Goal: Task Accomplishment & Management: Complete application form

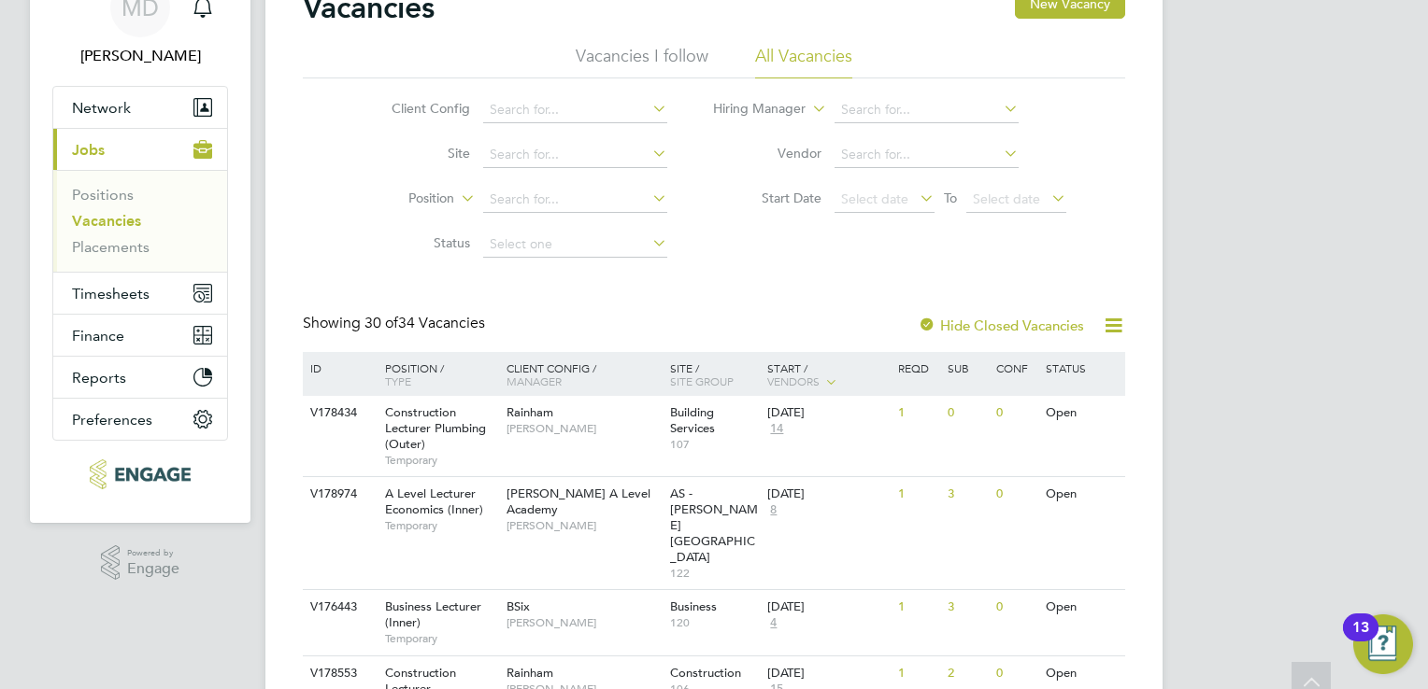
scroll to position [187, 0]
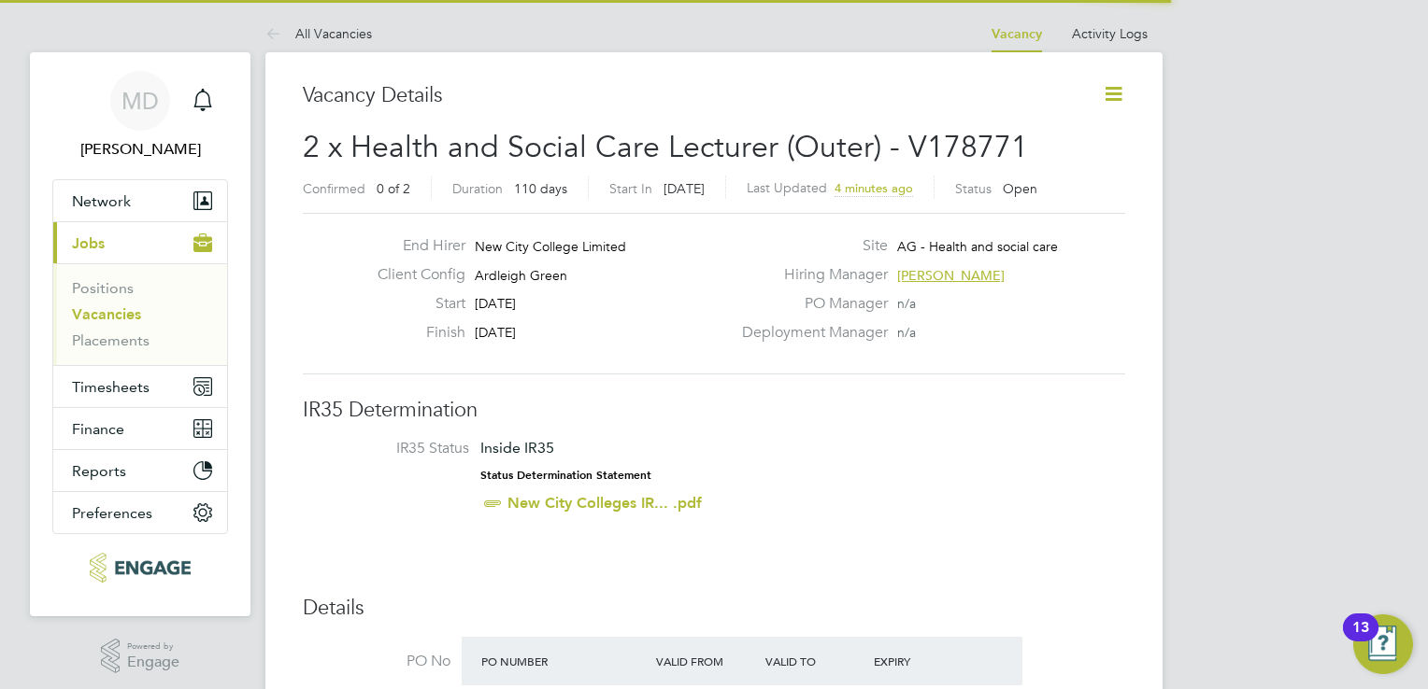
scroll to position [55, 131]
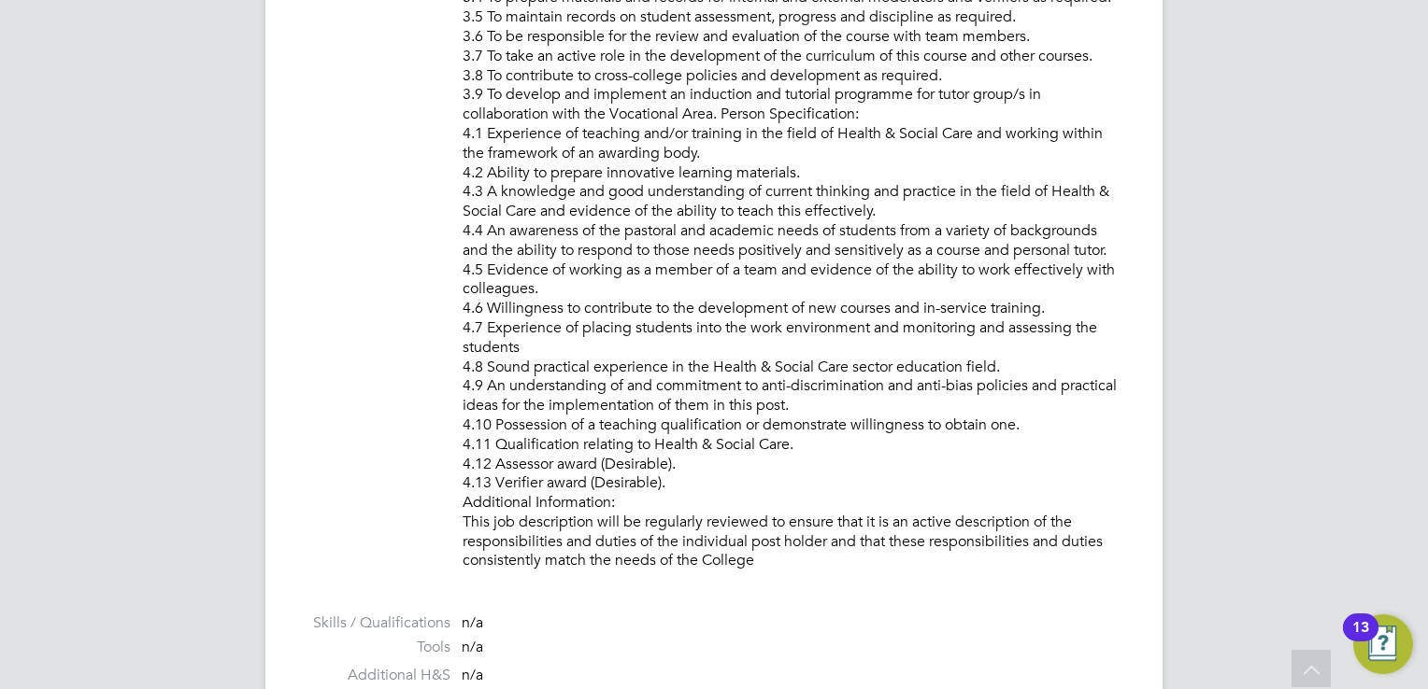
scroll to position [2149, 0]
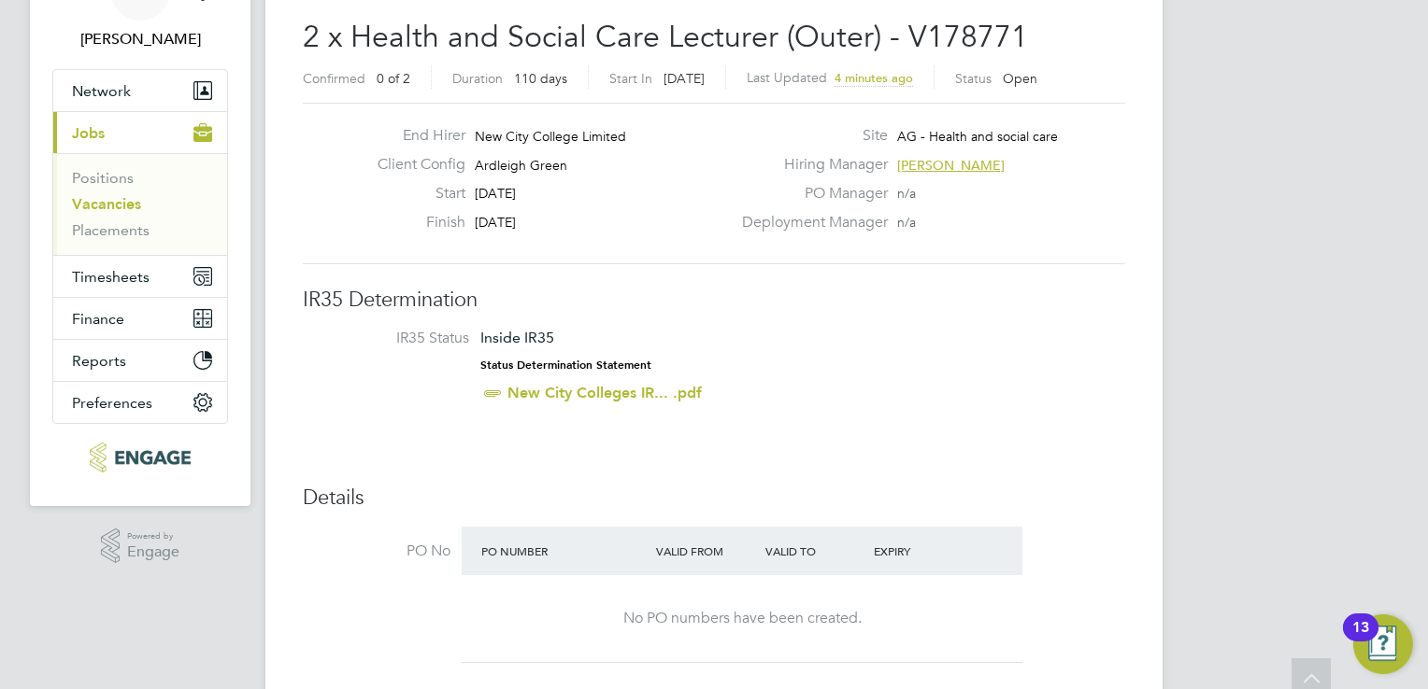
scroll to position [0, 0]
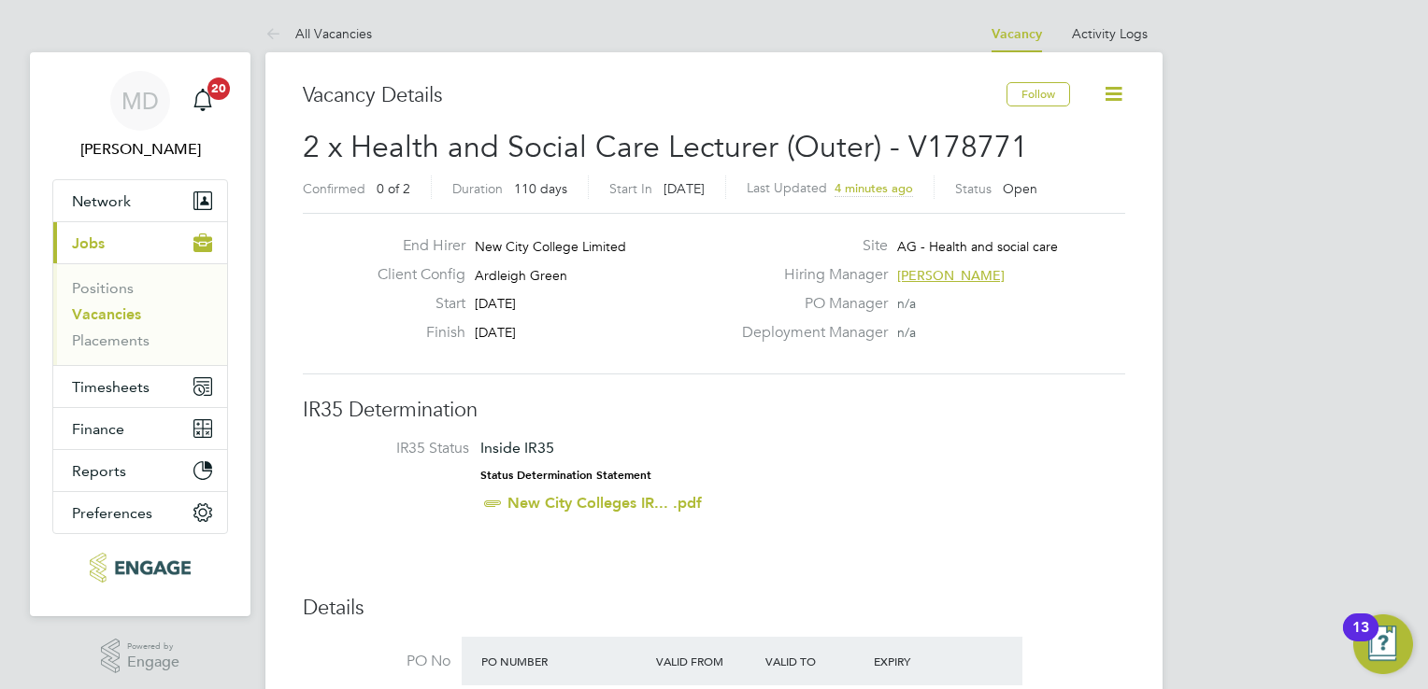
click at [860, 514] on li "IR35 Status Inside IR35 Status Determination Statement New City Colleges IR... …" at bounding box center [713, 479] width 785 height 81
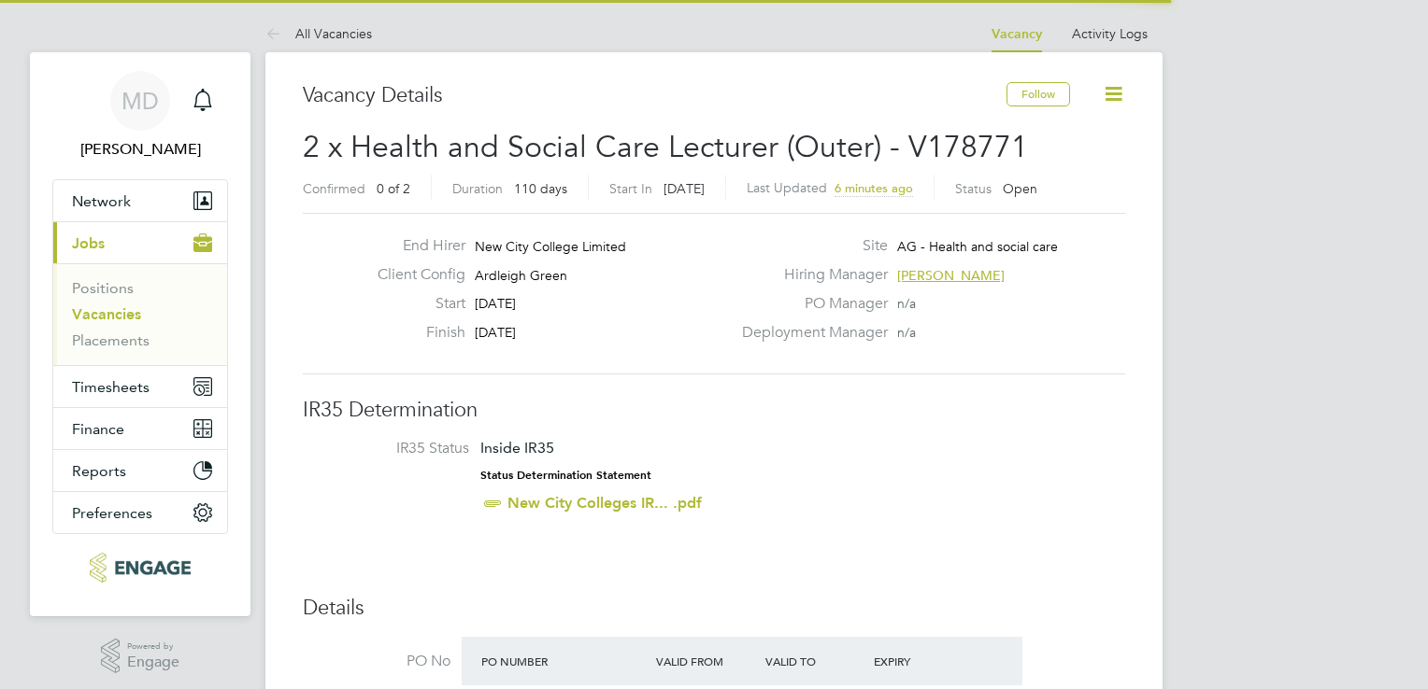
scroll to position [55, 131]
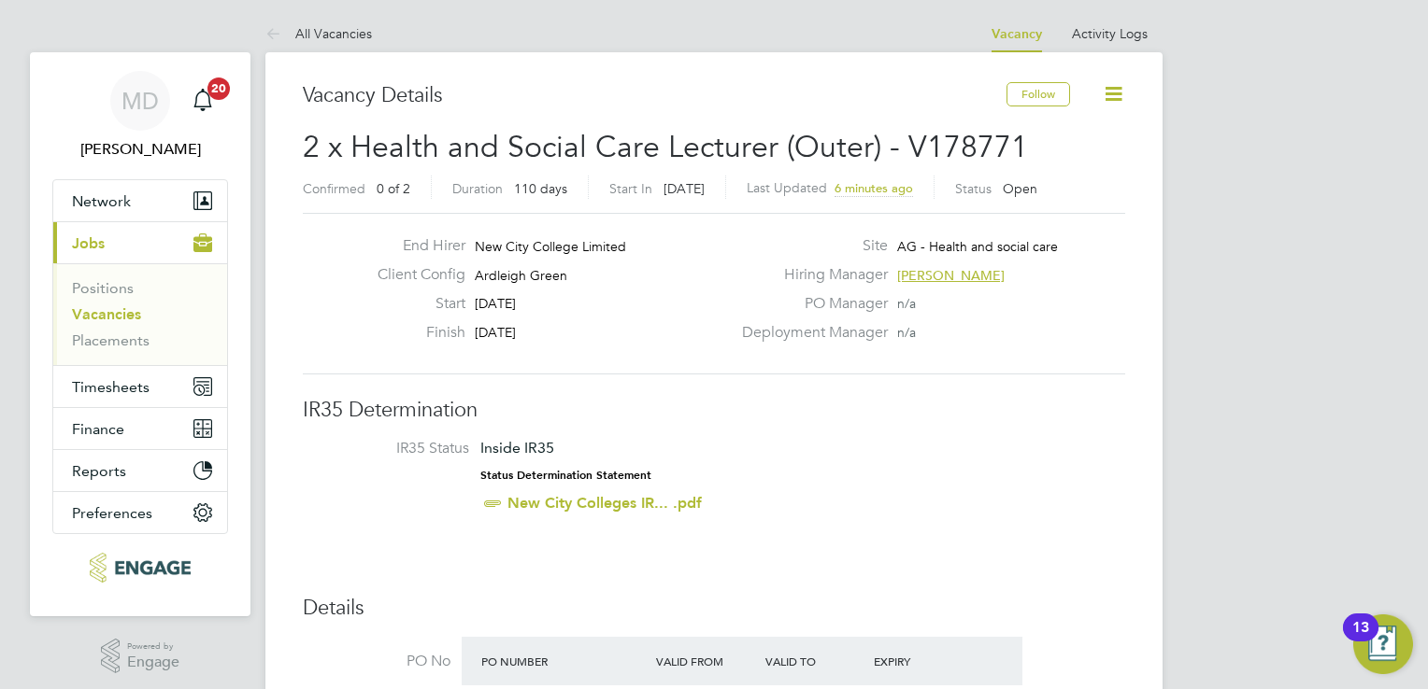
drag, startPoint x: 1217, startPoint y: 271, endPoint x: 1032, endPoint y: 446, distance: 254.4
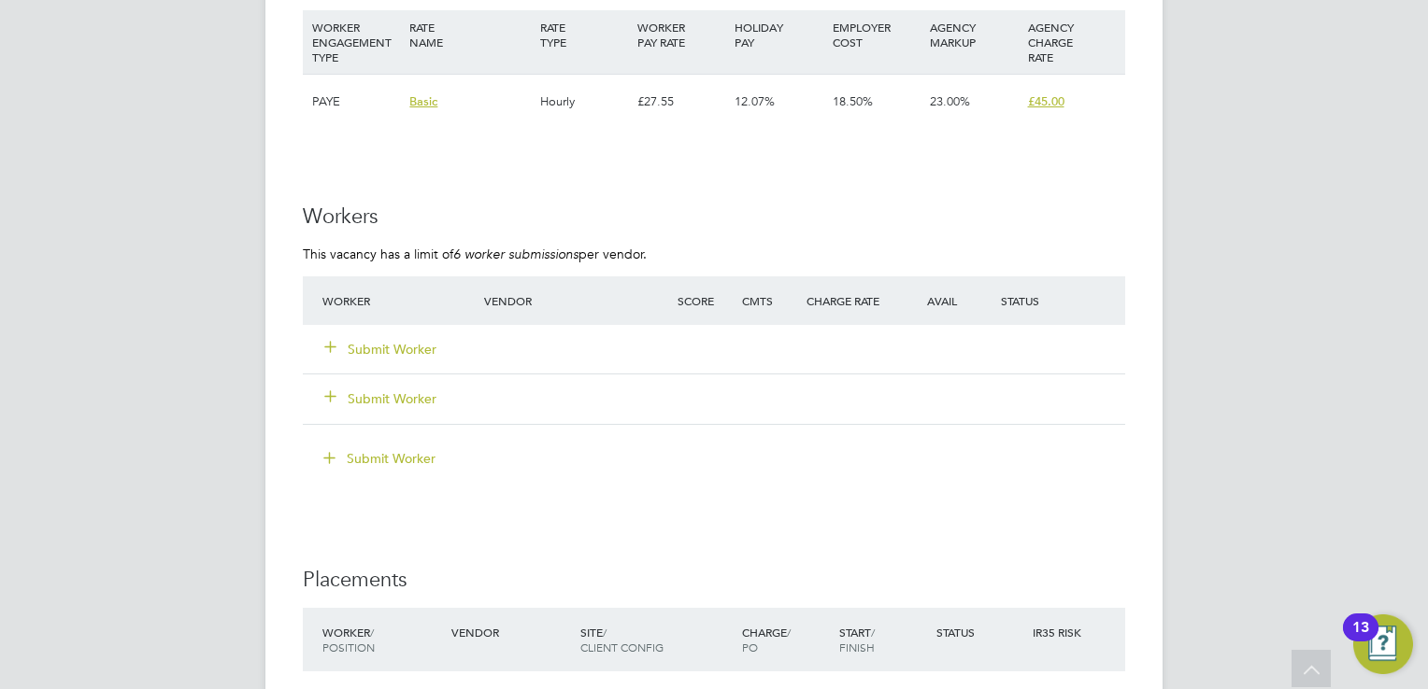
scroll to position [2426, 0]
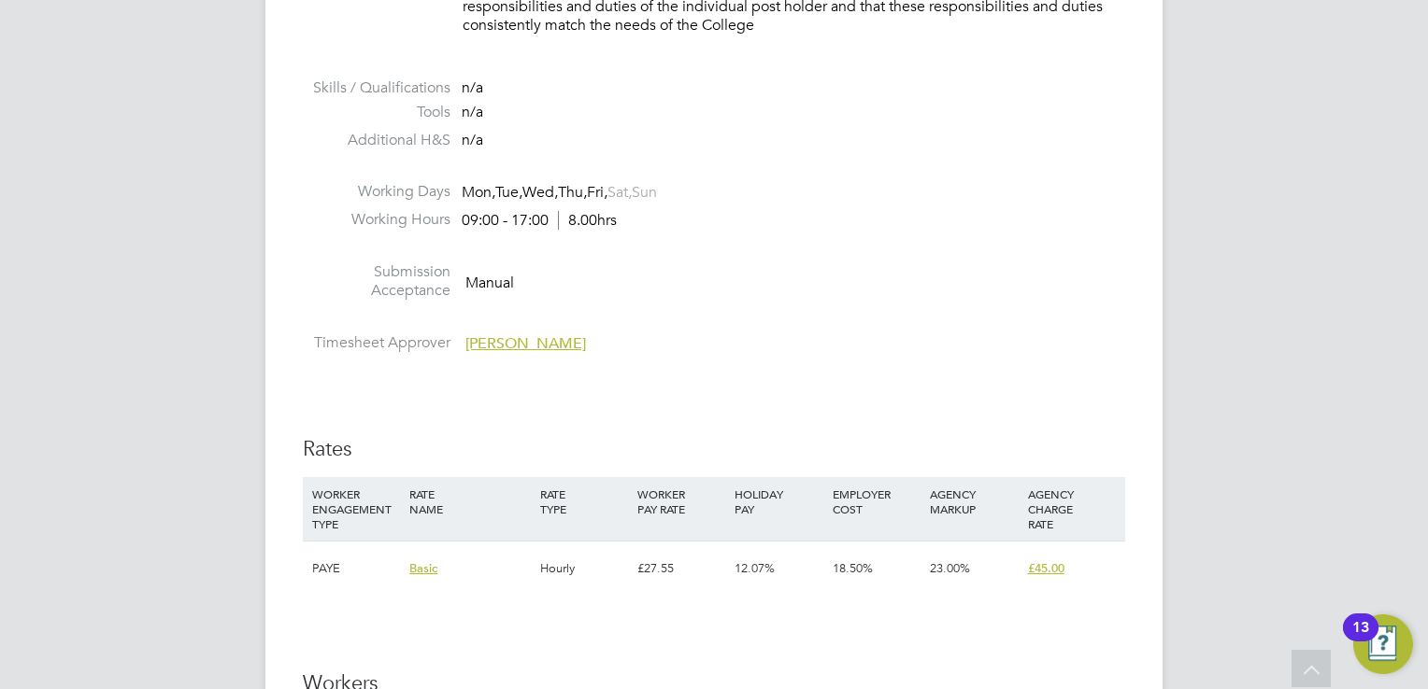
drag, startPoint x: 1159, startPoint y: 200, endPoint x: 1402, endPoint y: 32, distance: 295.4
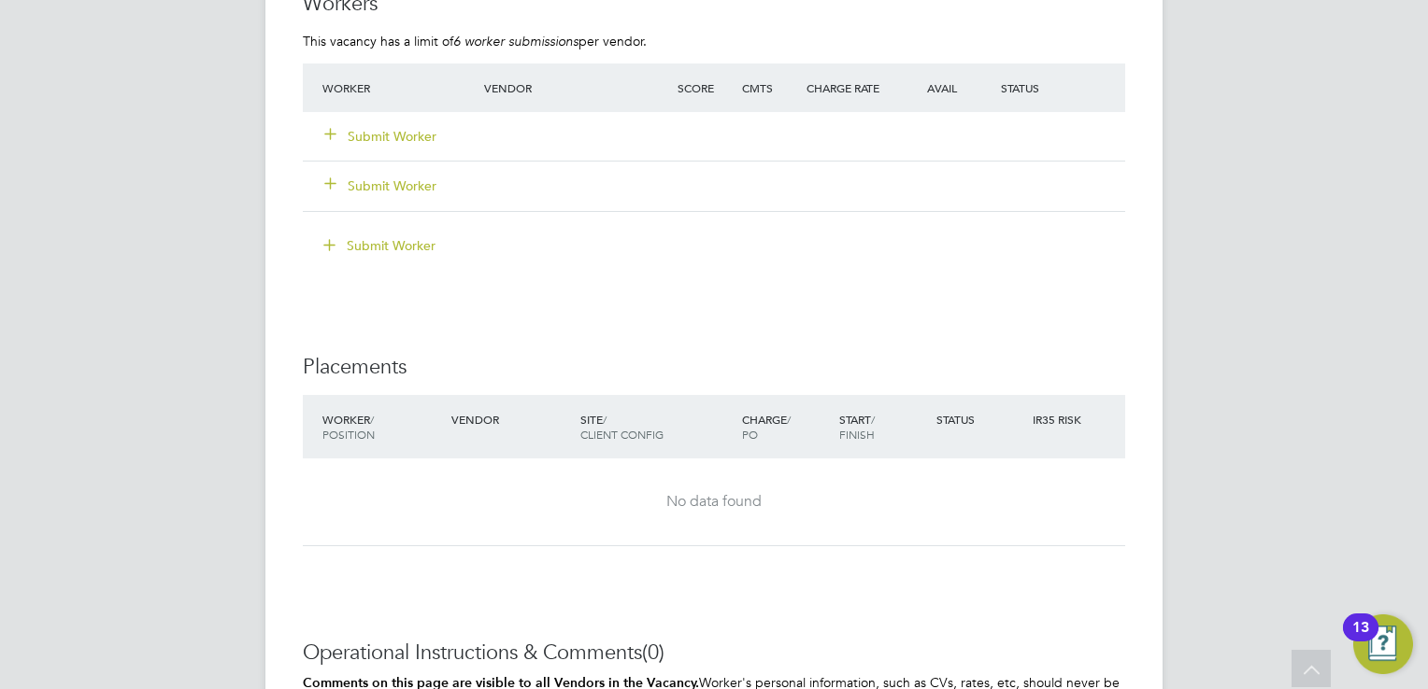
scroll to position [2896, 0]
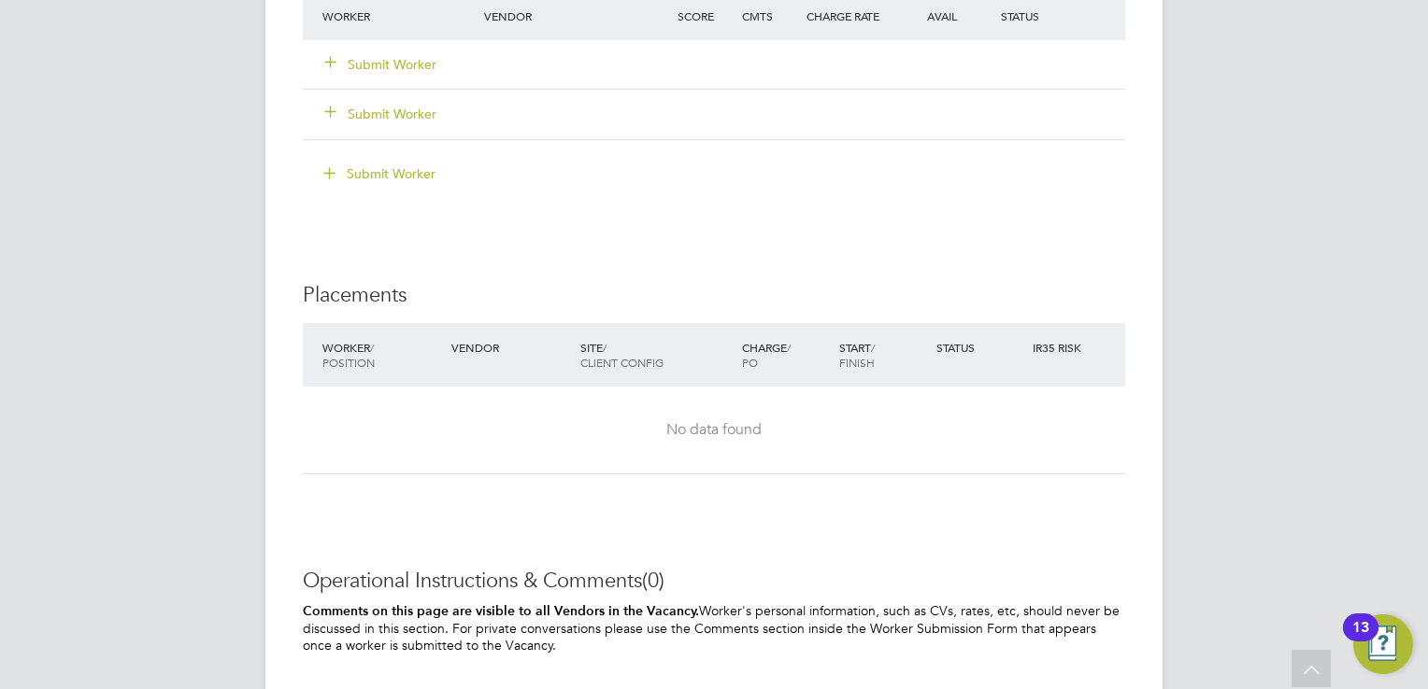
scroll to position [2987, 0]
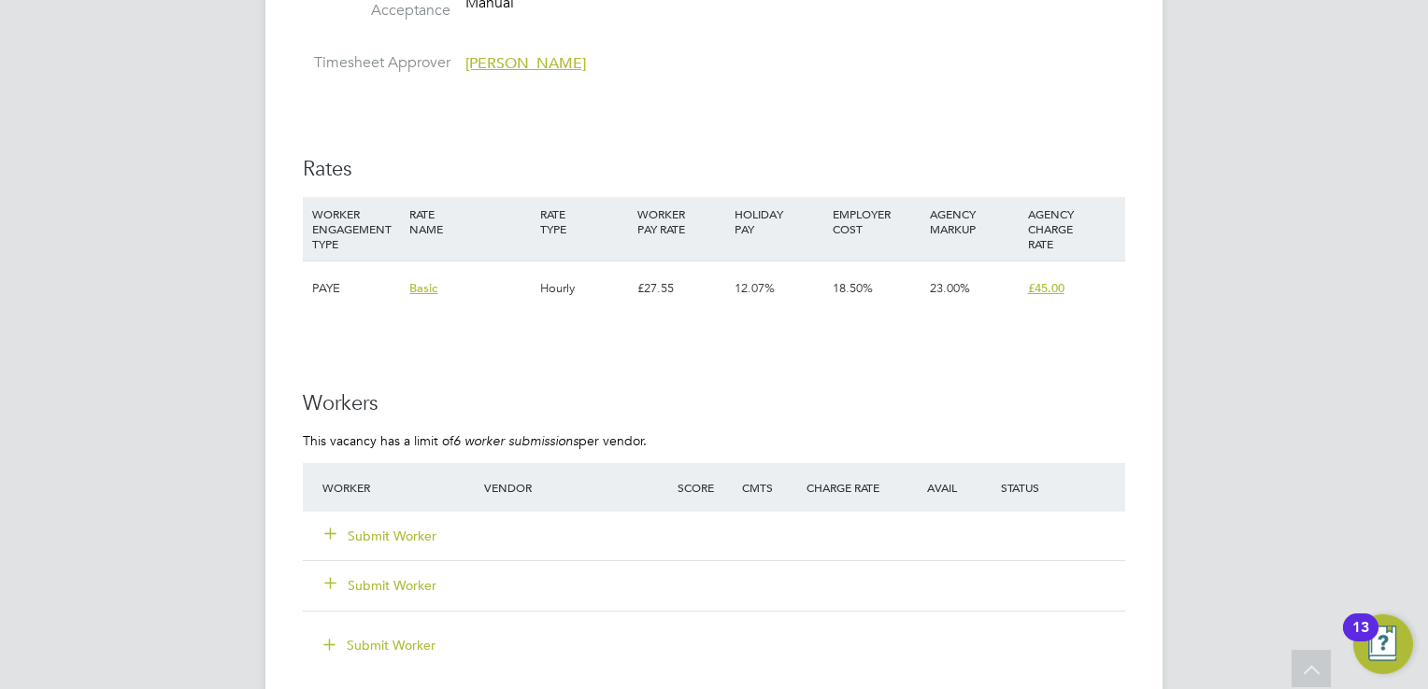
click at [401, 536] on button "Submit Worker" at bounding box center [381, 536] width 112 height 19
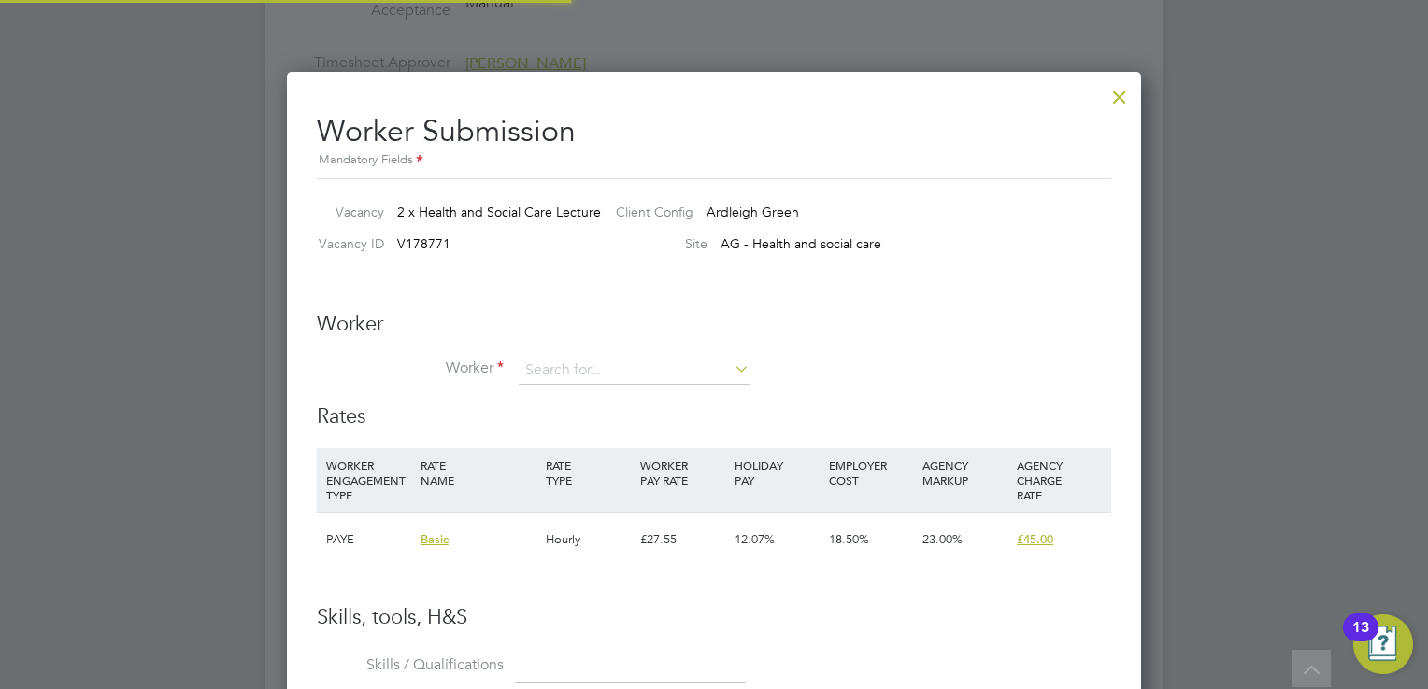
scroll to position [1131, 855]
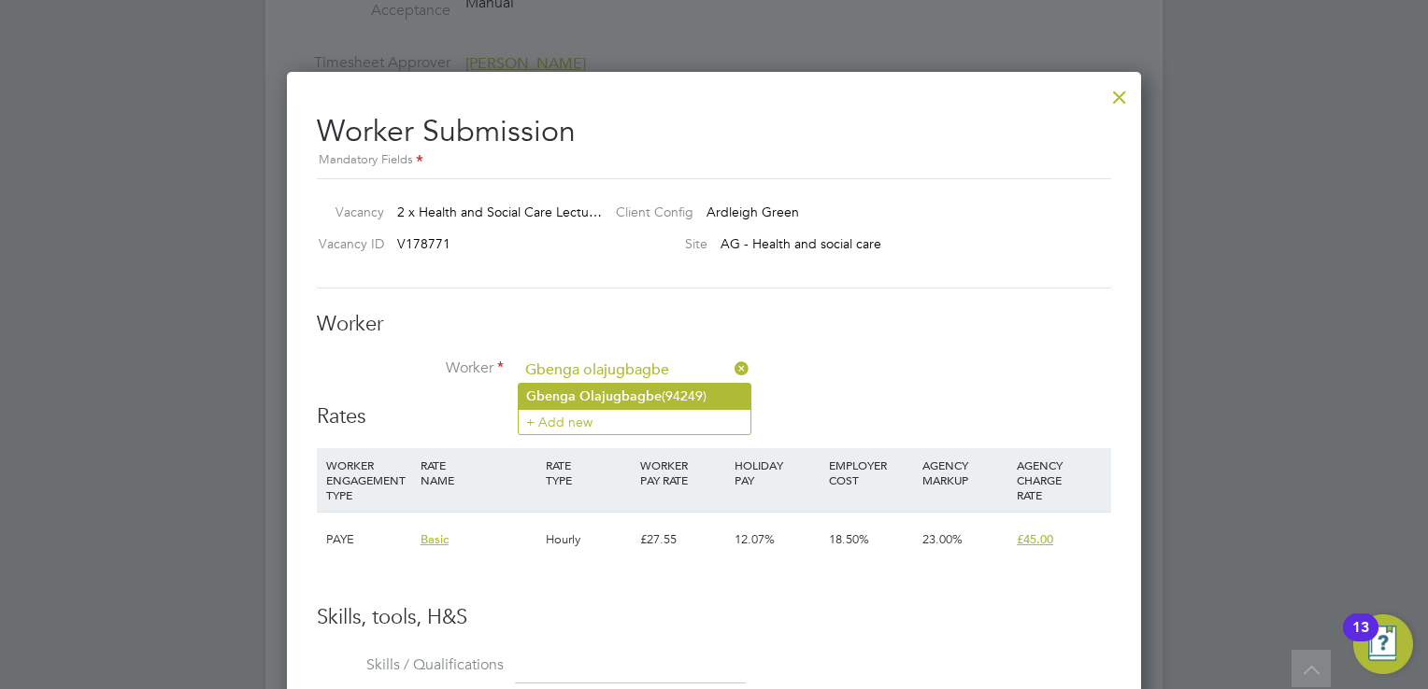
click at [620, 401] on b "Olajugbagbe" at bounding box center [620, 397] width 82 height 16
type input "Gbenga Olajugbagbe (94249)"
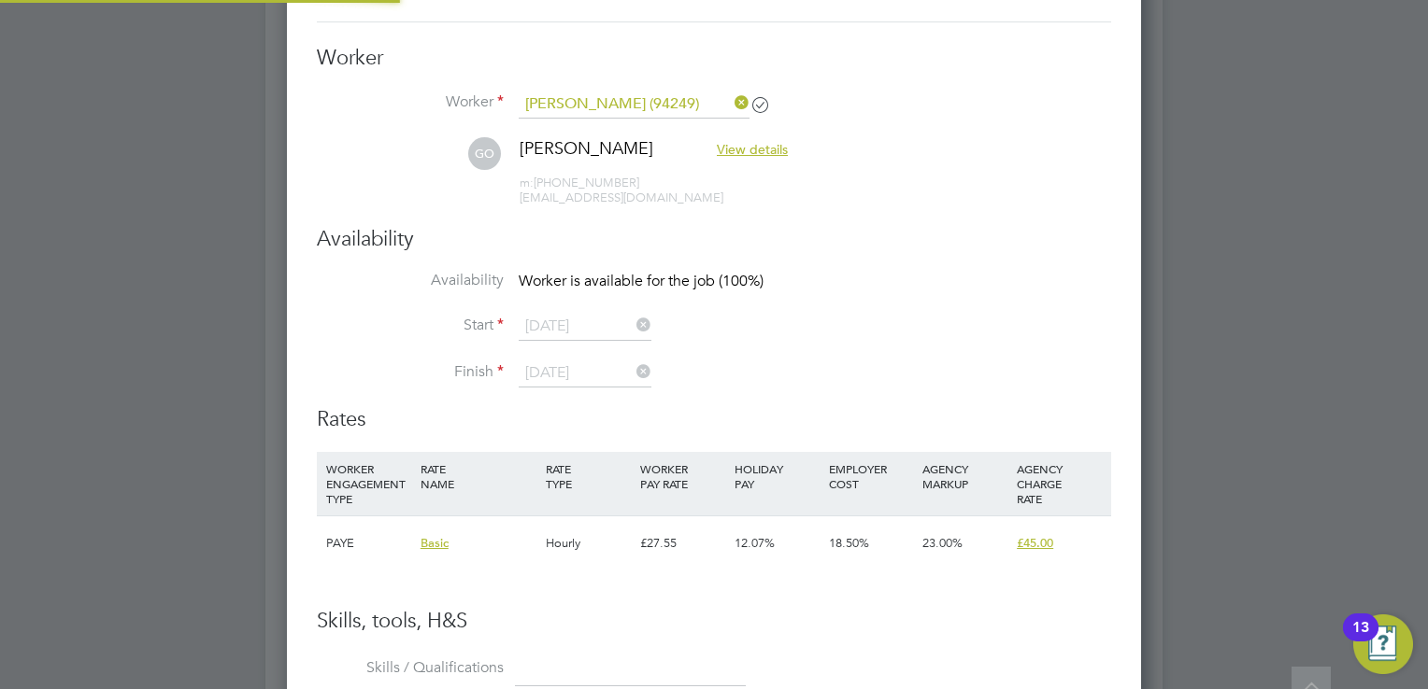
scroll to position [2987, 0]
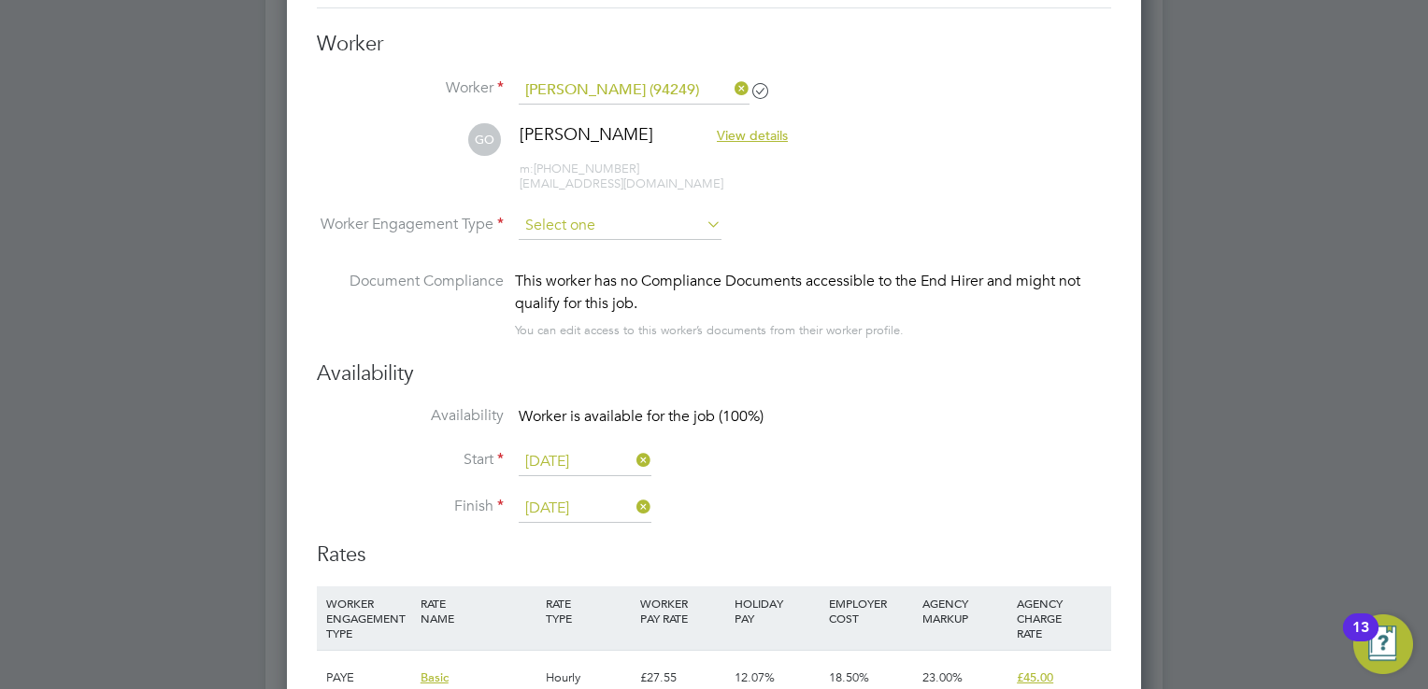
click at [600, 222] on input at bounding box center [620, 226] width 203 height 28
click at [575, 267] on li "PAYE" at bounding box center [621, 275] width 204 height 24
type input "PAYE"
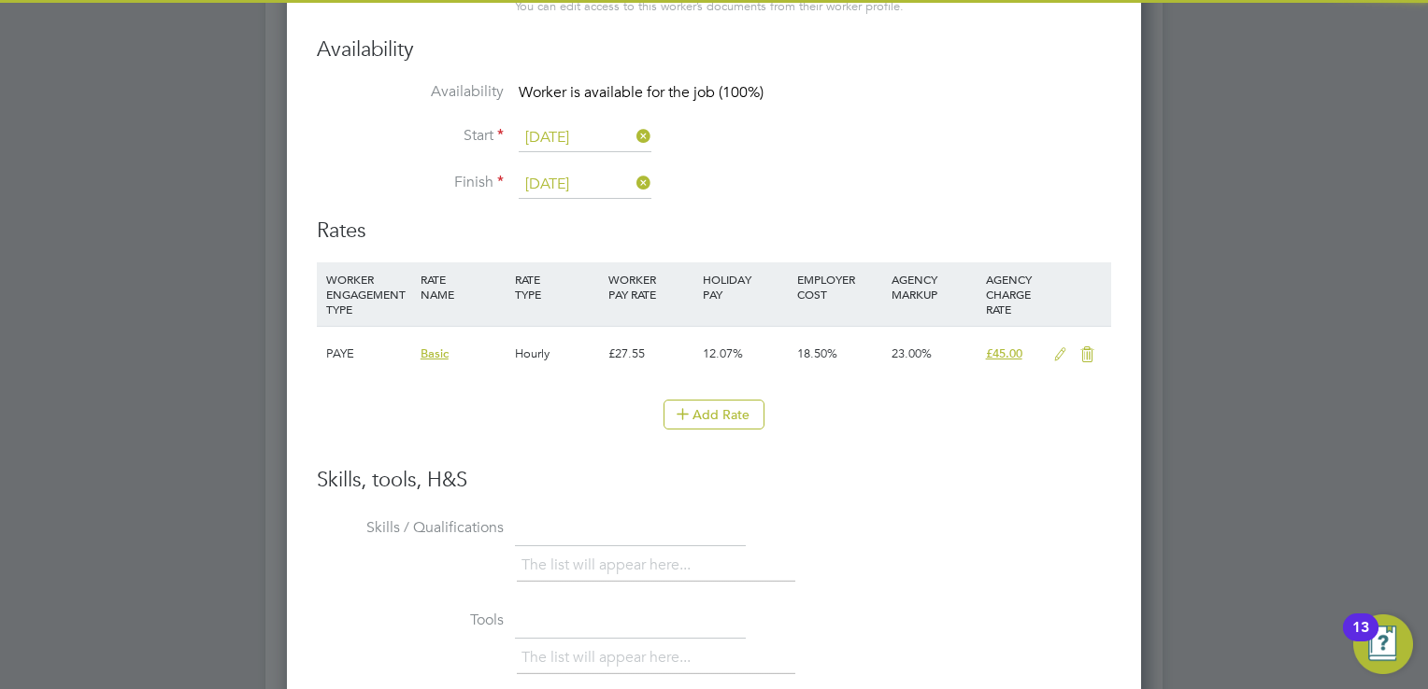
scroll to position [3360, 0]
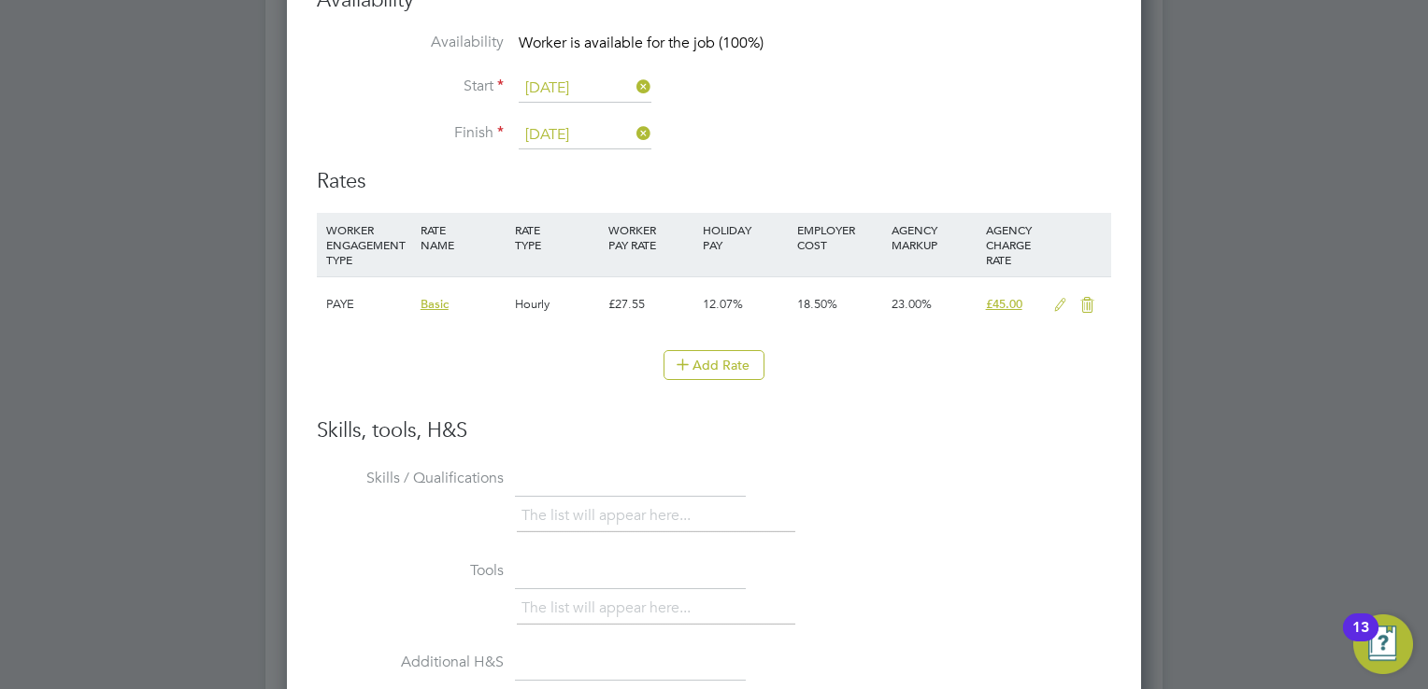
click at [1060, 303] on icon at bounding box center [1059, 305] width 23 height 15
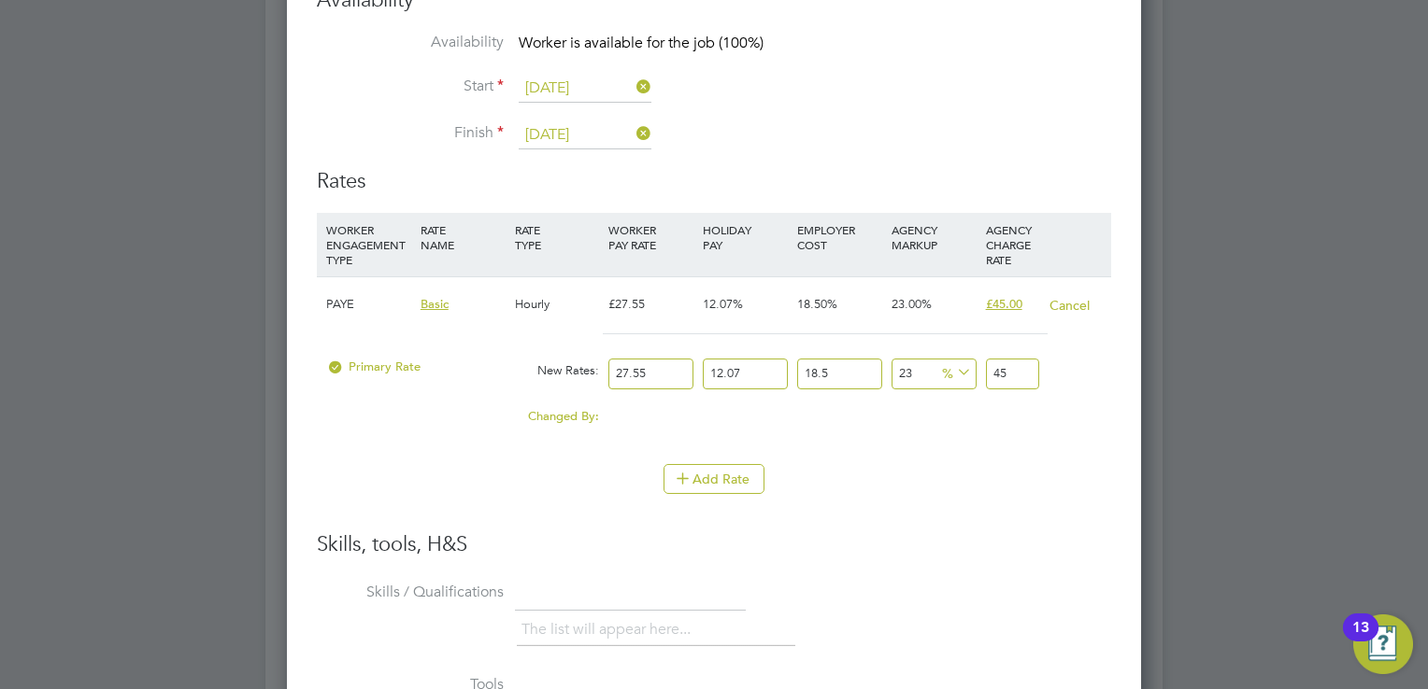
scroll to position [1708, 855]
drag, startPoint x: 648, startPoint y: 370, endPoint x: 590, endPoint y: 368, distance: 58.0
click at [590, 368] on div "Primary Rate New Rates: 27.55 12.07 n/a 18.5 n/a 23 0 % 45" at bounding box center [714, 374] width 794 height 50
type input "3"
type input "4.900428855"
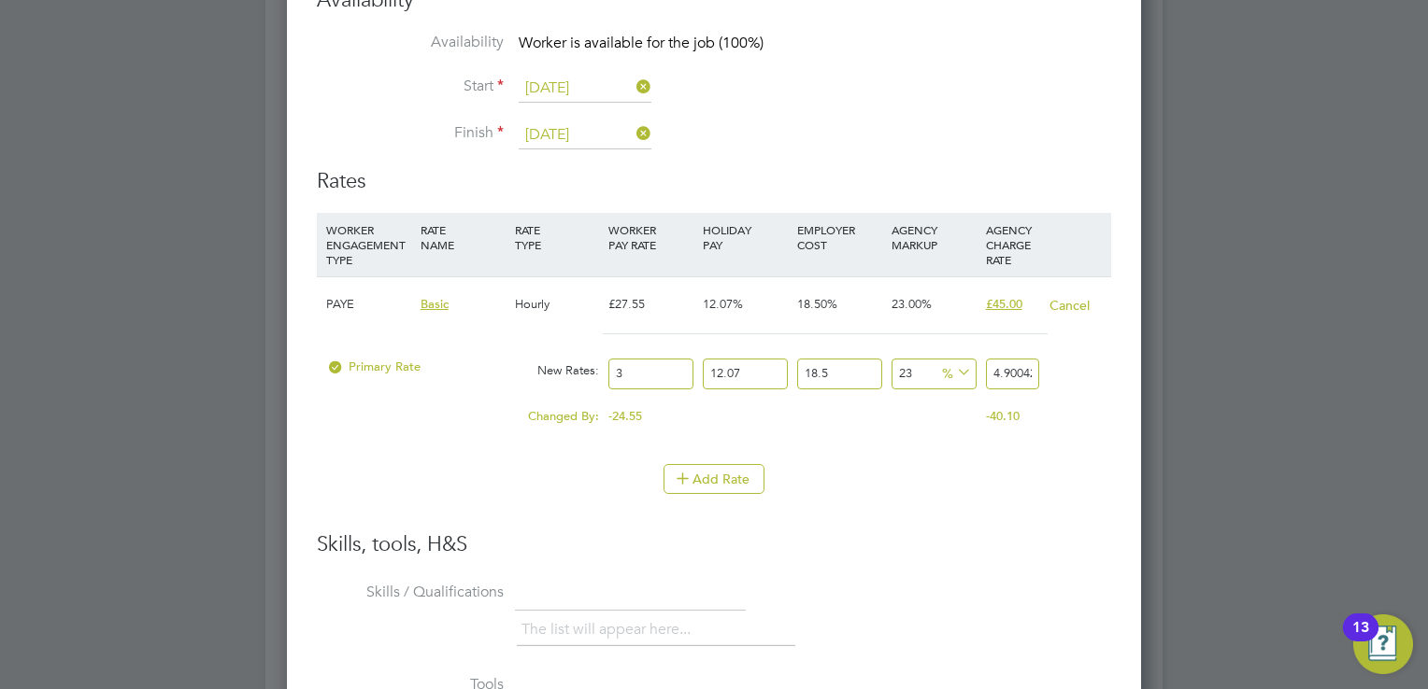
type input "33"
type input "53.904717405"
type input "3"
type input "4.900428855"
type input "32"
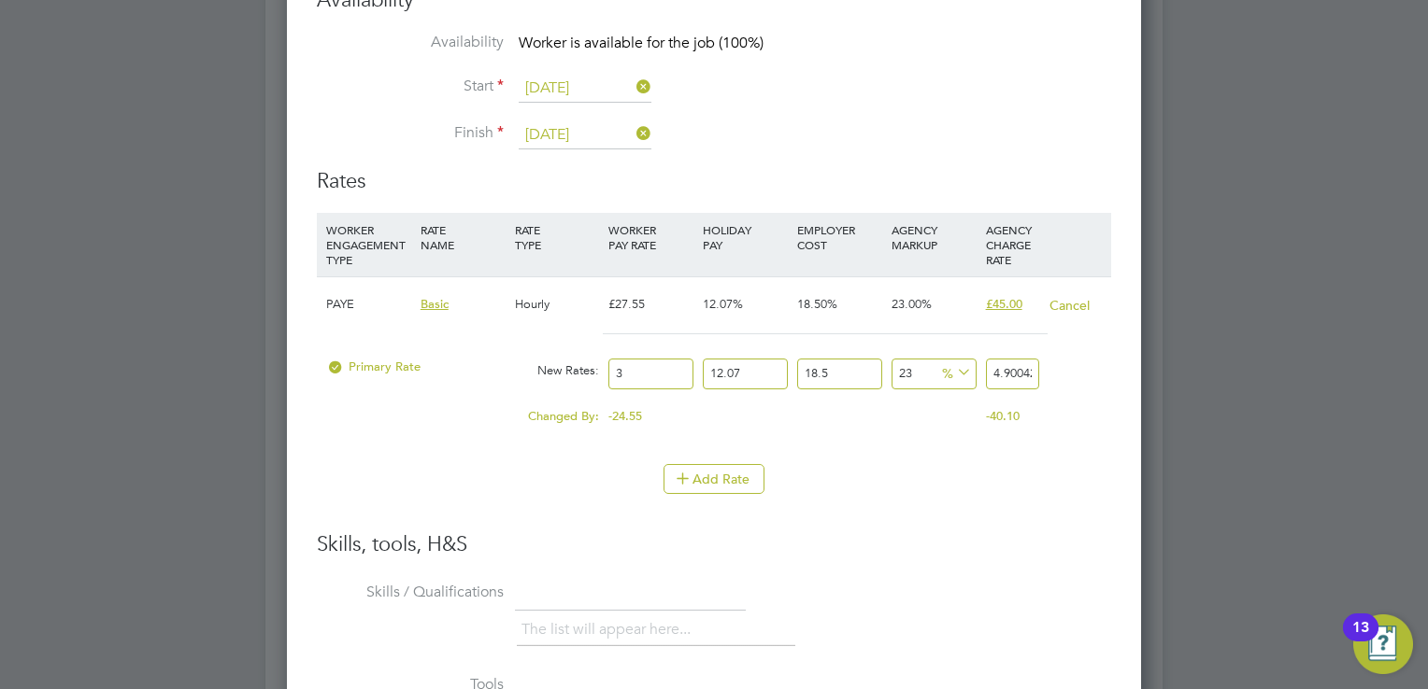
type input "52.27124112"
type input "32.5"
type input "53.0879792625"
type input "32.50"
click at [964, 490] on li "Add Rate" at bounding box center [714, 488] width 794 height 49
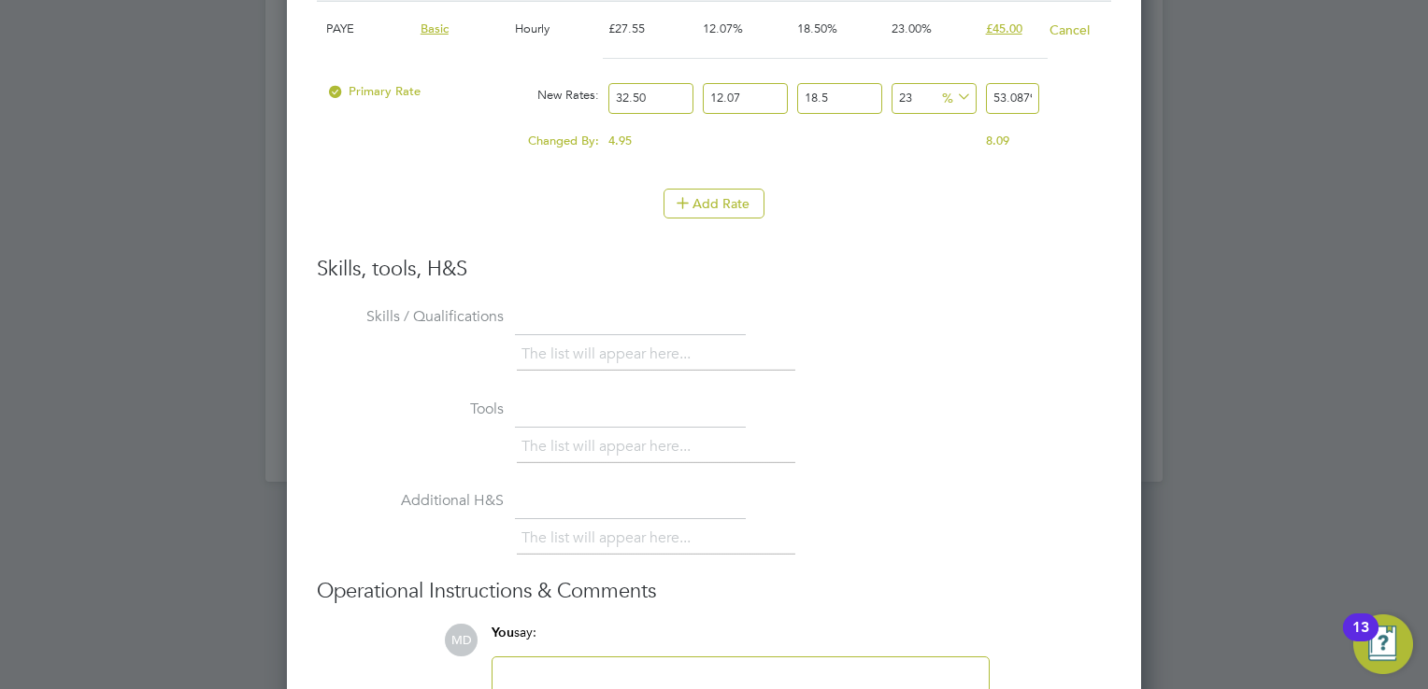
scroll to position [3796, 0]
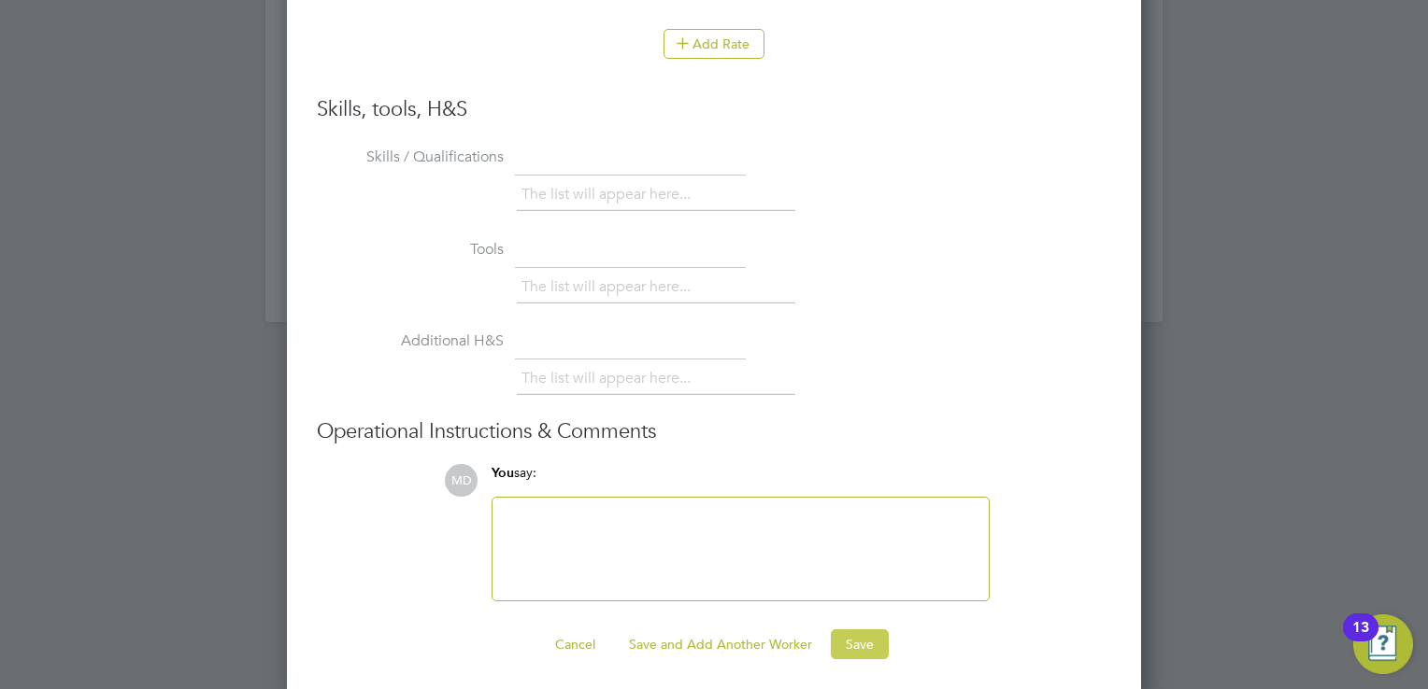
click at [856, 634] on button "Save" at bounding box center [860, 645] width 58 height 30
click at [853, 637] on button "Save" at bounding box center [860, 645] width 58 height 30
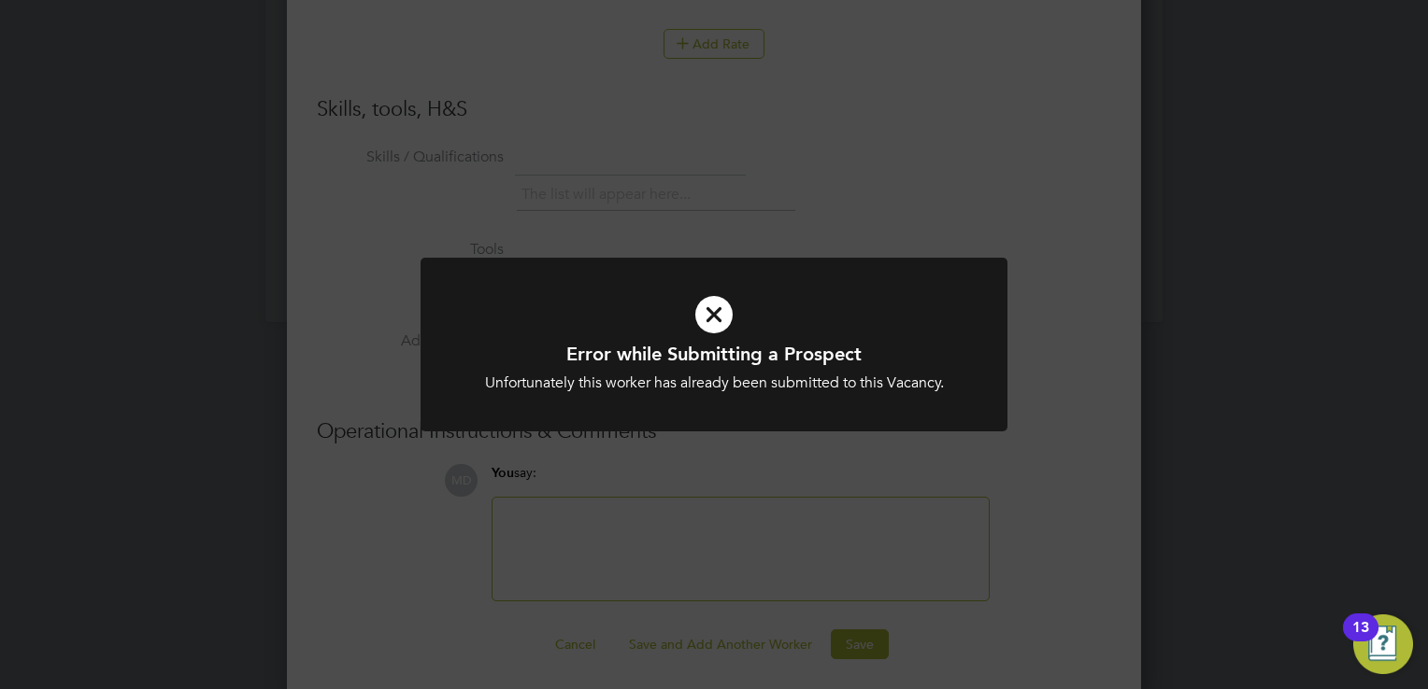
click at [1058, 536] on div "Error while Submitting a Prospect Unfortunately this worker has already been su…" at bounding box center [714, 344] width 1428 height 689
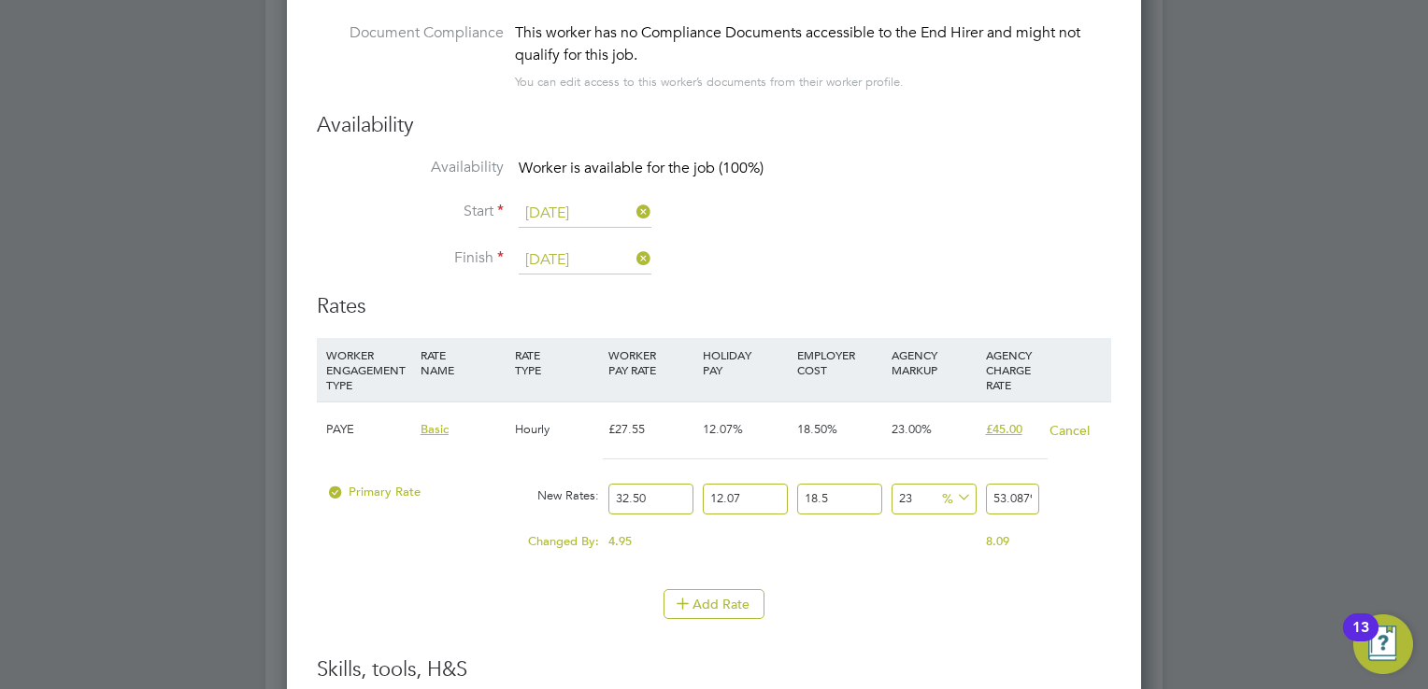
scroll to position [2581, 0]
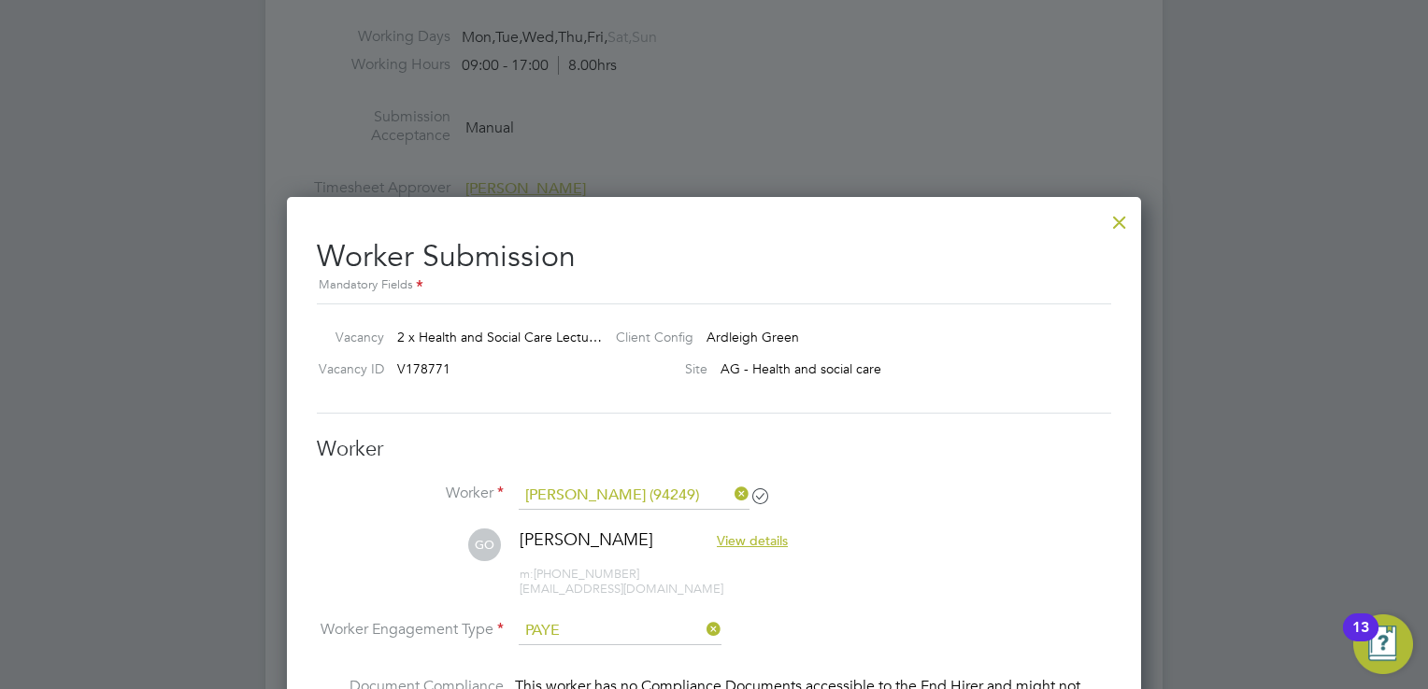
click at [1115, 222] on div at bounding box center [1119, 218] width 34 height 34
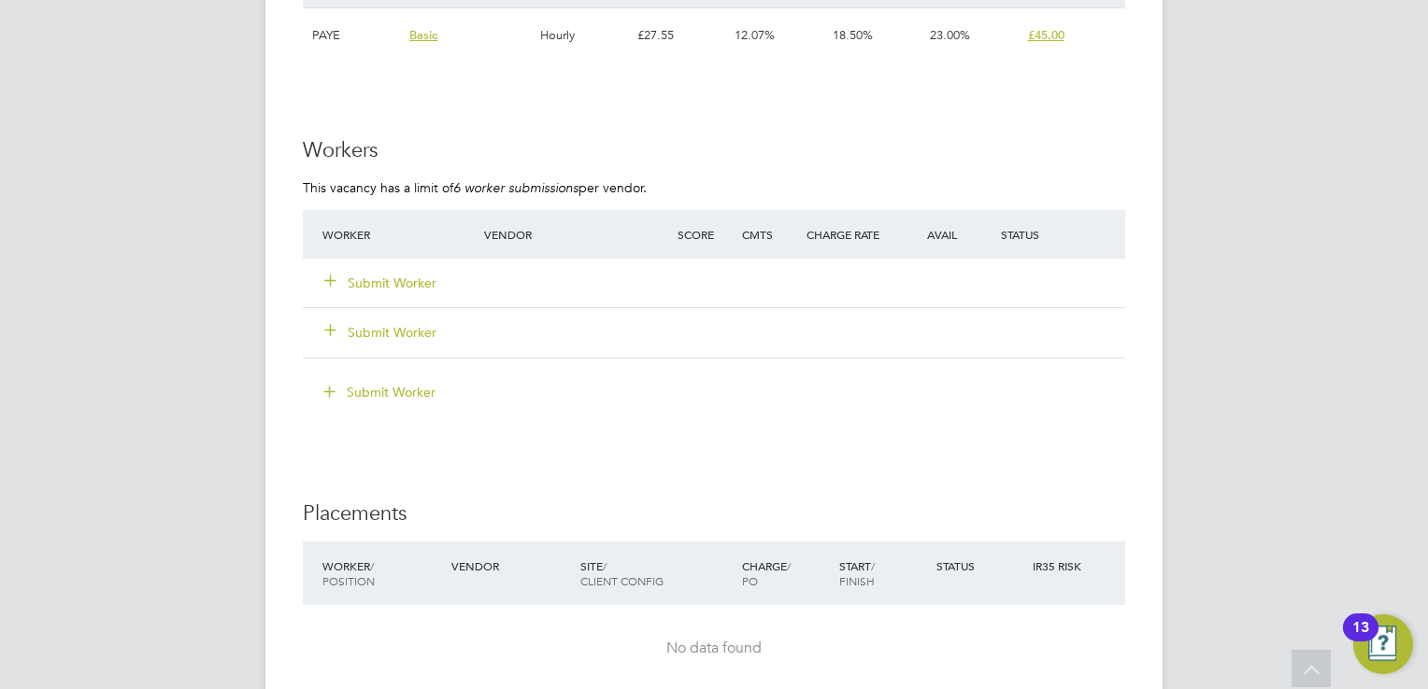
scroll to position [2987, 0]
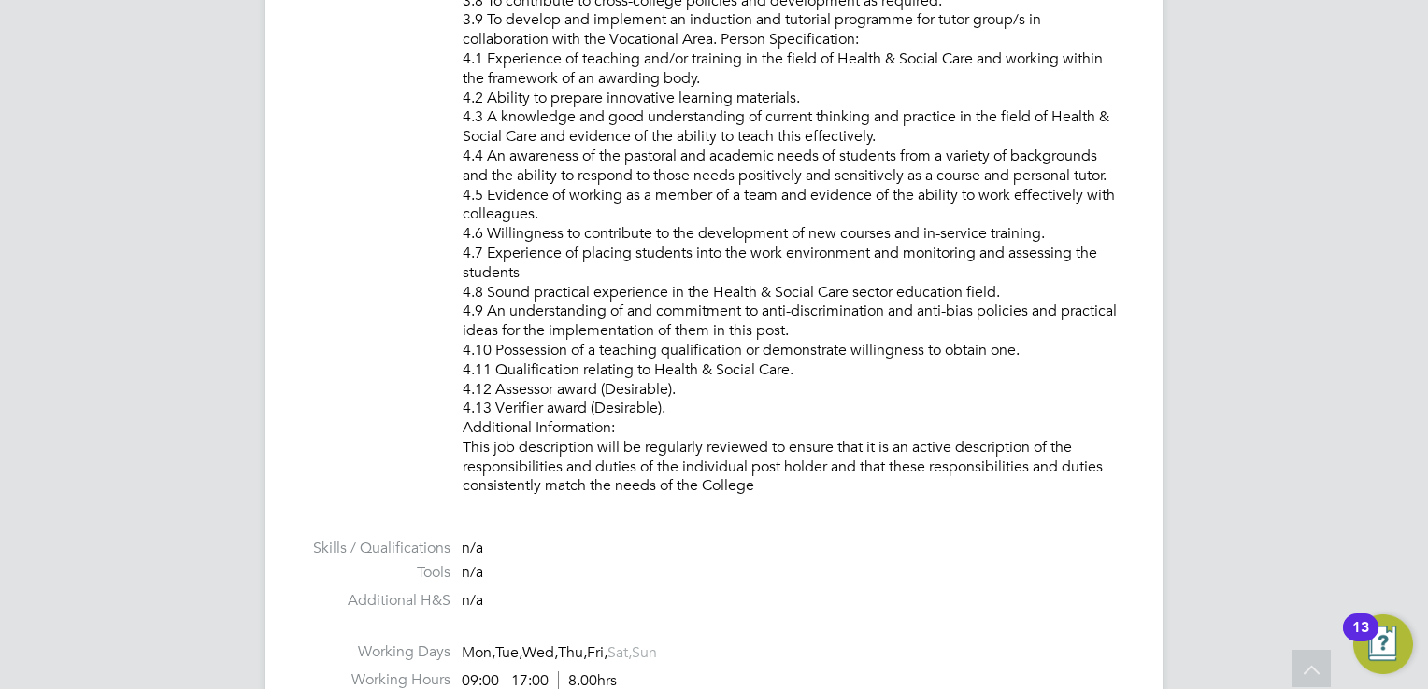
scroll to position [2707, 0]
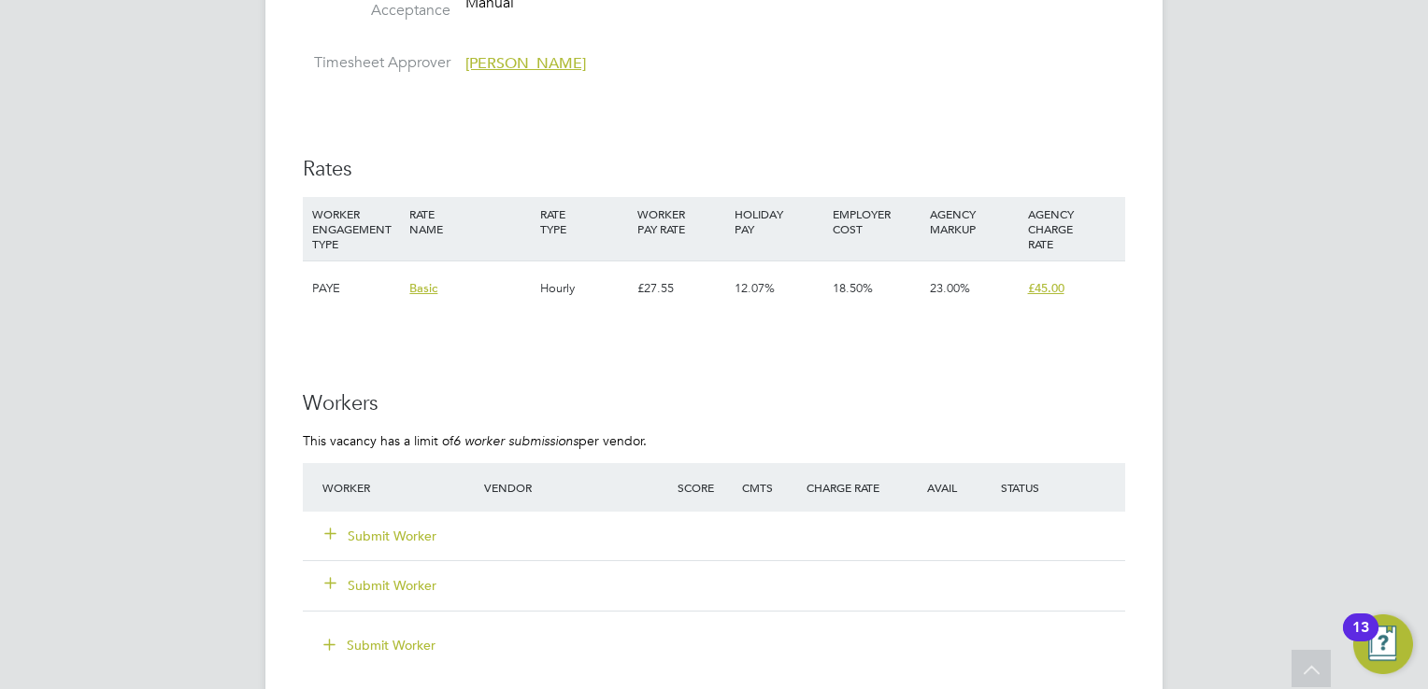
drag, startPoint x: 1130, startPoint y: 52, endPoint x: 1170, endPoint y: 90, distance: 54.9
drag, startPoint x: 1278, startPoint y: 230, endPoint x: 1242, endPoint y: 260, distance: 47.1
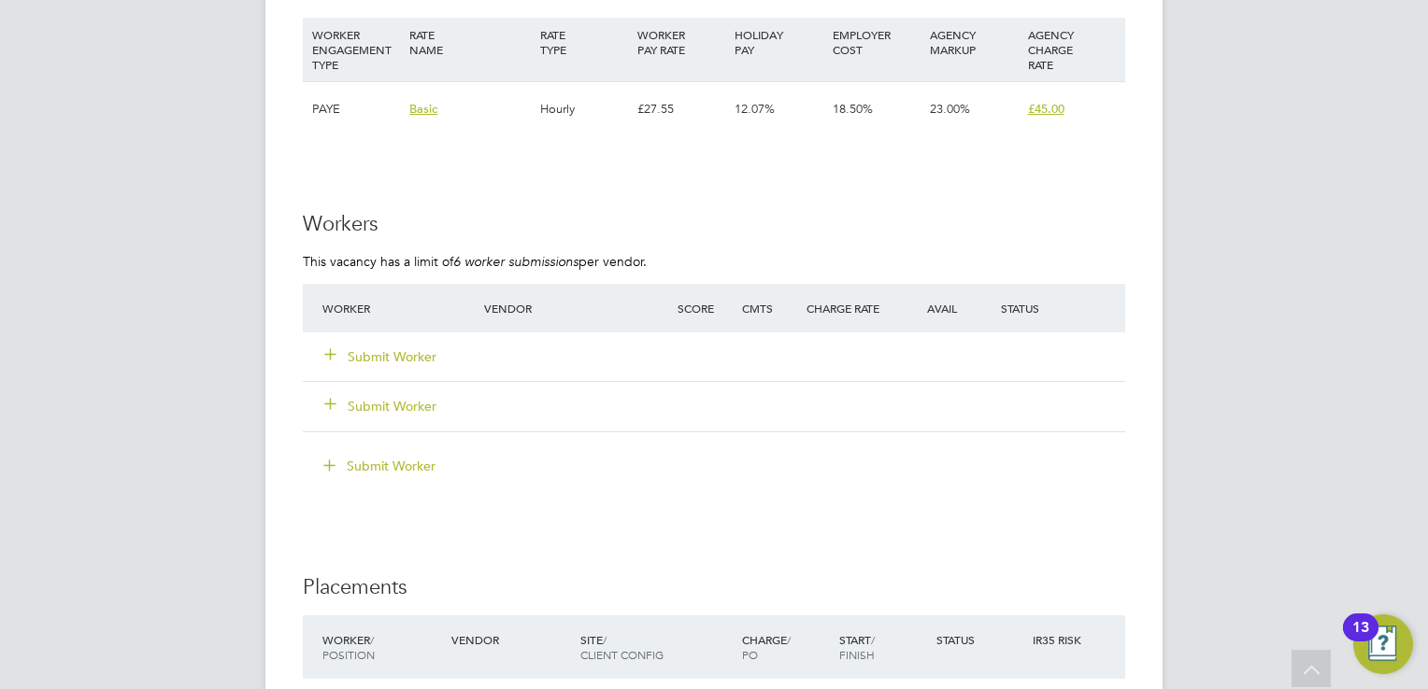
scroll to position [2893, 0]
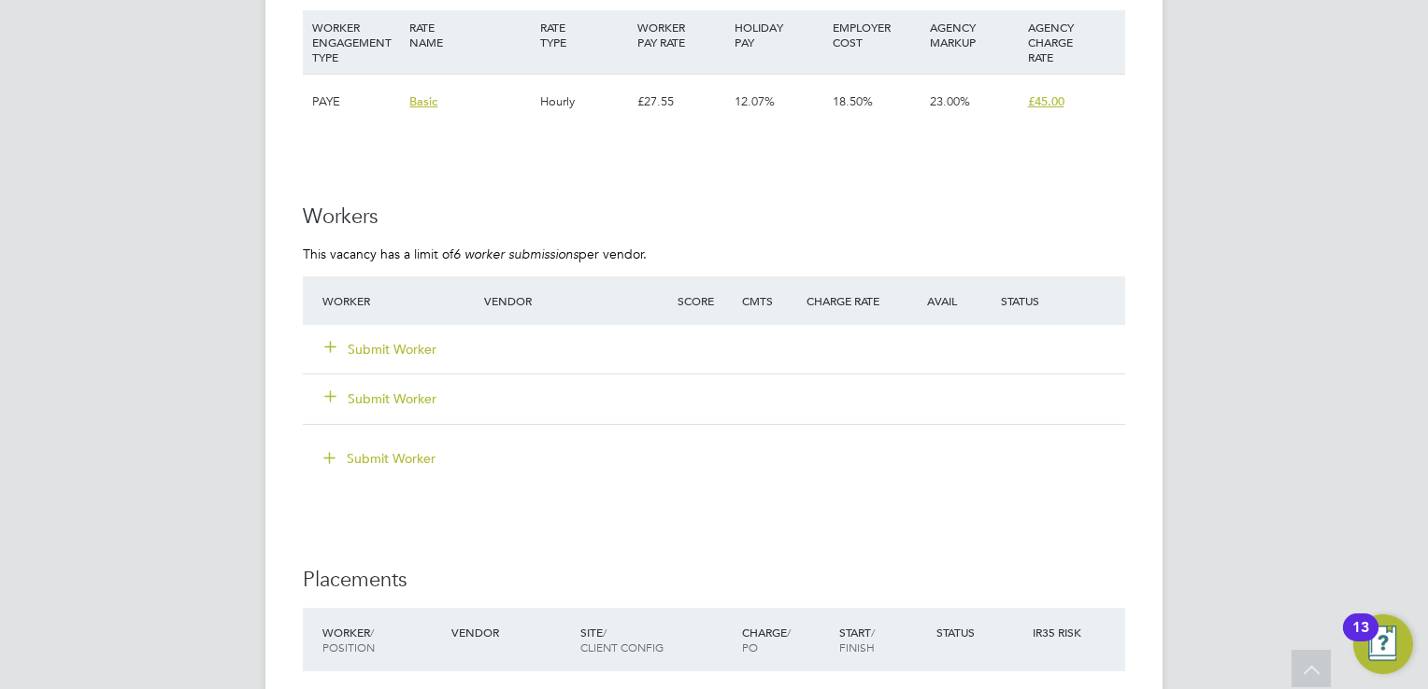
drag, startPoint x: 402, startPoint y: 348, endPoint x: 1039, endPoint y: 197, distance: 654.9
click at [402, 348] on button "Submit Worker" at bounding box center [381, 349] width 112 height 19
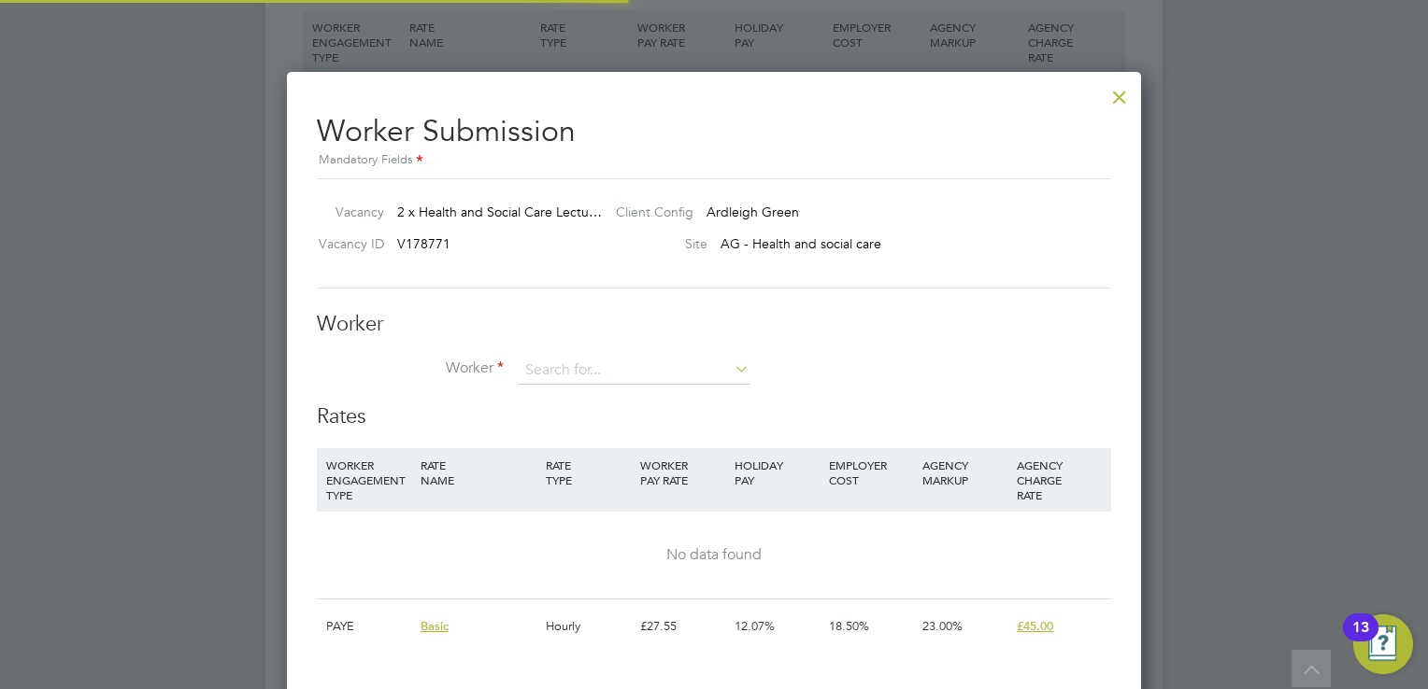
scroll to position [1131, 855]
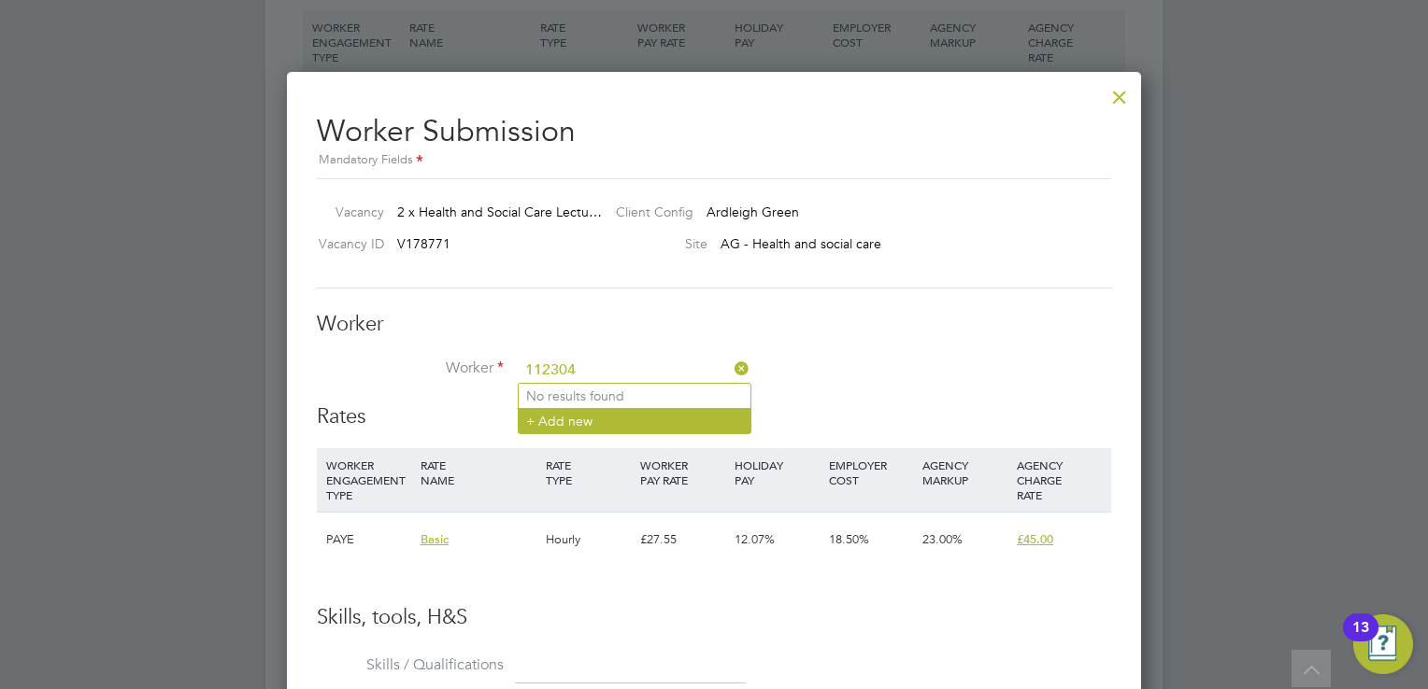
type input "112304"
click at [605, 423] on li "+ Add new" at bounding box center [635, 420] width 232 height 25
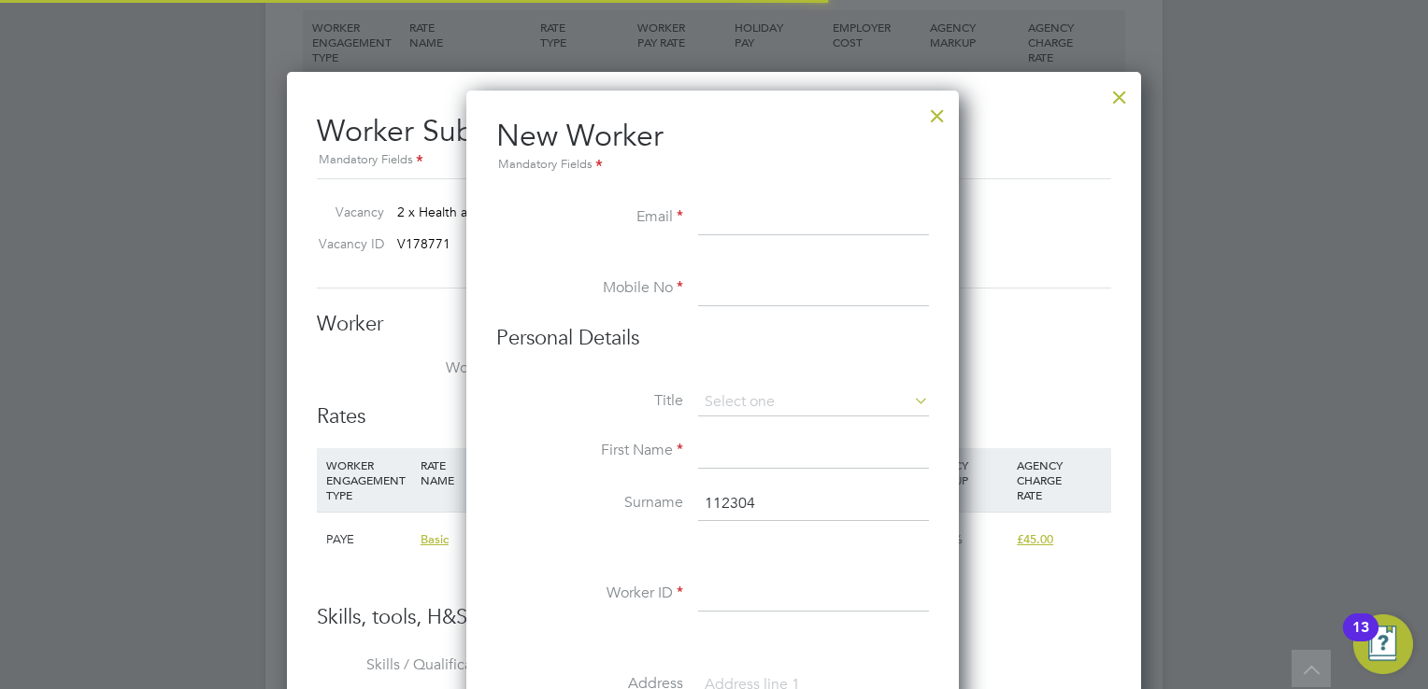
scroll to position [1584, 494]
click at [847, 200] on li "New Worker Mandatory Fields" at bounding box center [712, 160] width 433 height 86
click at [762, 221] on input at bounding box center [813, 219] width 231 height 34
paste input "jackievaughan@ntlworld.com"
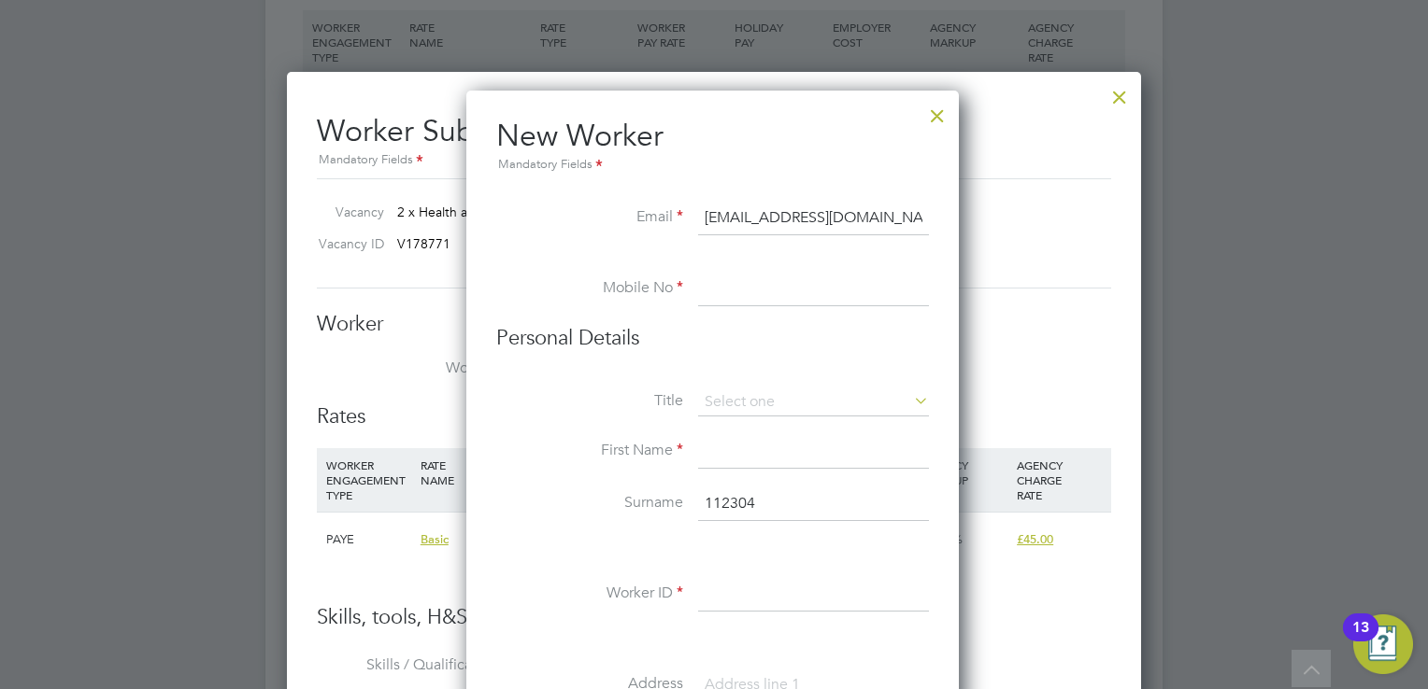
type input "jackievaughan@ntlworld.com"
click at [745, 290] on input at bounding box center [813, 290] width 231 height 34
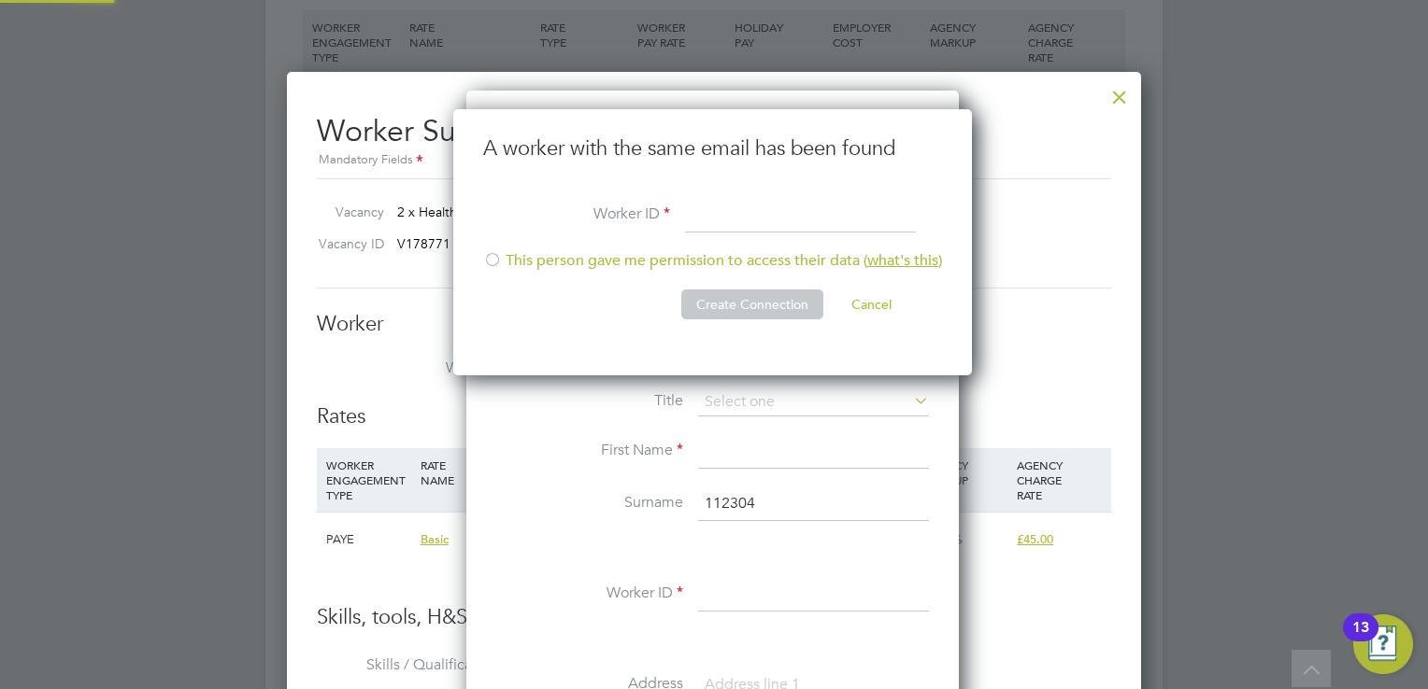
scroll to position [267, 520]
type input "112304"
click at [498, 252] on div at bounding box center [492, 261] width 19 height 19
click at [868, 308] on button "Cancel" at bounding box center [871, 305] width 70 height 30
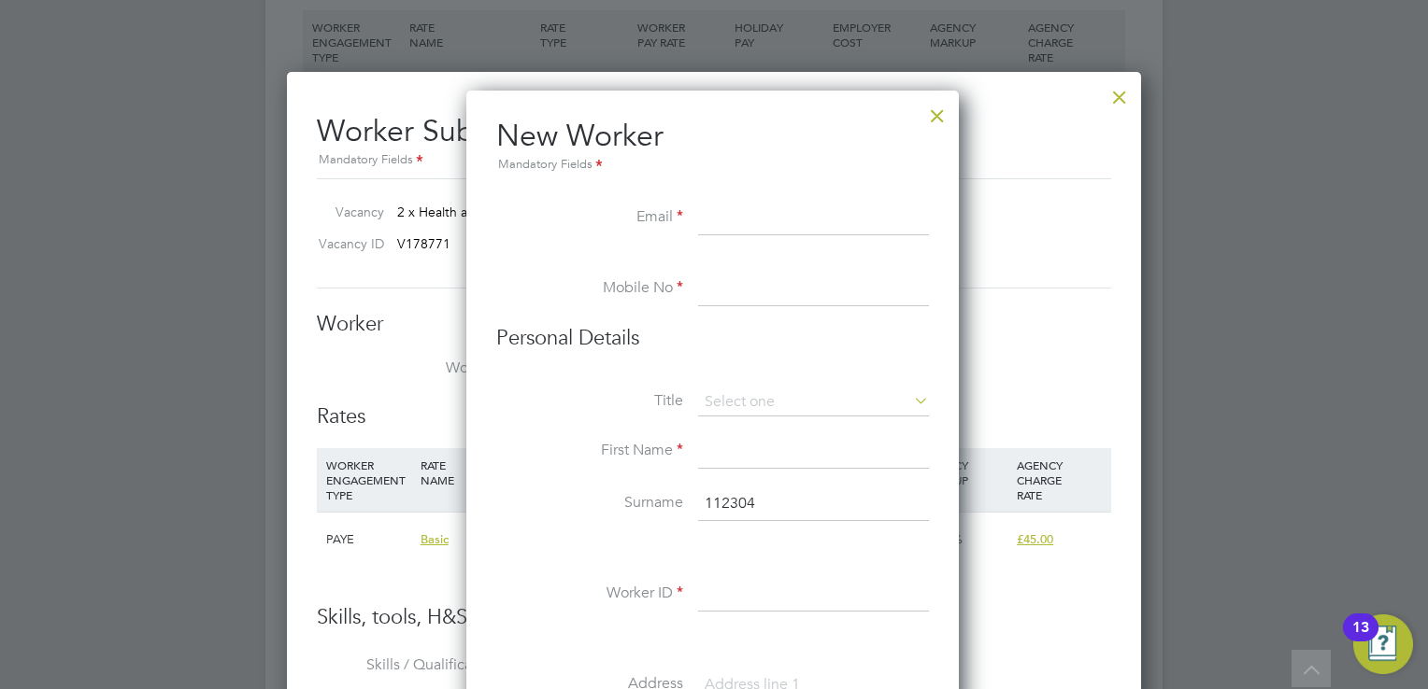
click at [934, 117] on div at bounding box center [937, 111] width 34 height 34
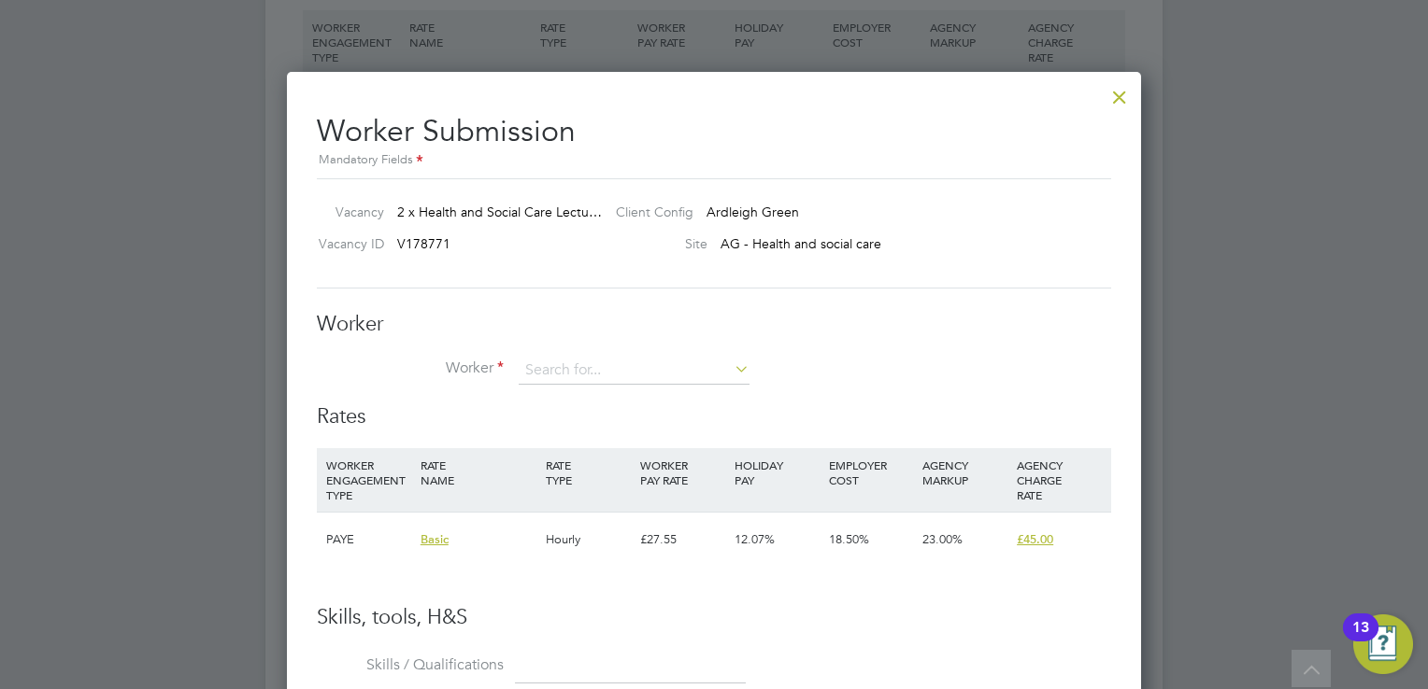
click at [1050, 122] on h2 "Worker Submission Mandatory Fields" at bounding box center [714, 135] width 794 height 74
click at [923, 110] on h2 "Worker Submission Mandatory Fields" at bounding box center [714, 135] width 794 height 74
click at [1293, 142] on div at bounding box center [714, 344] width 1428 height 689
click at [1121, 98] on div at bounding box center [1119, 93] width 34 height 34
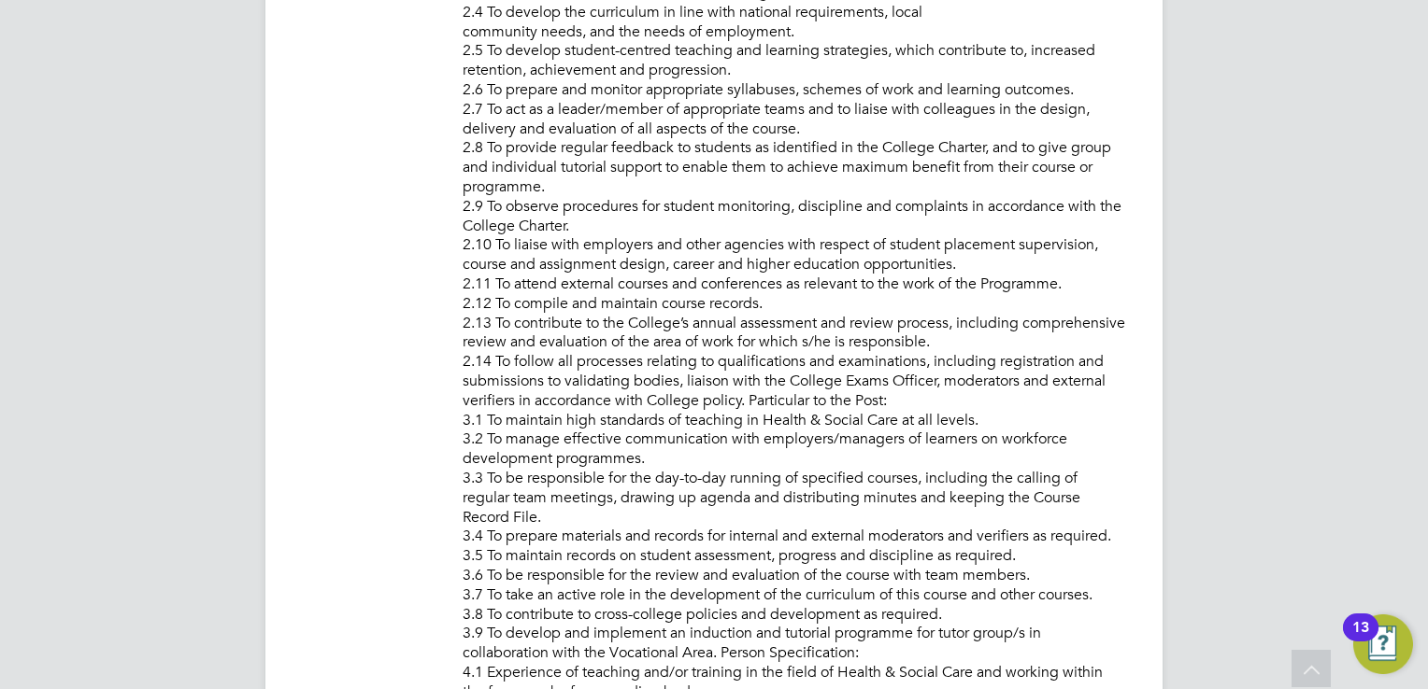
scroll to position [1401, 0]
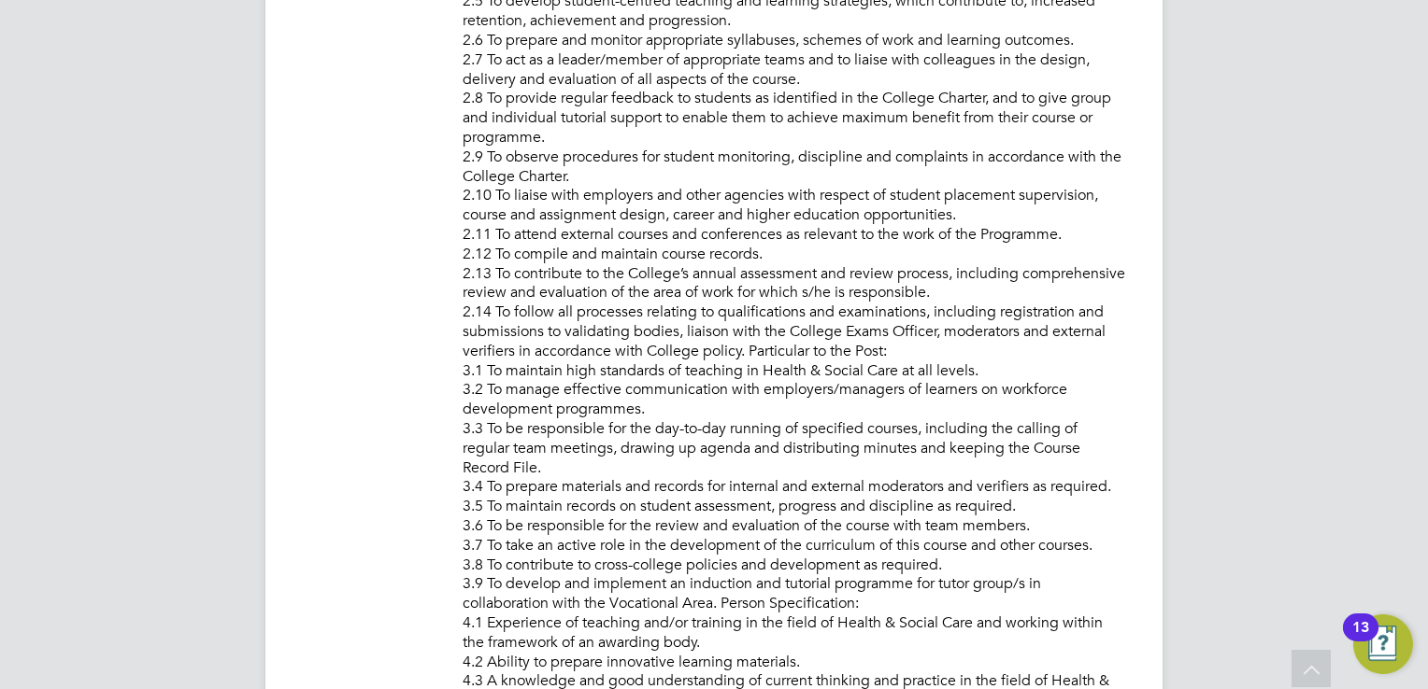
click at [1130, 222] on div "Vacancy Details Follow 2 x Health and Social Care Lecturer (Outer) - V178771 Co…" at bounding box center [713, 684] width 897 height 4066
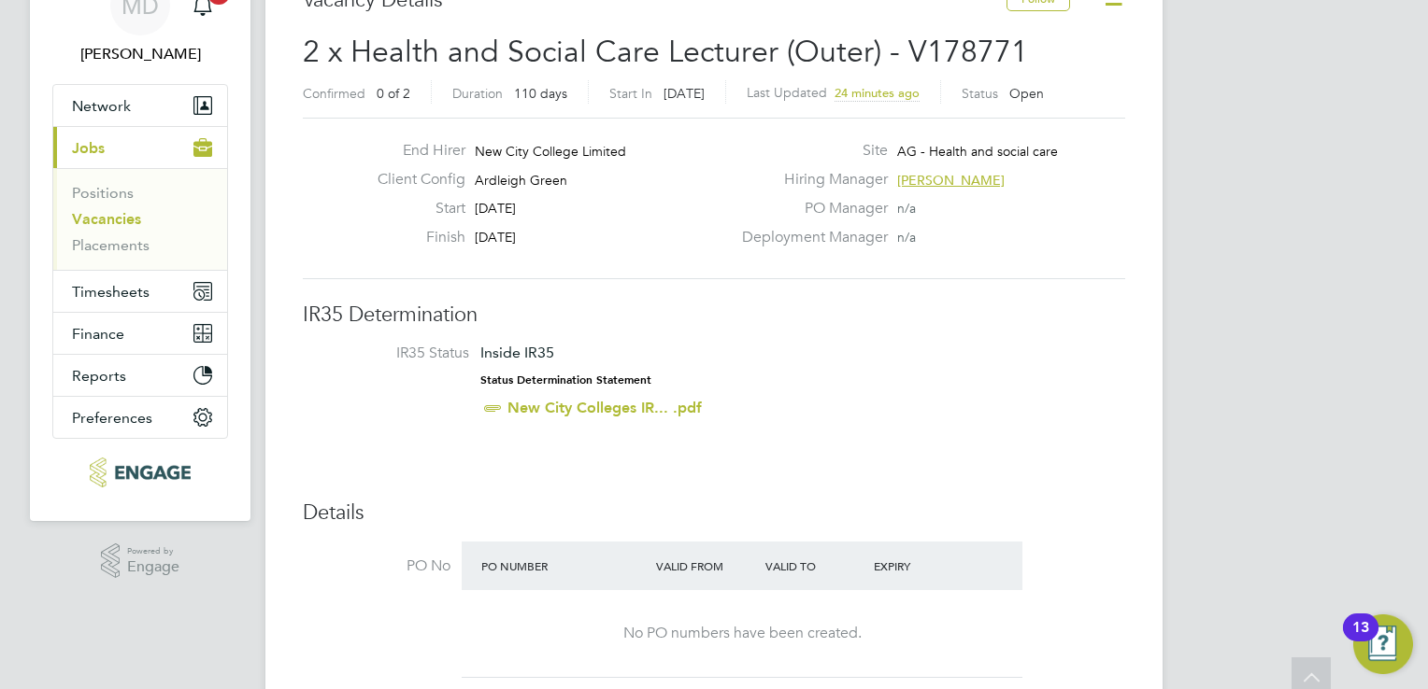
scroll to position [0, 0]
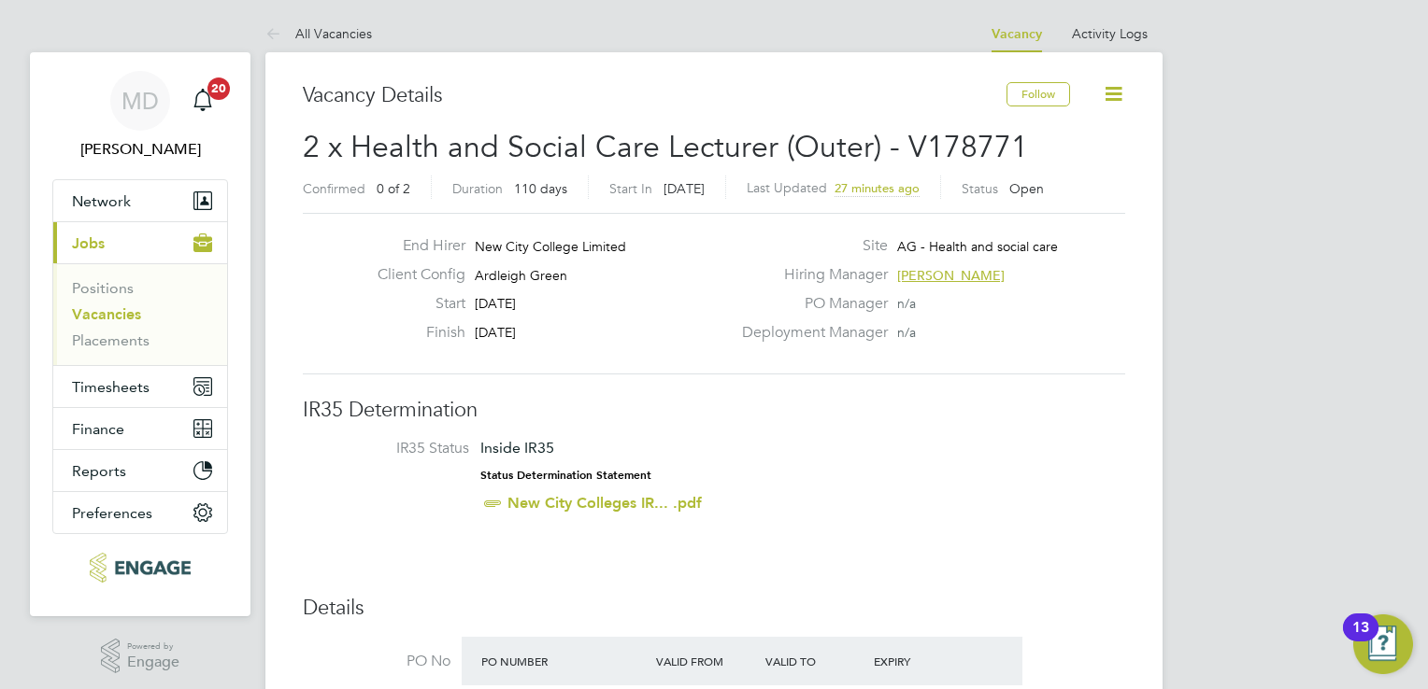
drag, startPoint x: 1309, startPoint y: 181, endPoint x: 1173, endPoint y: 252, distance: 152.9
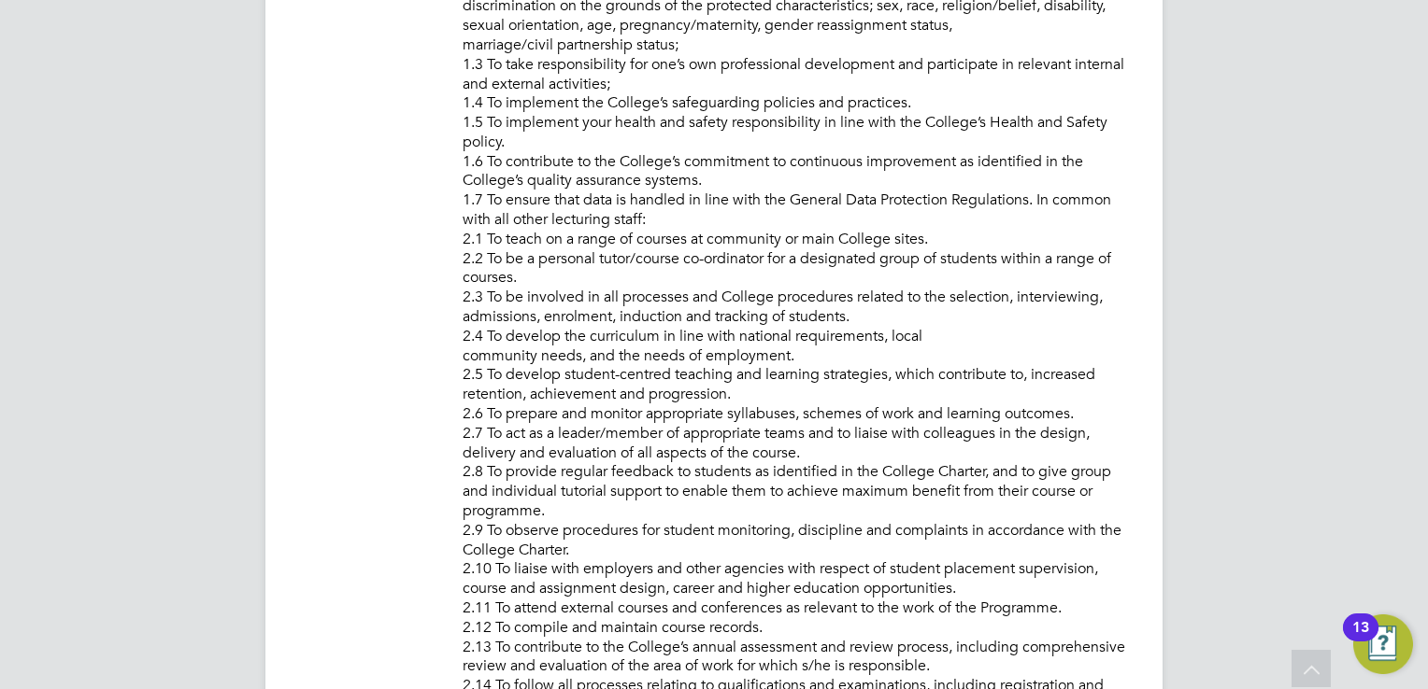
scroll to position [467, 0]
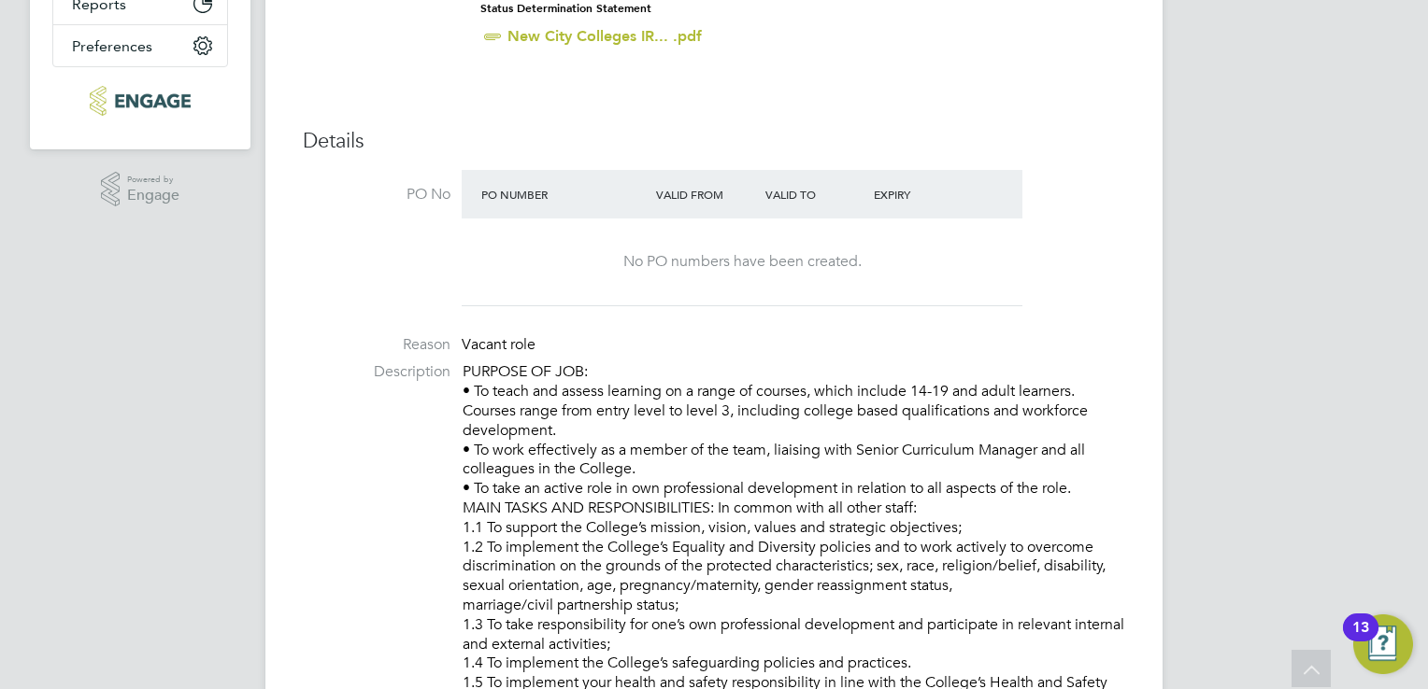
drag, startPoint x: 1077, startPoint y: 138, endPoint x: 752, endPoint y: 291, distance: 359.4
click at [1077, 138] on h3 "Details" at bounding box center [714, 141] width 822 height 27
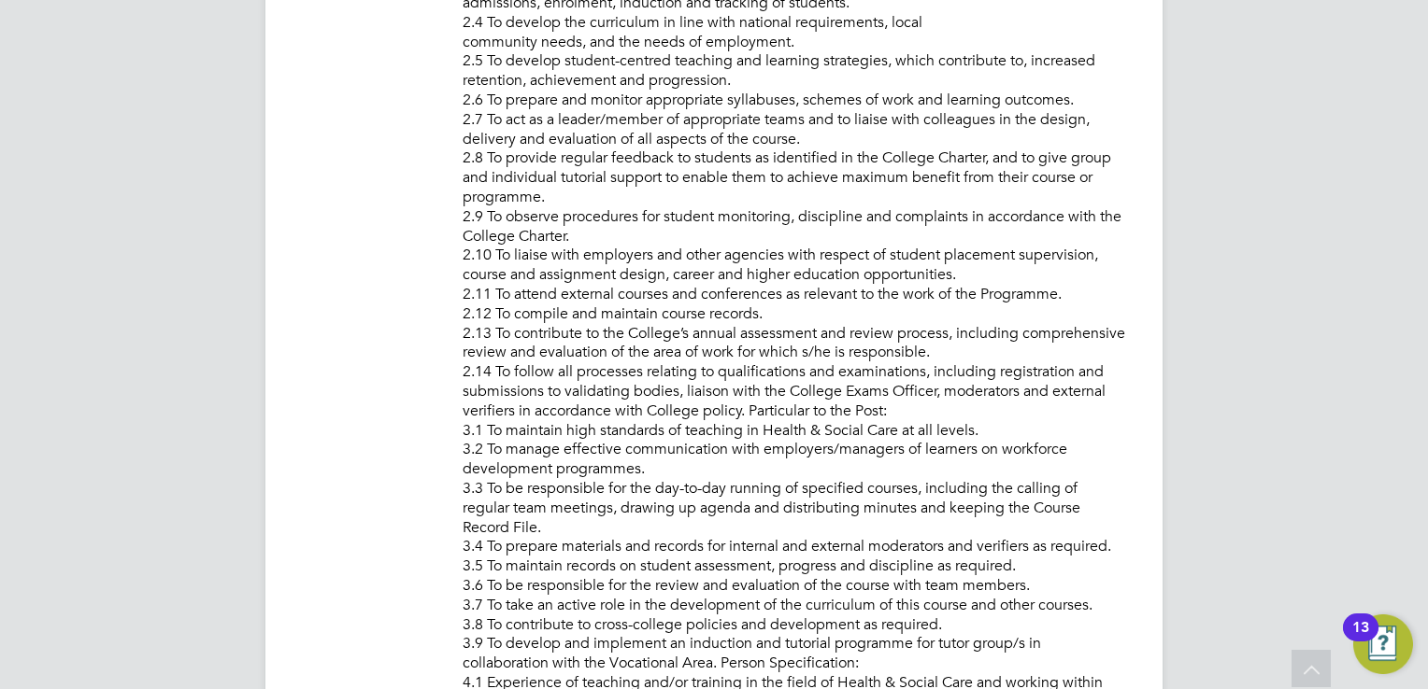
scroll to position [1588, 0]
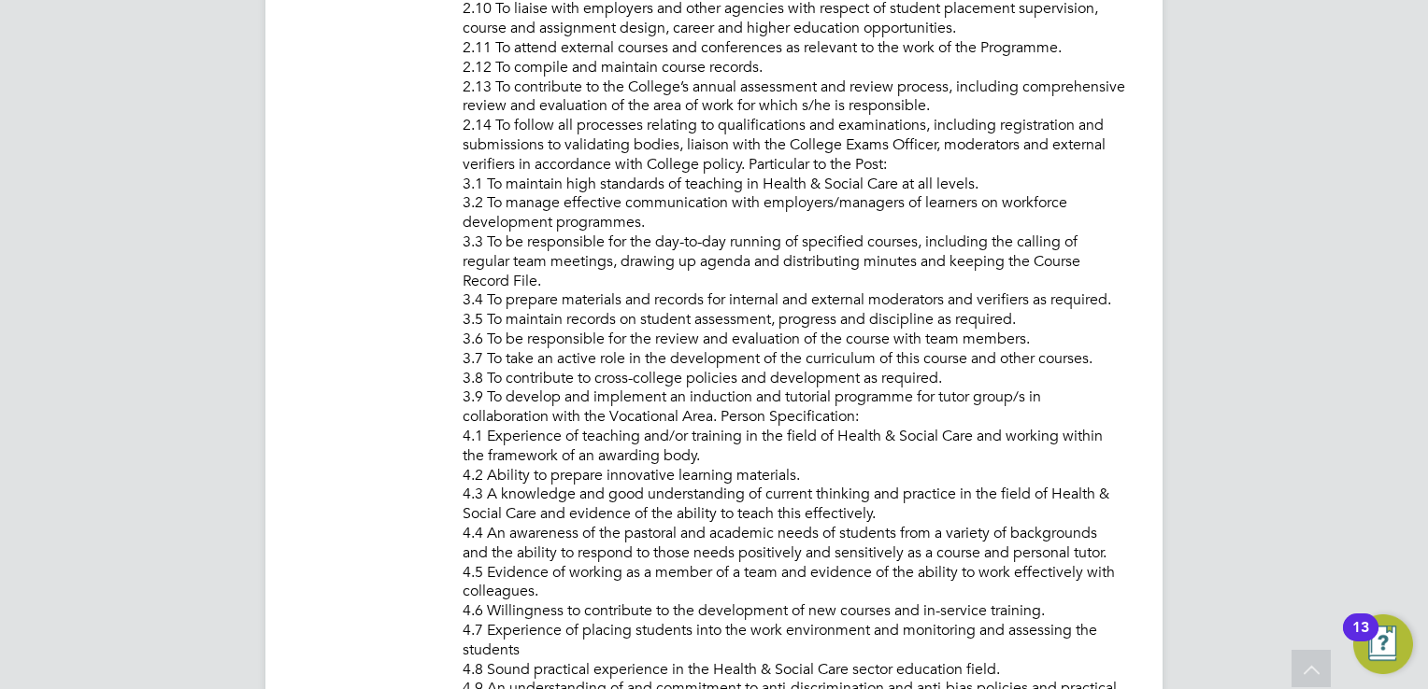
drag, startPoint x: 1185, startPoint y: 184, endPoint x: 895, endPoint y: 323, distance: 321.3
click at [1185, 184] on div "MD [PERSON_NAME] Notifications 20 Applications: Network Team Members Businesses…" at bounding box center [714, 486] width 1428 height 4148
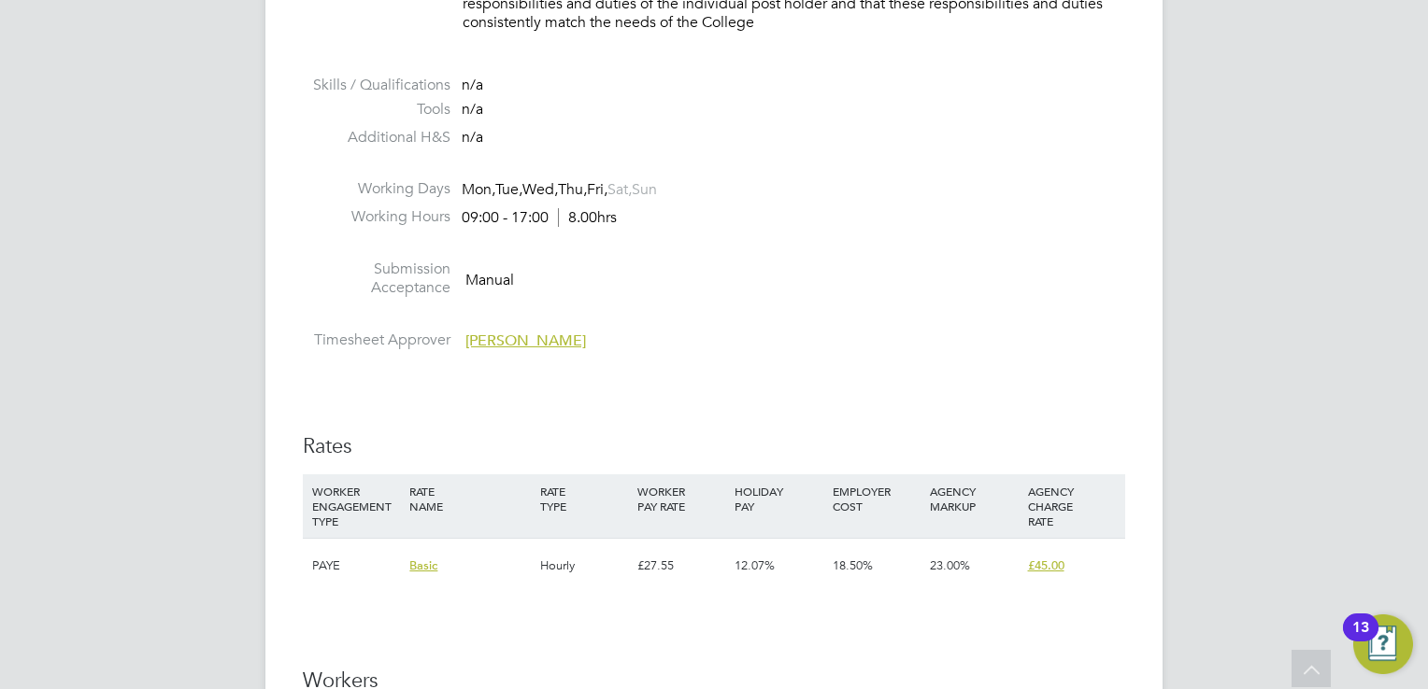
scroll to position [2990, 0]
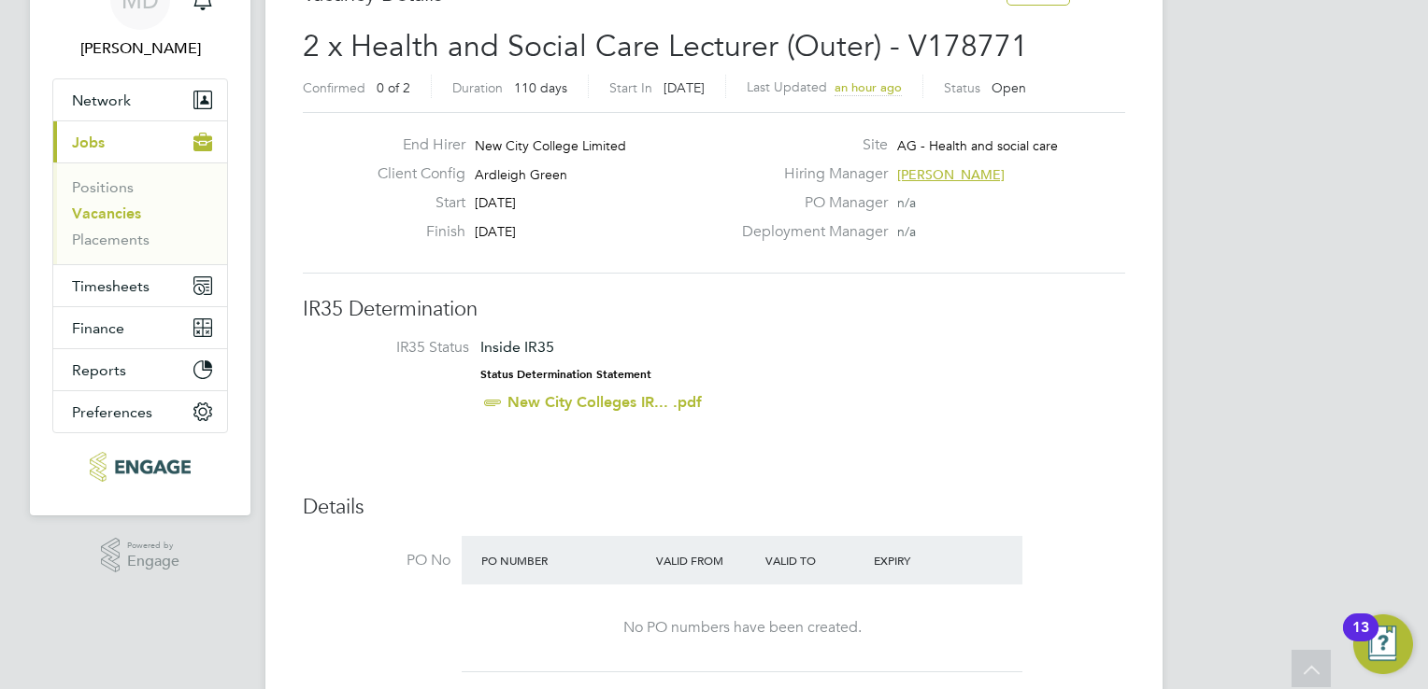
scroll to position [0, 0]
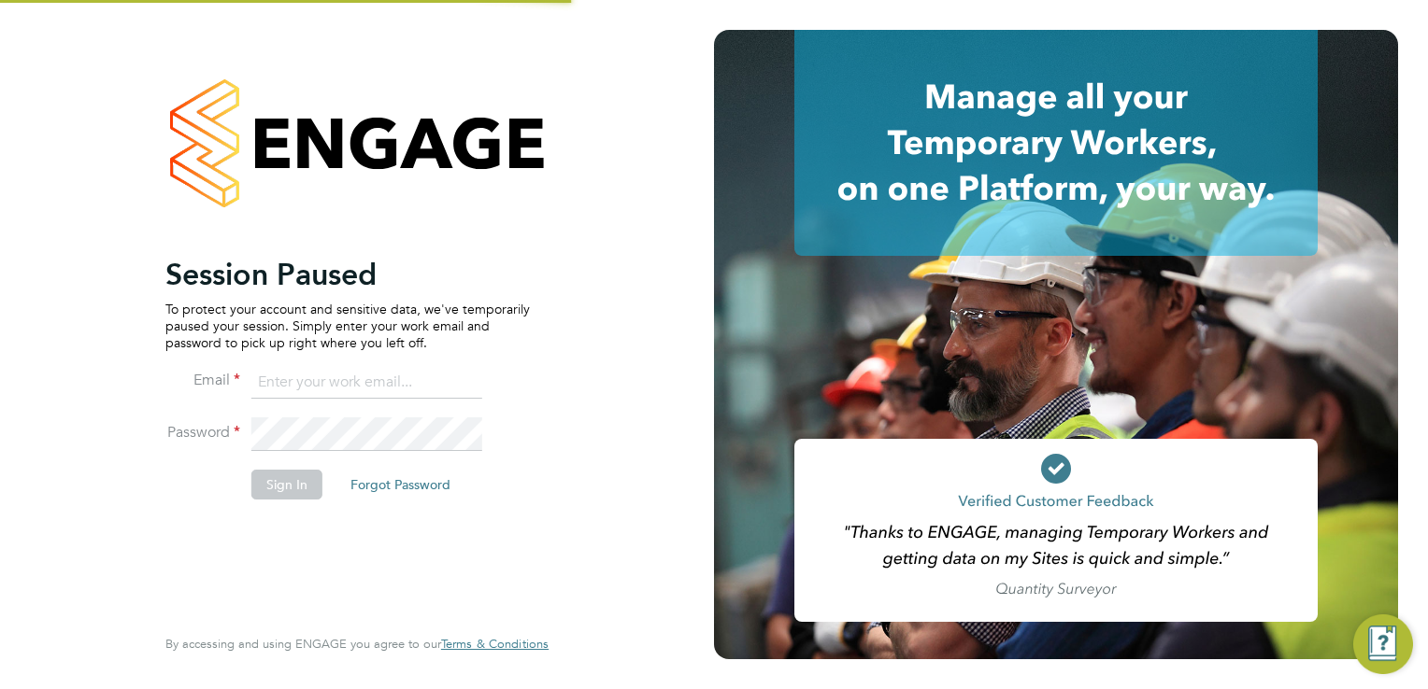
type input "martina@xede.co.uk"
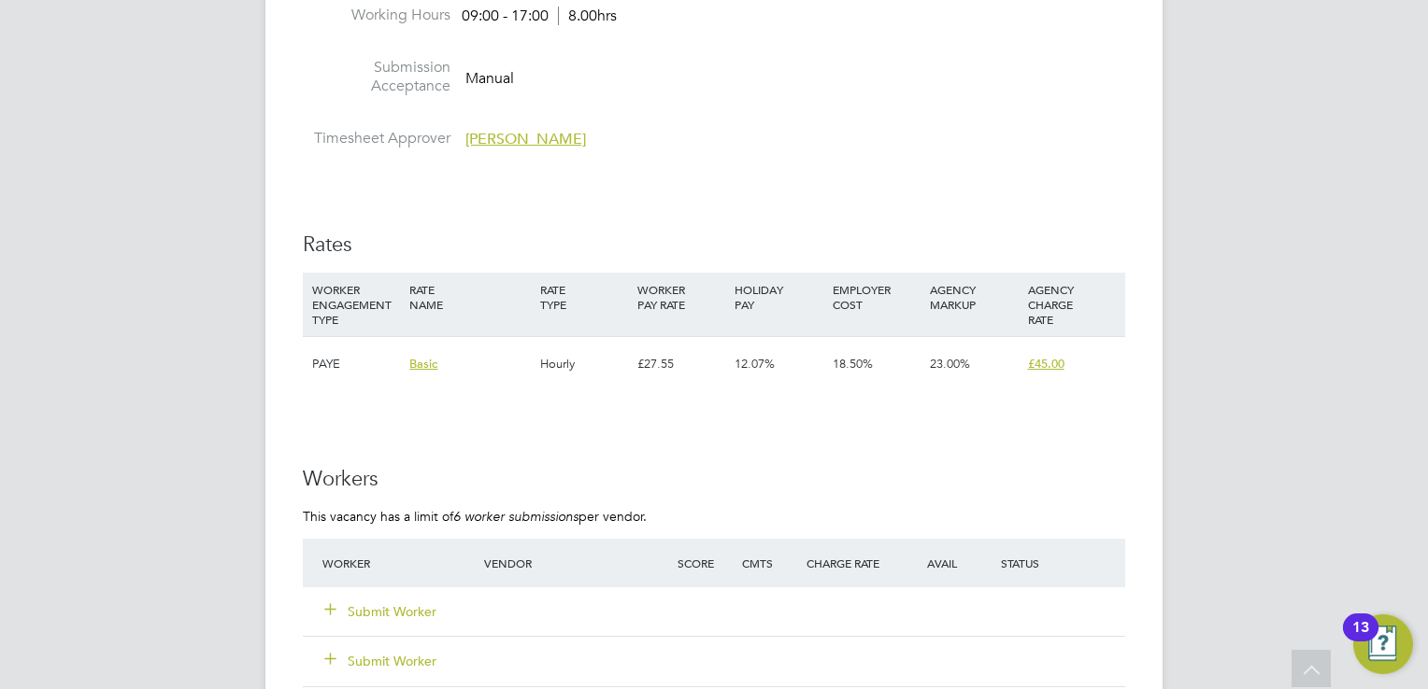
scroll to position [3083, 0]
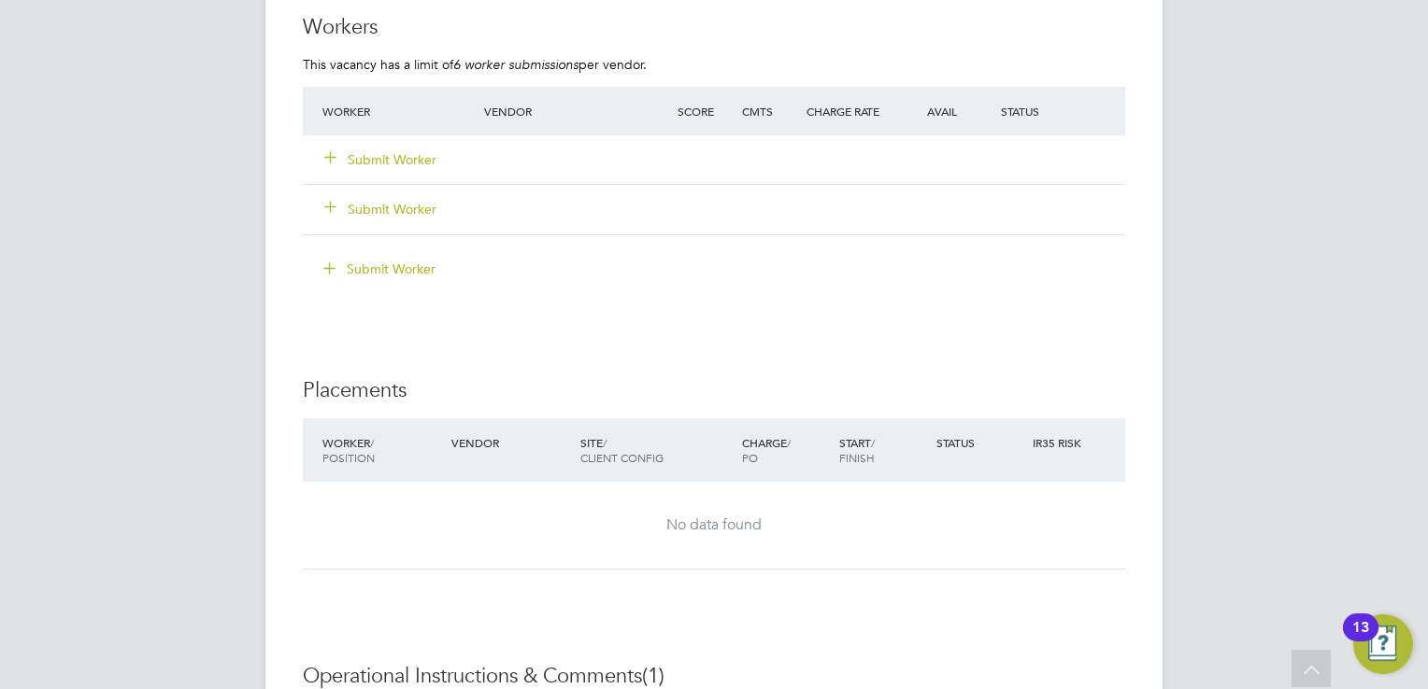
click at [392, 155] on button "Submit Worker" at bounding box center [381, 159] width 112 height 19
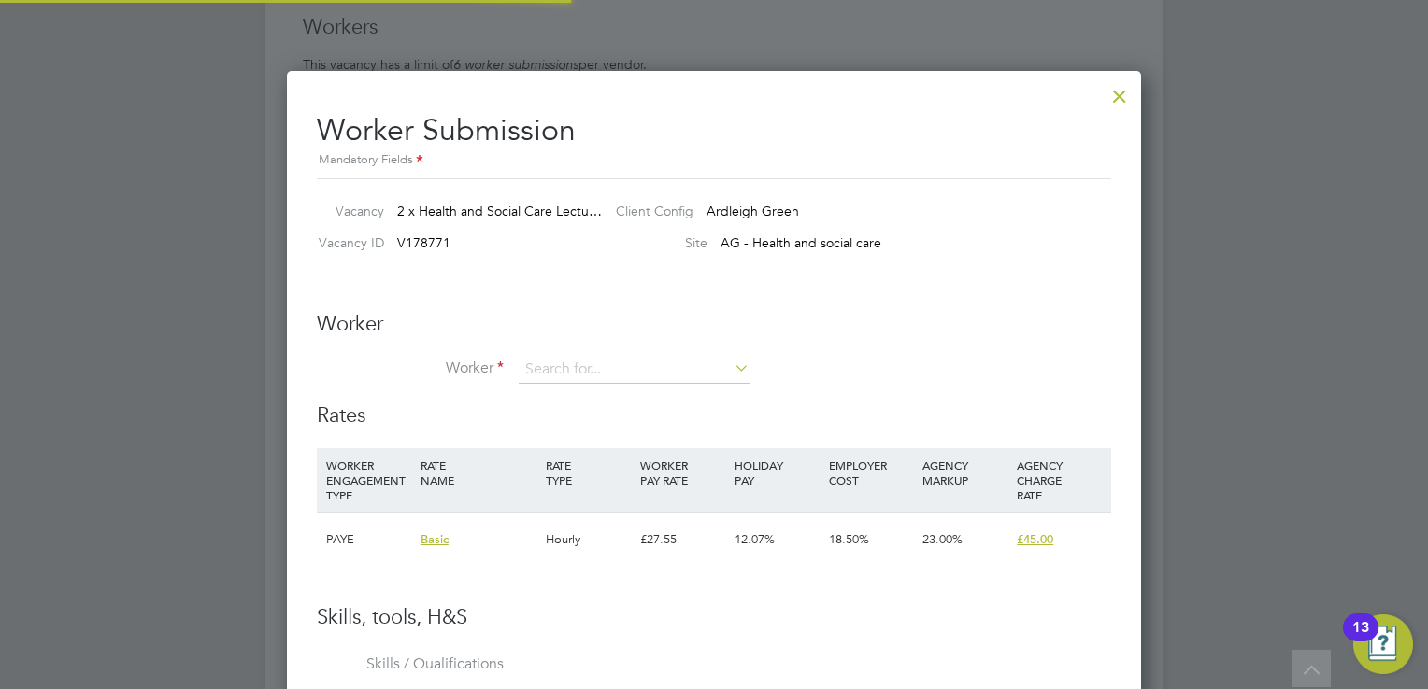
scroll to position [1131, 855]
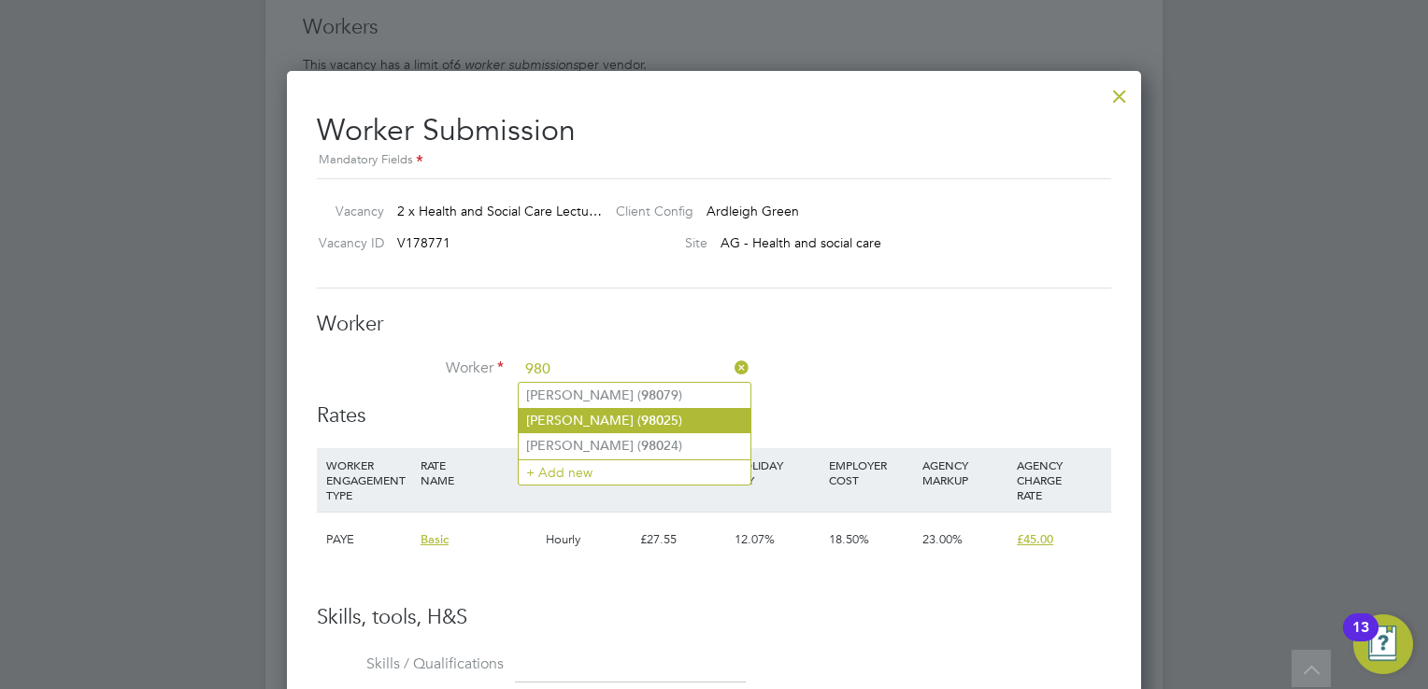
click at [549, 419] on li "[PERSON_NAME] ( 980 25)" at bounding box center [635, 420] width 232 height 25
type input "[PERSON_NAME] (98025)"
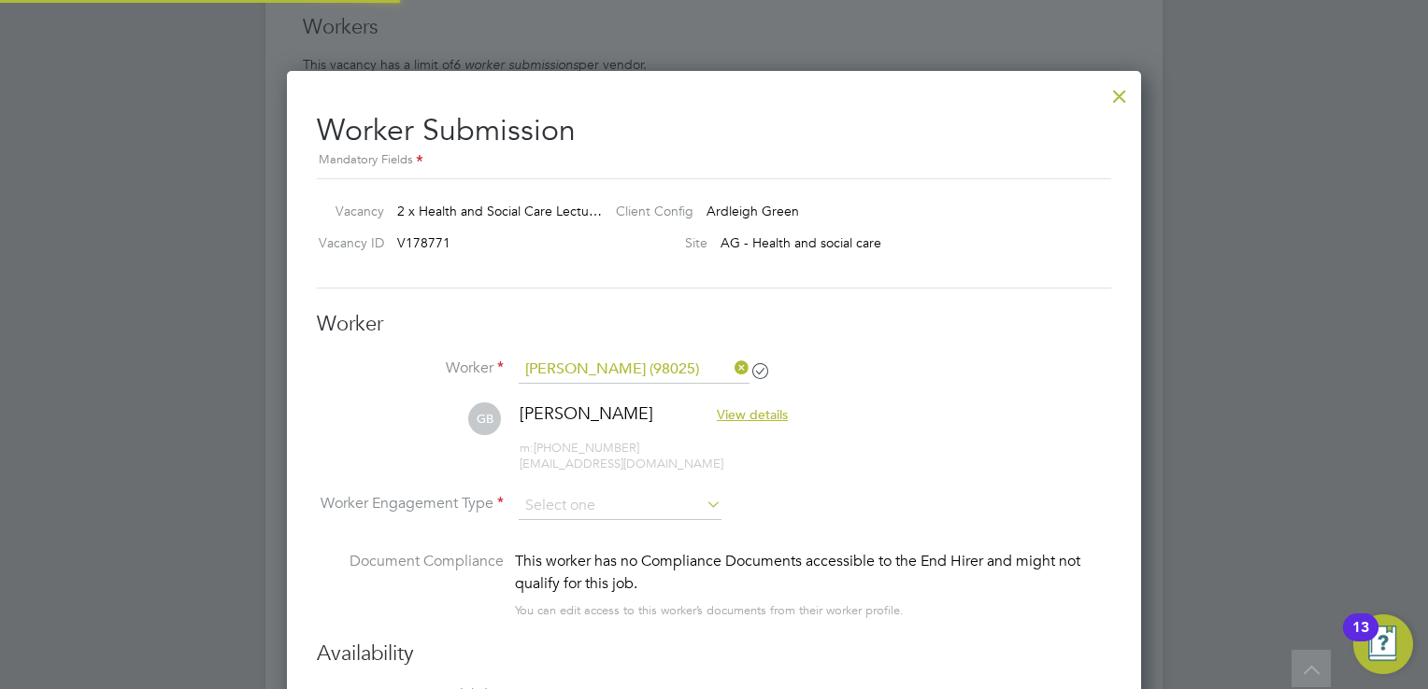
scroll to position [1546, 855]
click at [620, 508] on input at bounding box center [620, 506] width 203 height 28
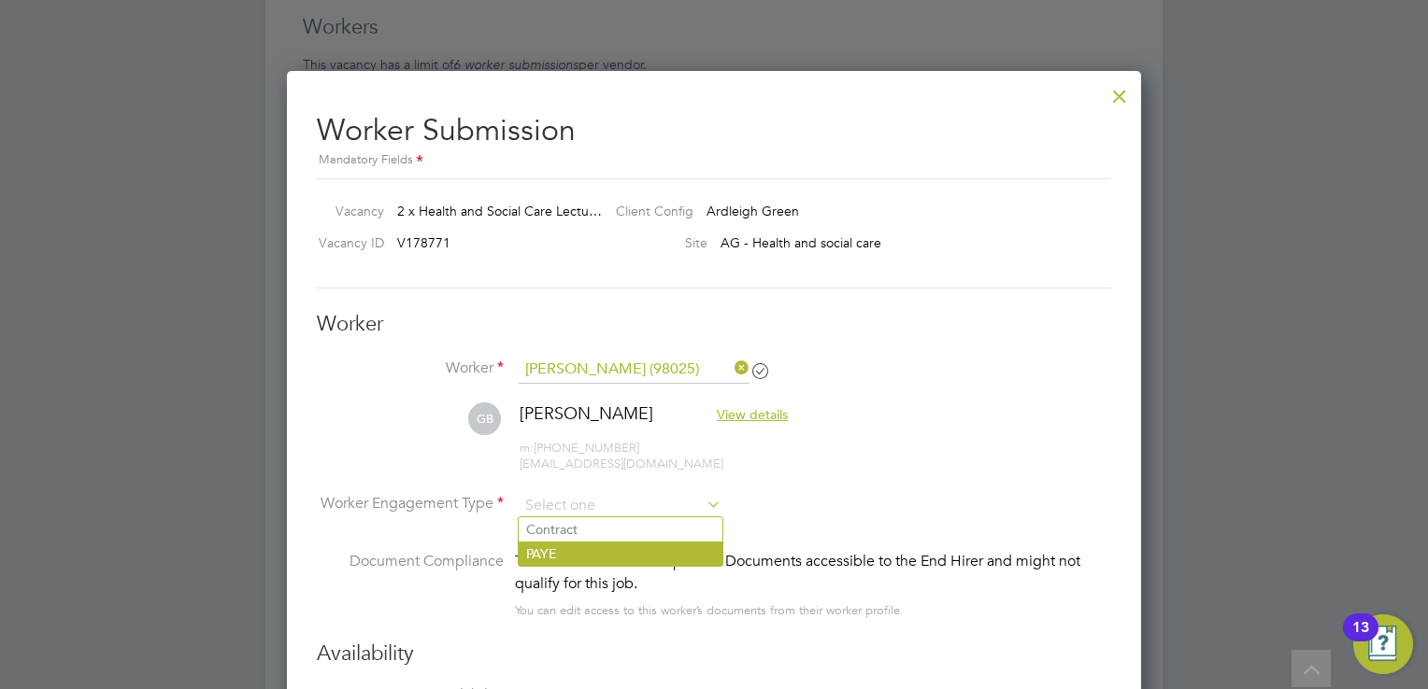
click at [590, 555] on li "PAYE" at bounding box center [621, 554] width 204 height 24
type input "PAYE"
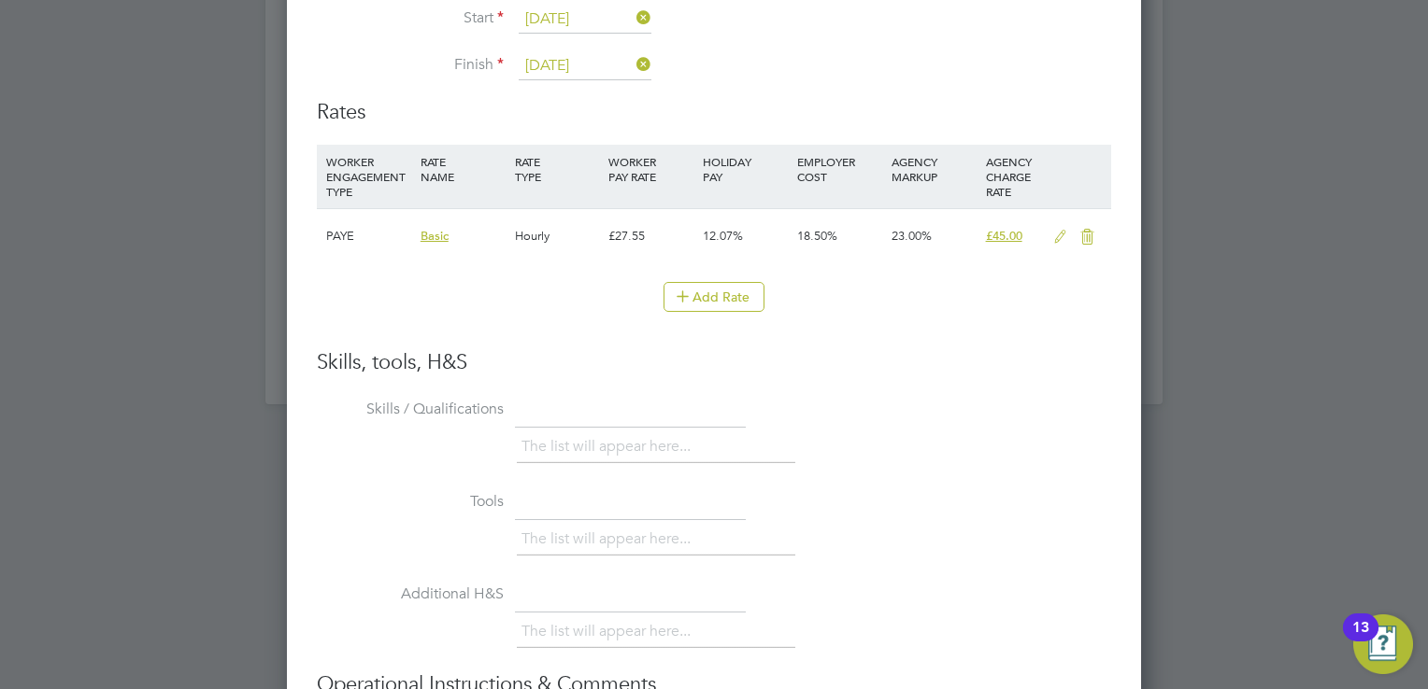
scroll to position [3498, 0]
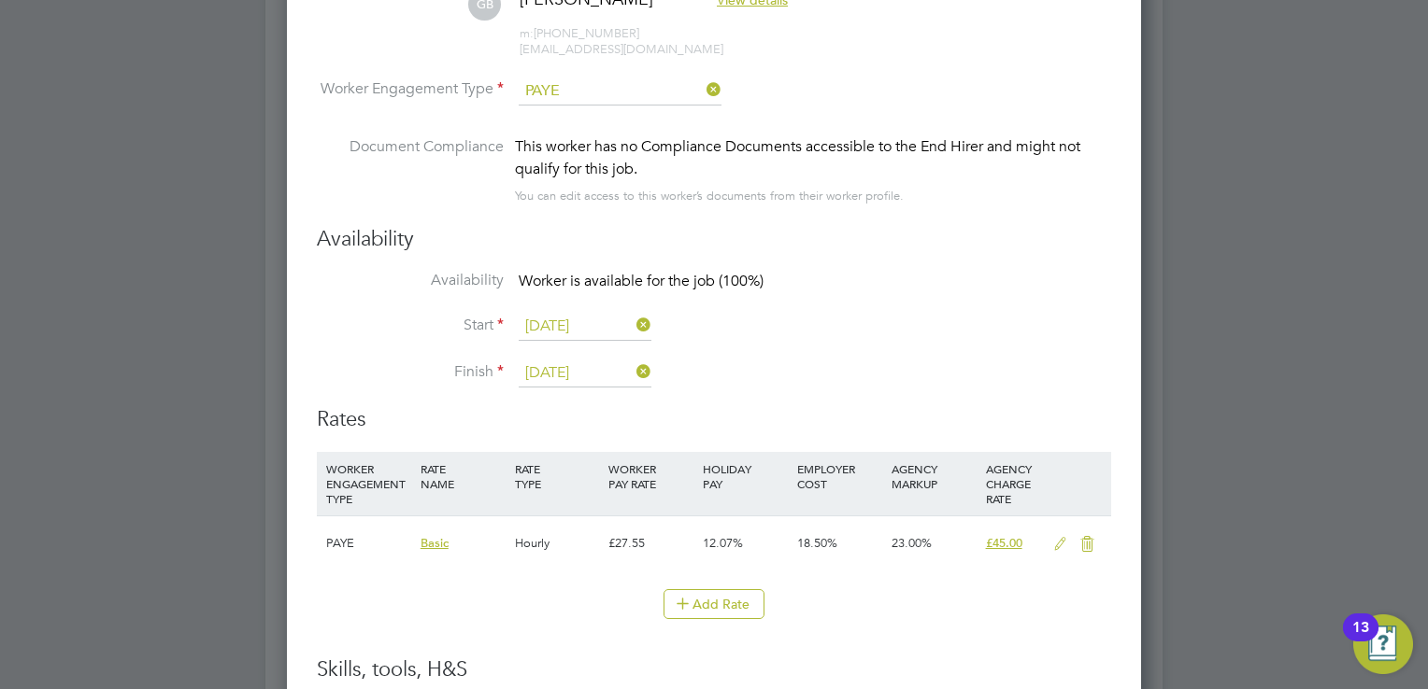
click at [1051, 538] on icon at bounding box center [1059, 544] width 23 height 15
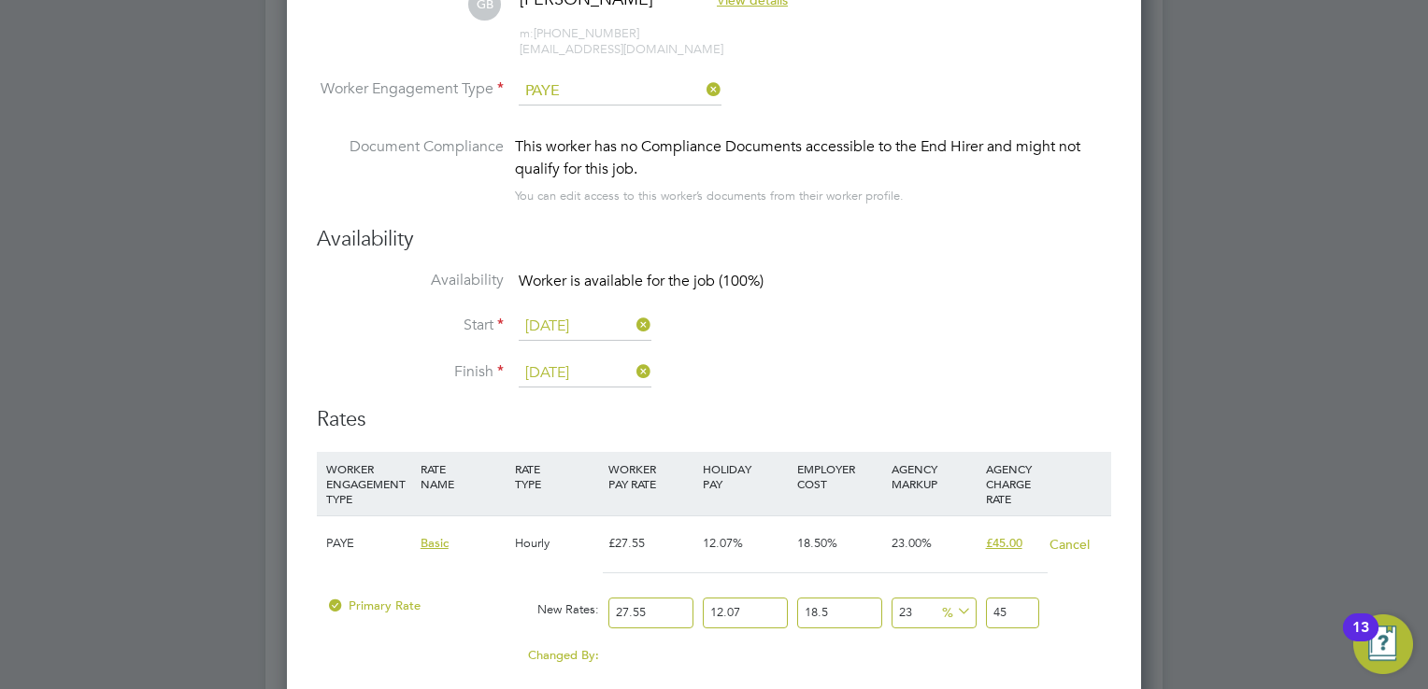
scroll to position [3872, 0]
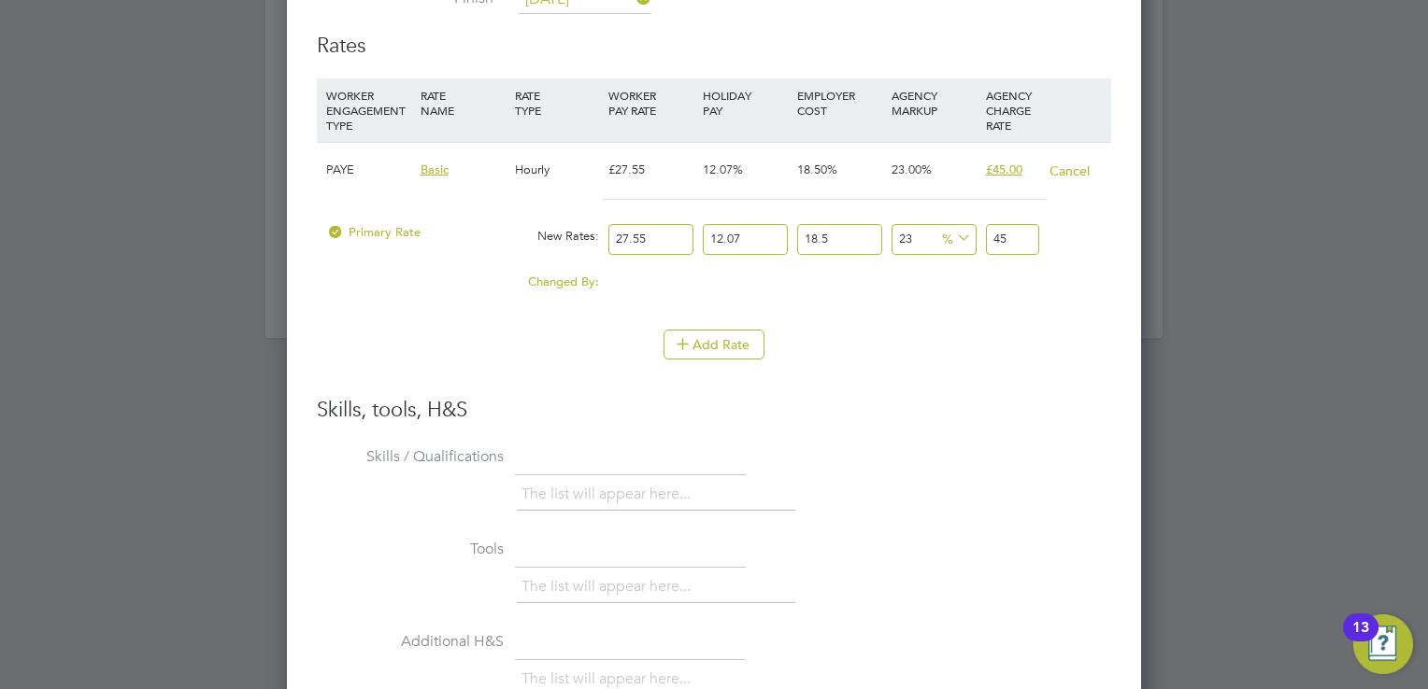
drag, startPoint x: 659, startPoint y: 234, endPoint x: 567, endPoint y: 231, distance: 91.6
click at [567, 231] on div "Primary Rate New Rates: 27.55 12.07 n/a 18.5 n/a 23 0 % 45" at bounding box center [714, 240] width 794 height 50
type input "3"
type input "4.900428855"
type input "35"
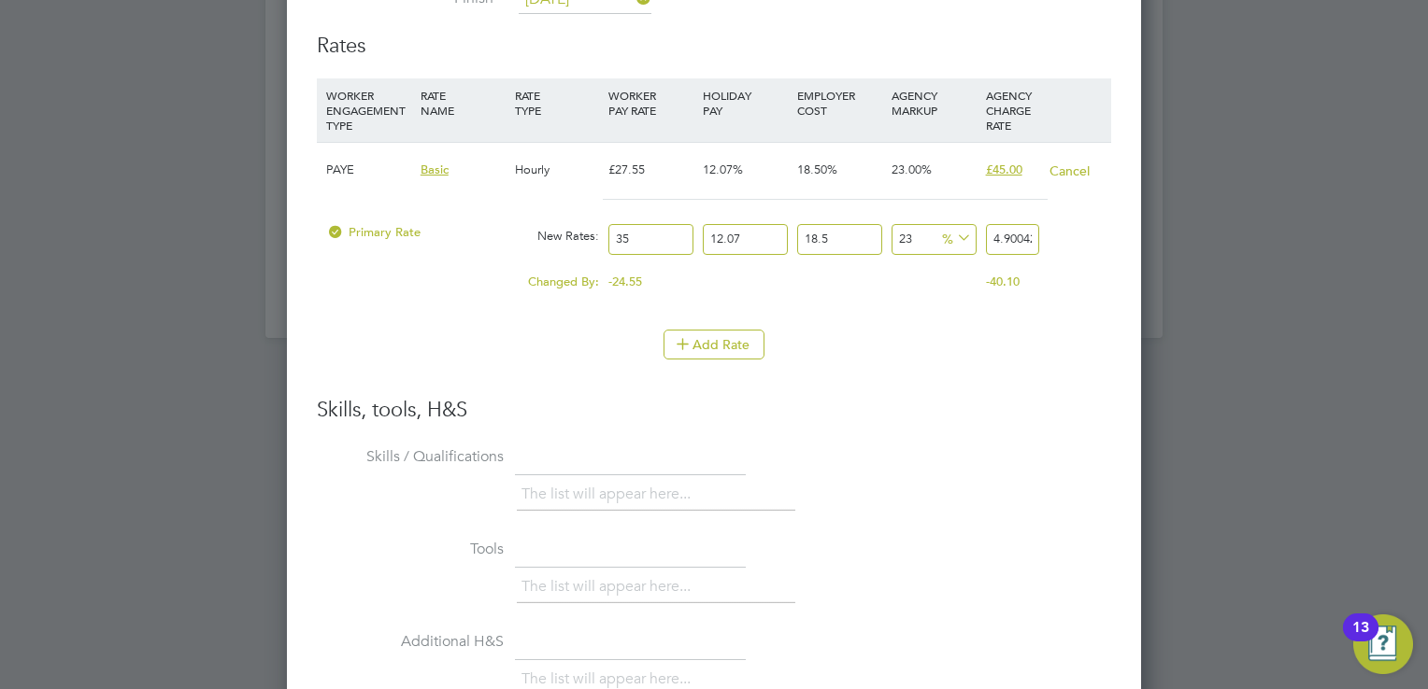
type input "57.171669975"
type input "35"
click at [908, 330] on div "Add Rate" at bounding box center [714, 345] width 794 height 30
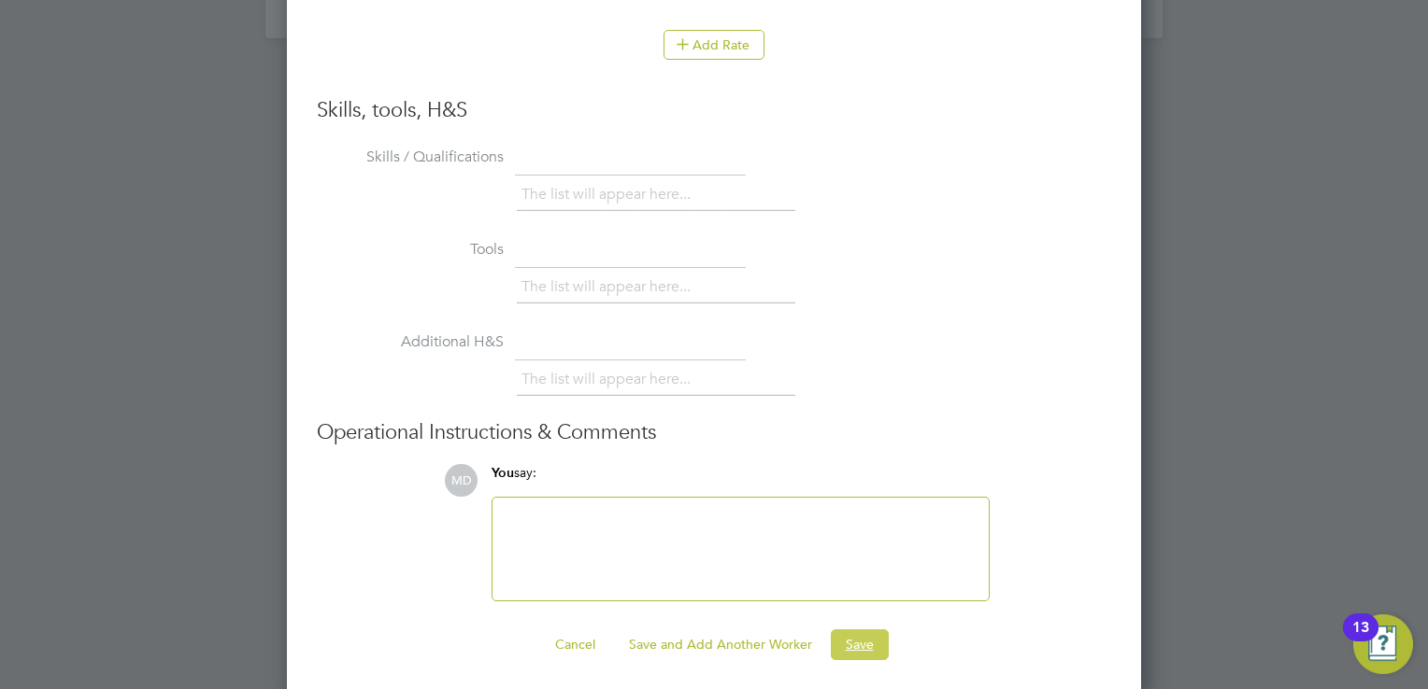
click at [864, 647] on button "Save" at bounding box center [860, 645] width 58 height 30
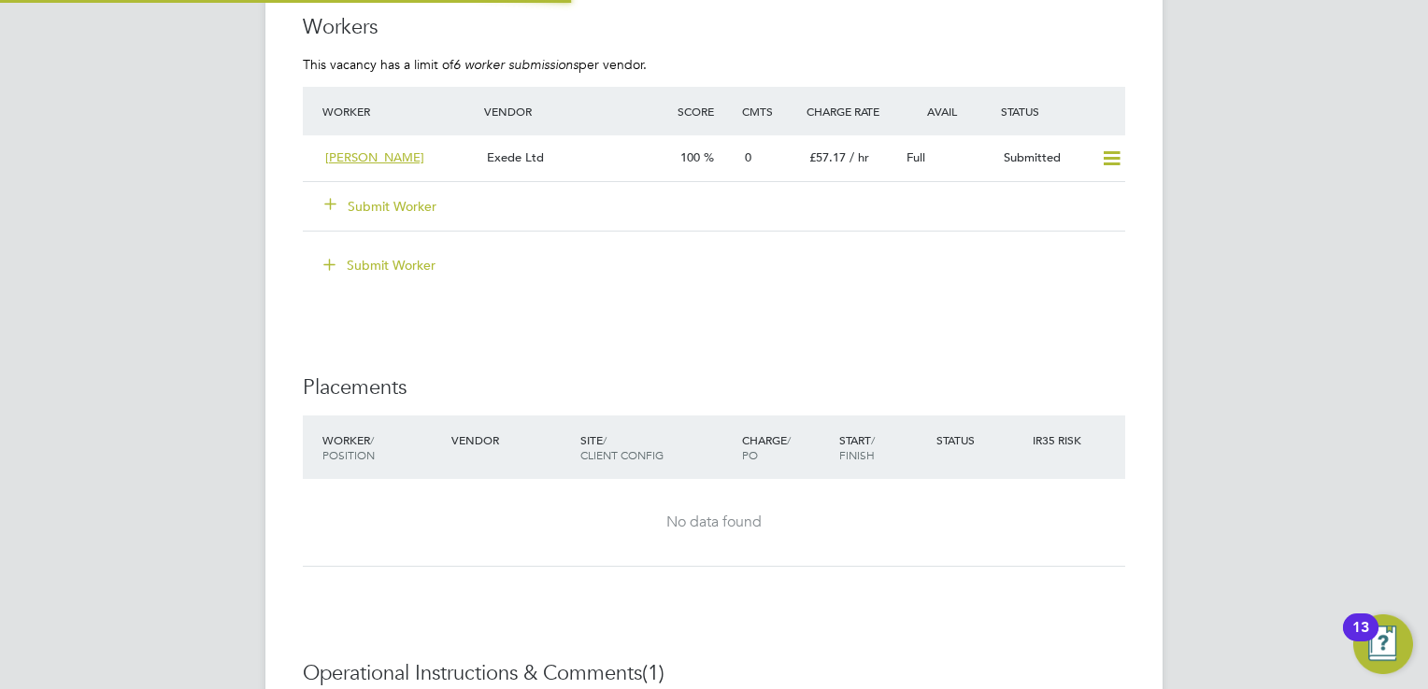
scroll to position [32, 194]
click at [618, 164] on div "Exede Ltd" at bounding box center [575, 158] width 193 height 31
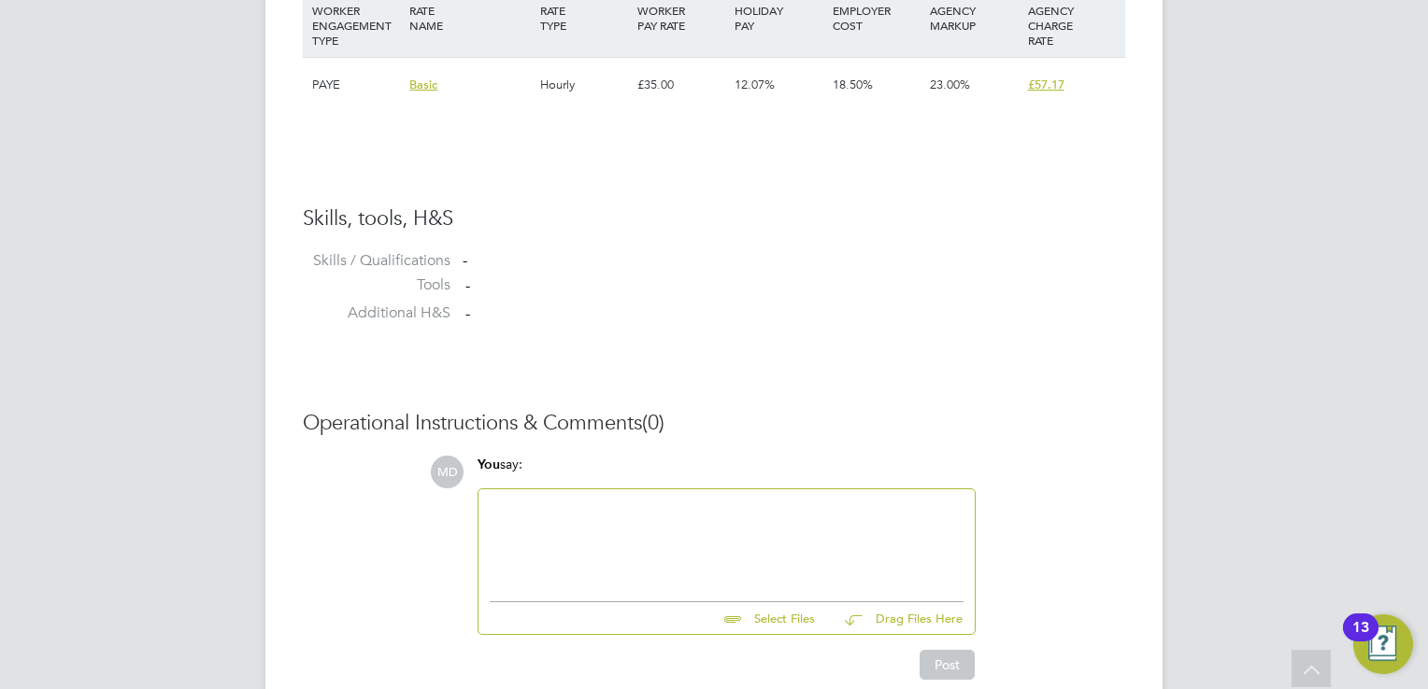
scroll to position [1313, 0]
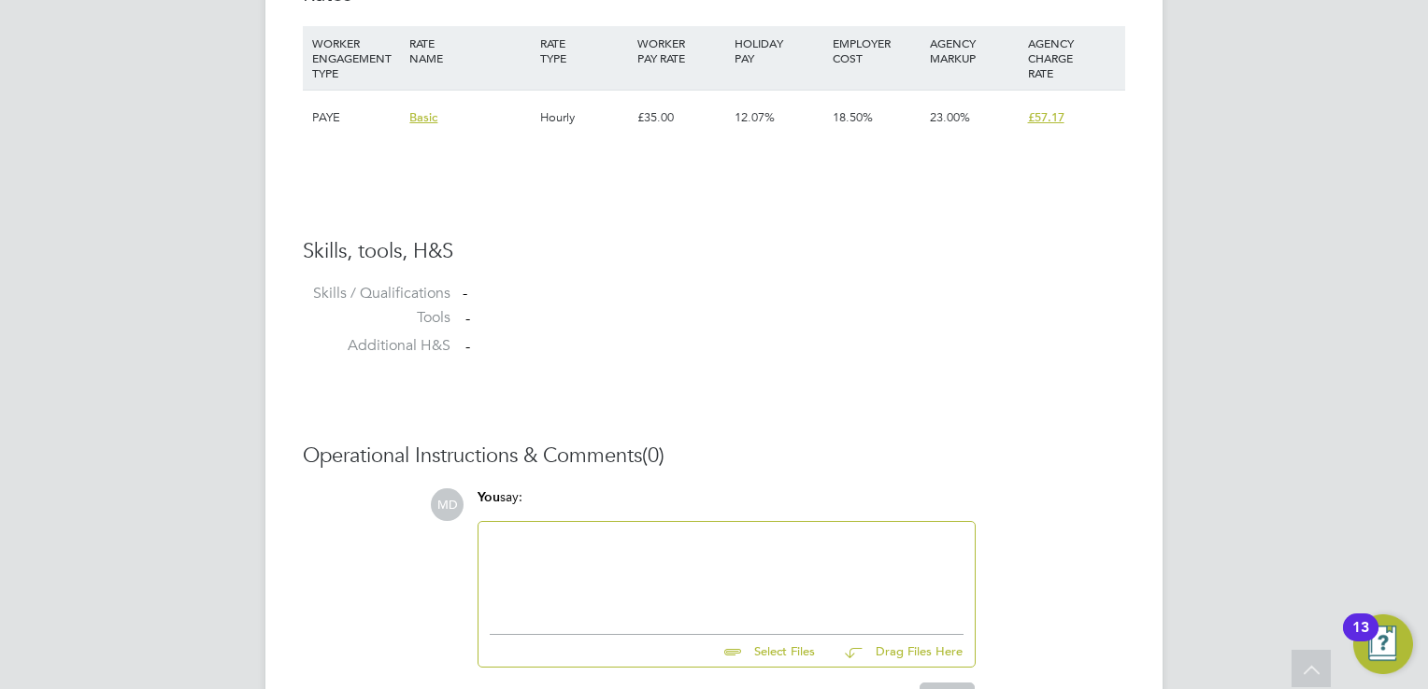
click at [534, 532] on div at bounding box center [726, 573] width 496 height 103
click at [513, 542] on div at bounding box center [727, 573] width 474 height 80
click at [511, 592] on div at bounding box center [727, 593] width 474 height 17
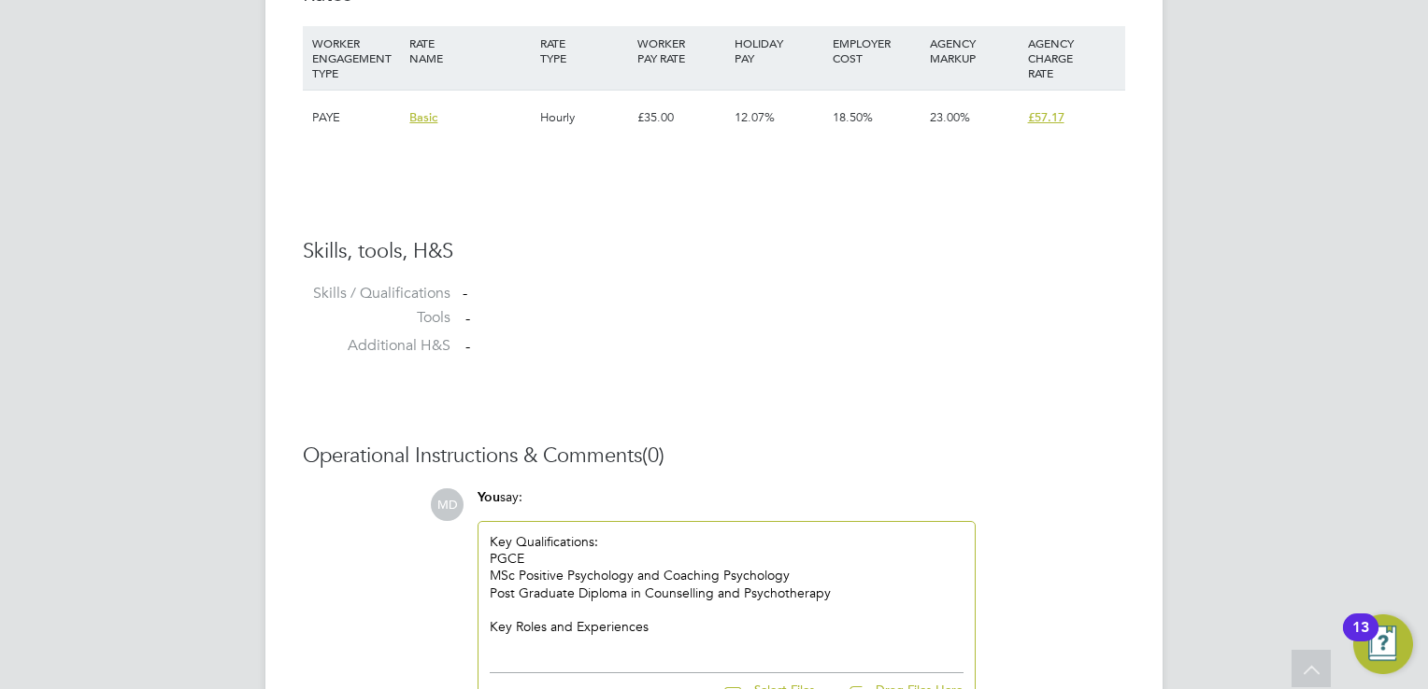
click at [538, 641] on div at bounding box center [727, 643] width 474 height 17
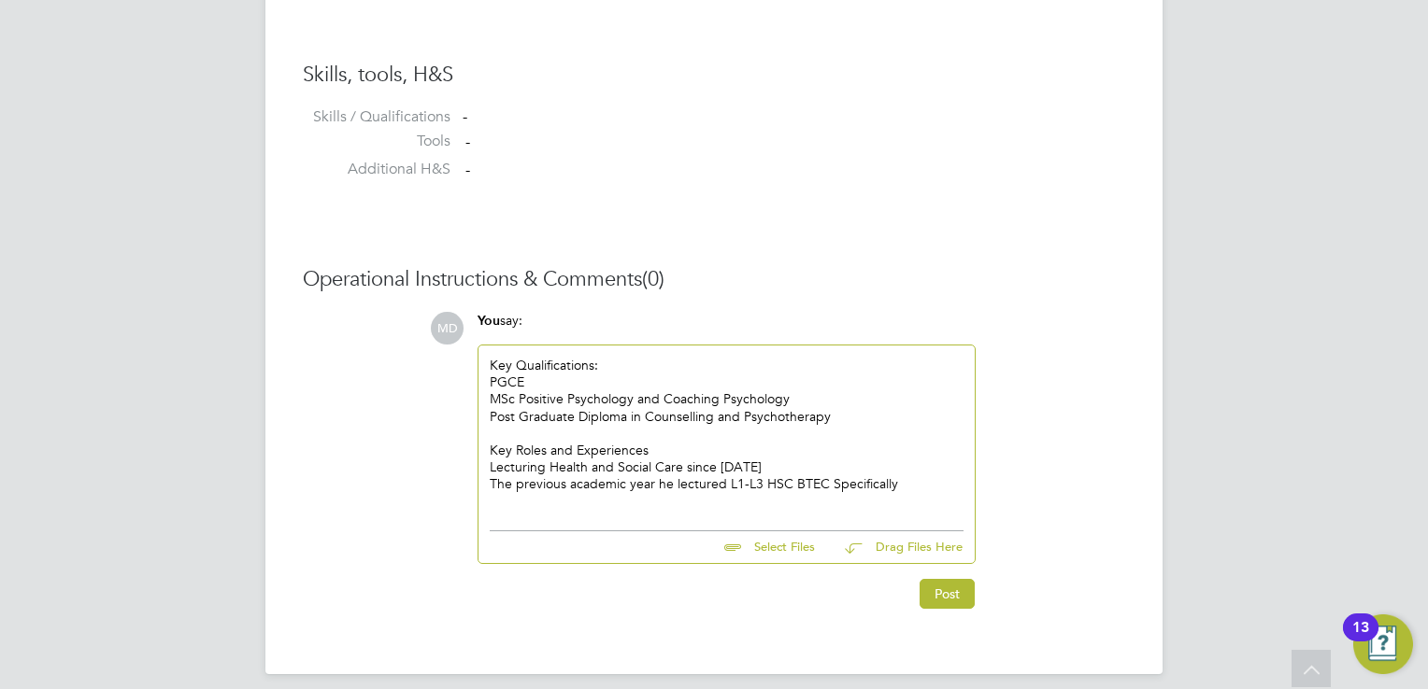
scroll to position [1499, 0]
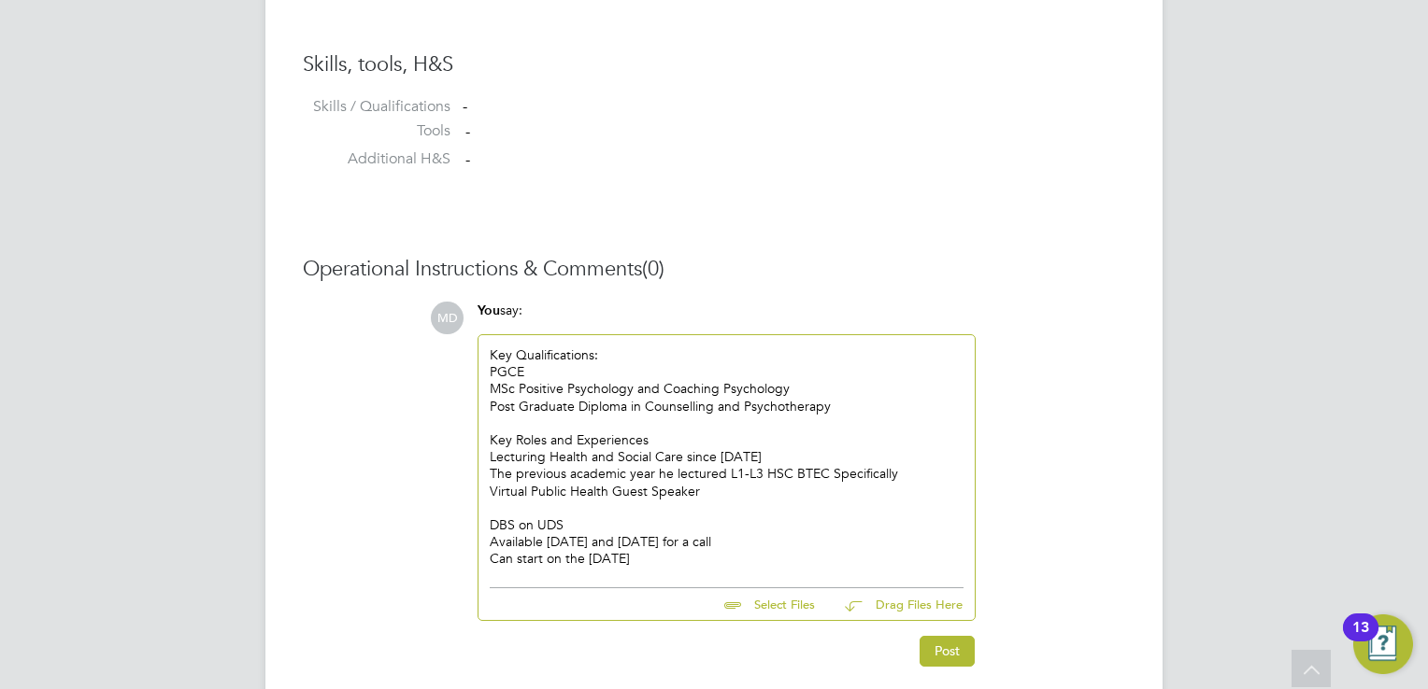
drag, startPoint x: 979, startPoint y: 234, endPoint x: 1357, endPoint y: 226, distance: 378.4
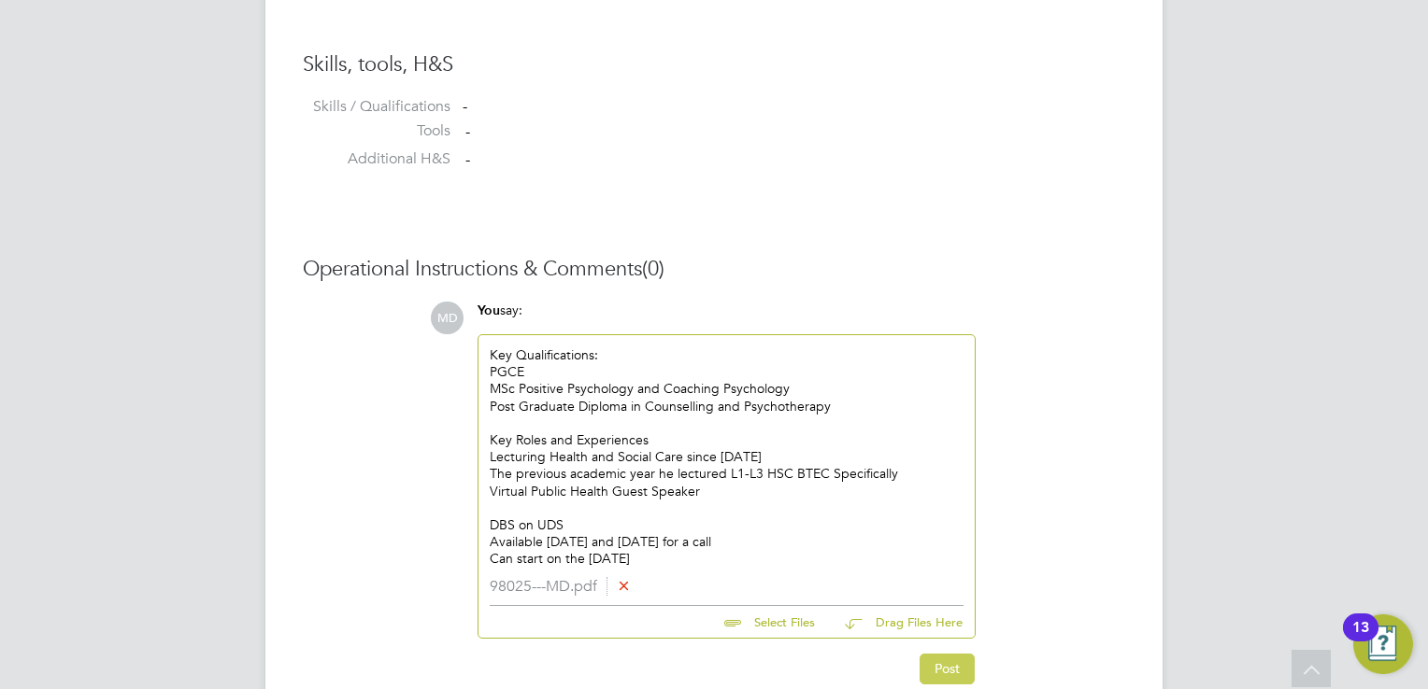
click at [942, 668] on button "Post" at bounding box center [946, 669] width 55 height 30
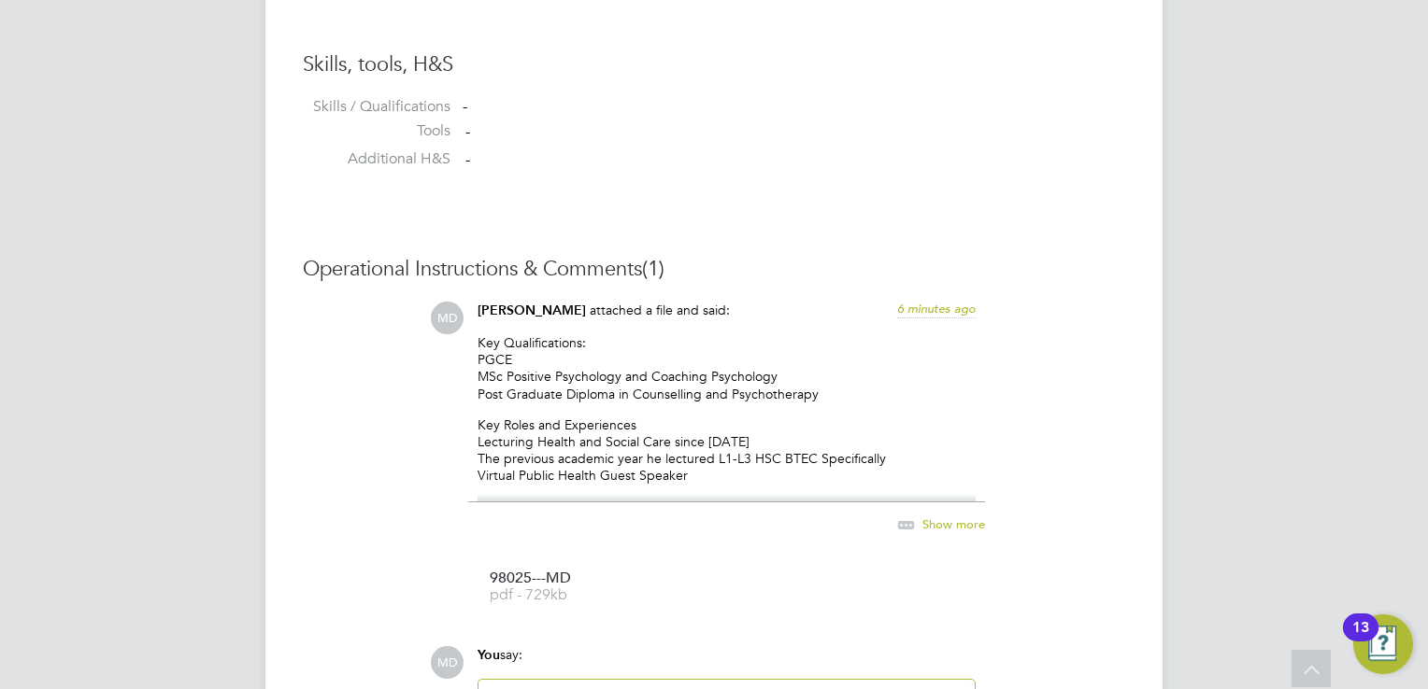
drag, startPoint x: 997, startPoint y: 27, endPoint x: 1162, endPoint y: 347, distance: 359.8
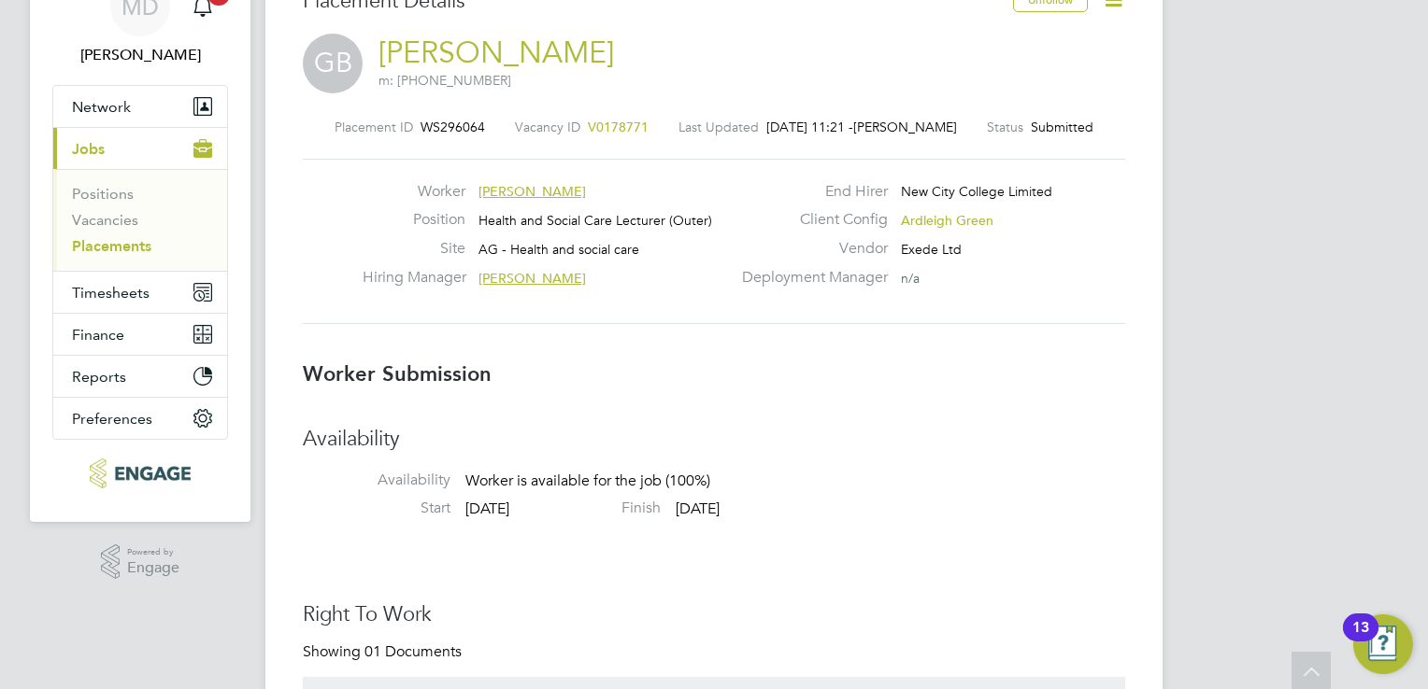
scroll to position [0, 0]
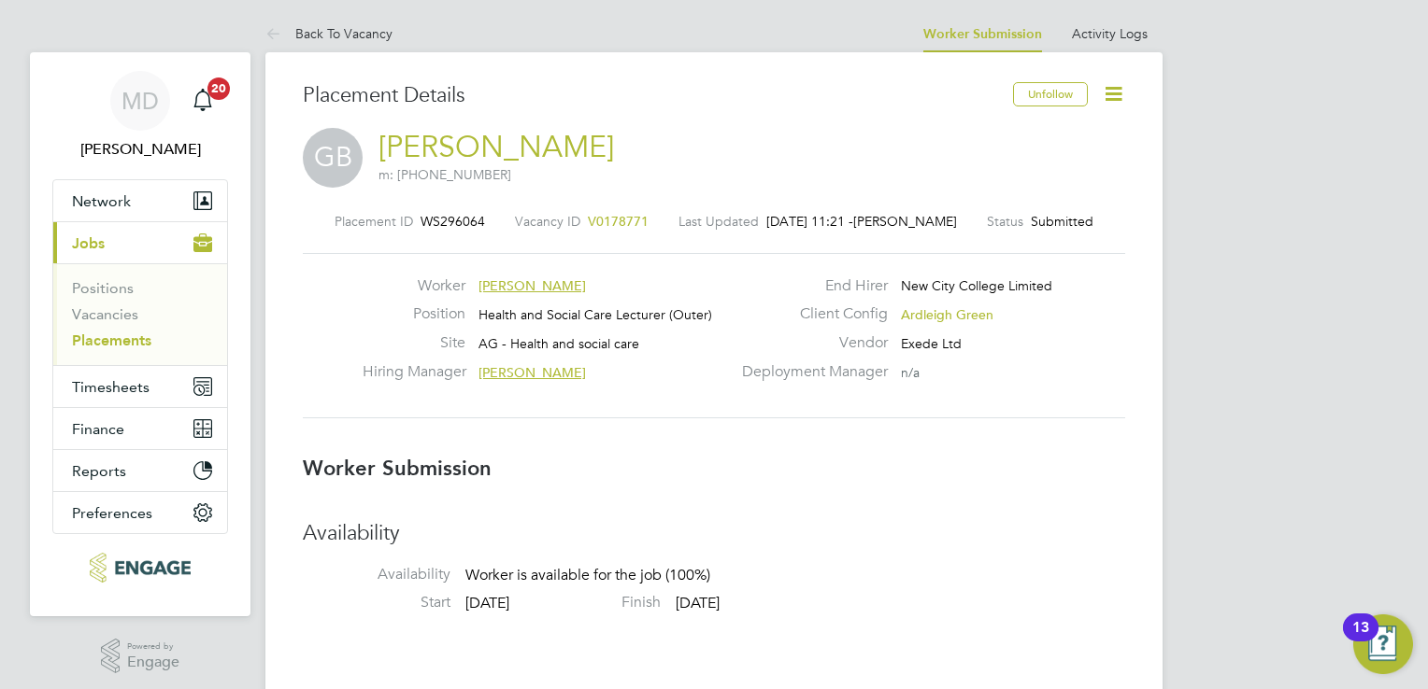
drag, startPoint x: 93, startPoint y: 312, endPoint x: 1204, endPoint y: 41, distance: 1143.4
click at [93, 312] on link "Vacancies" at bounding box center [105, 314] width 66 height 18
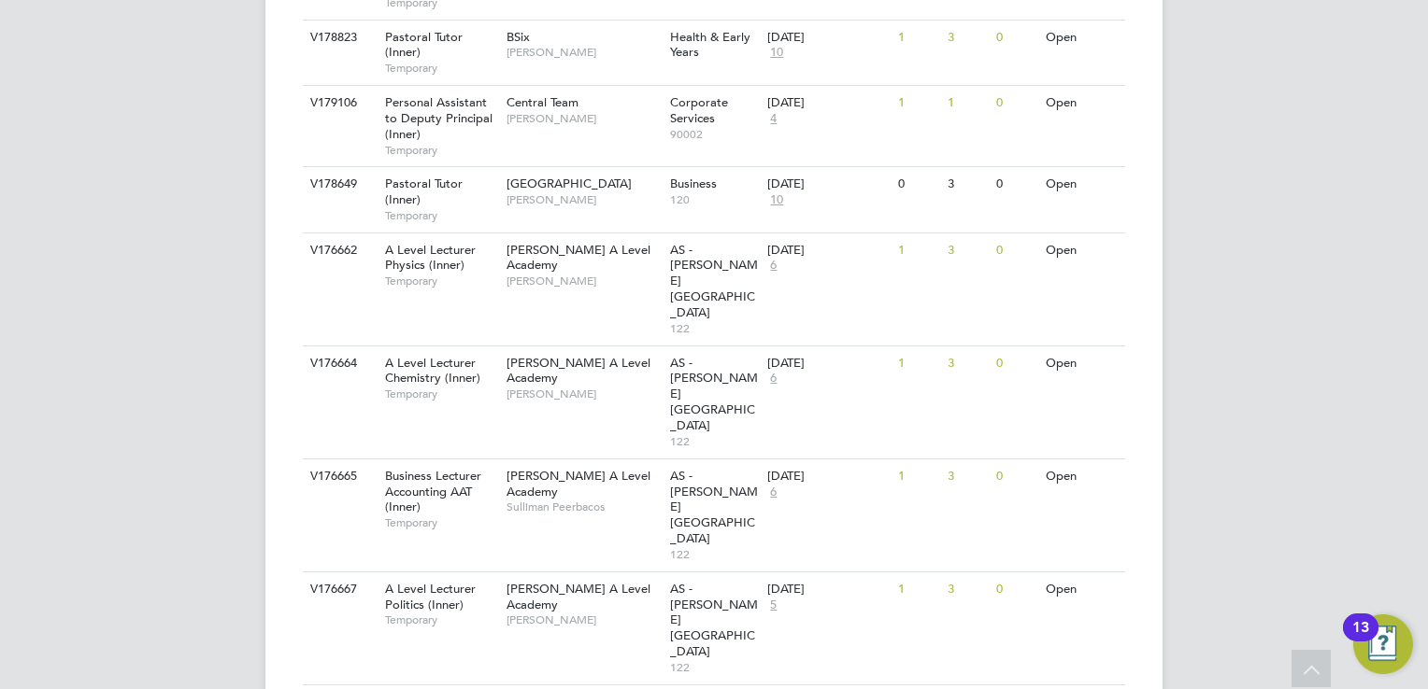
scroll to position [1401, 0]
